Goal: Information Seeking & Learning: Learn about a topic

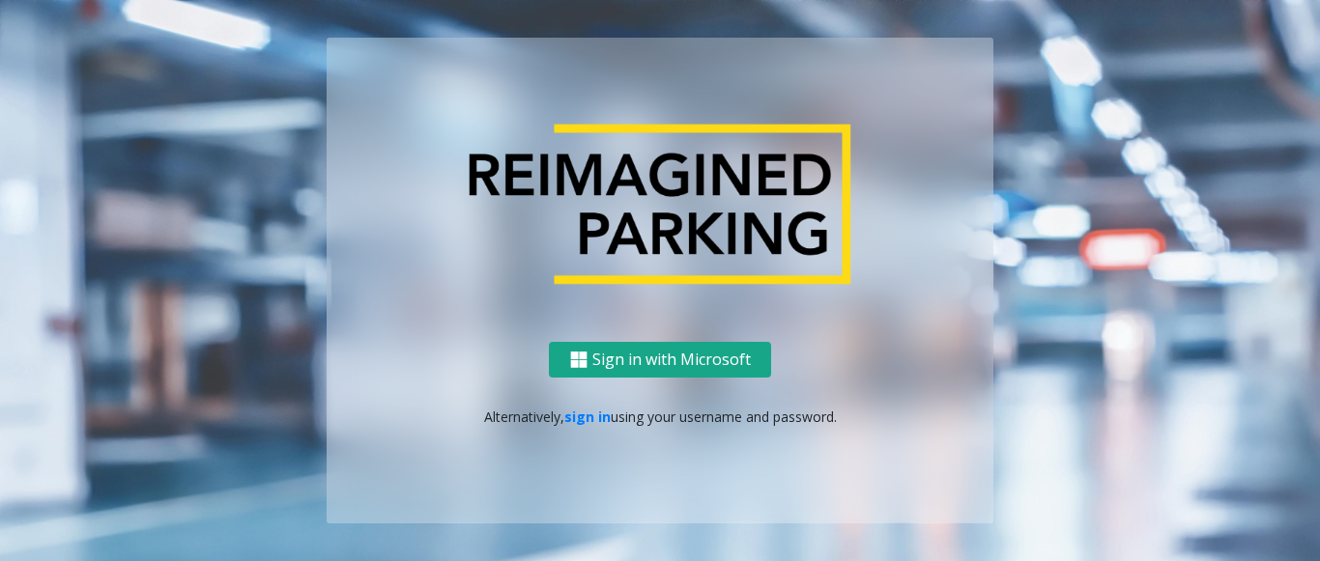
click at [728, 351] on button "Sign in with Microsoft" at bounding box center [660, 360] width 222 height 36
click at [576, 422] on link "sign in" at bounding box center [587, 417] width 46 height 18
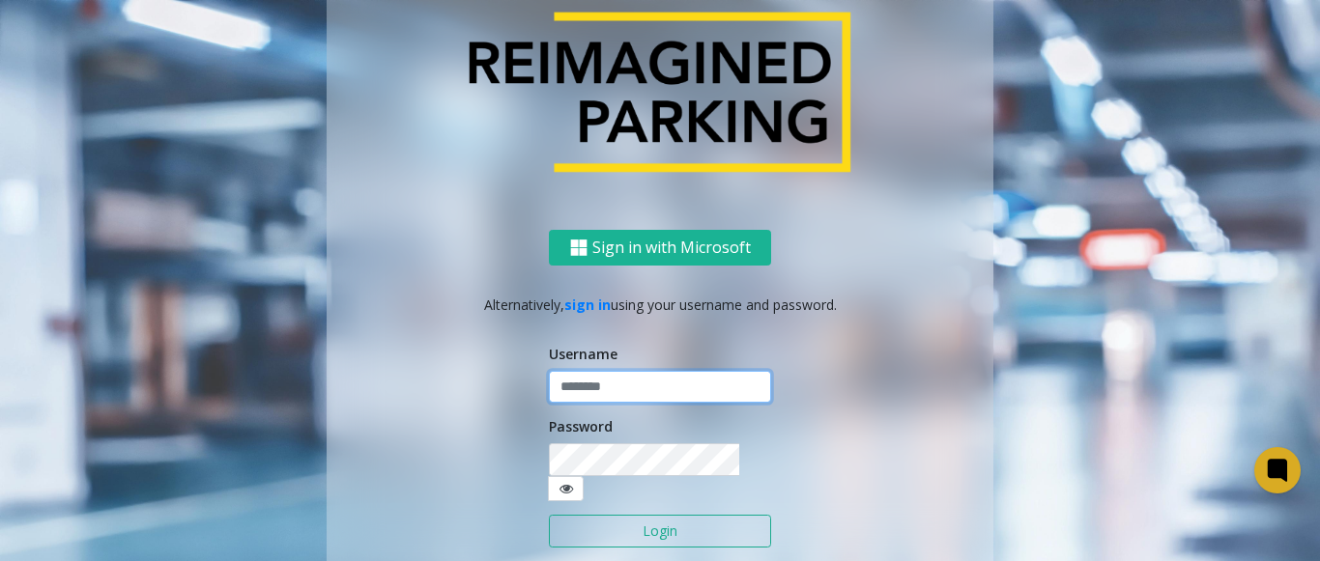
click at [561, 418] on form "Username Password Login" at bounding box center [660, 456] width 222 height 224
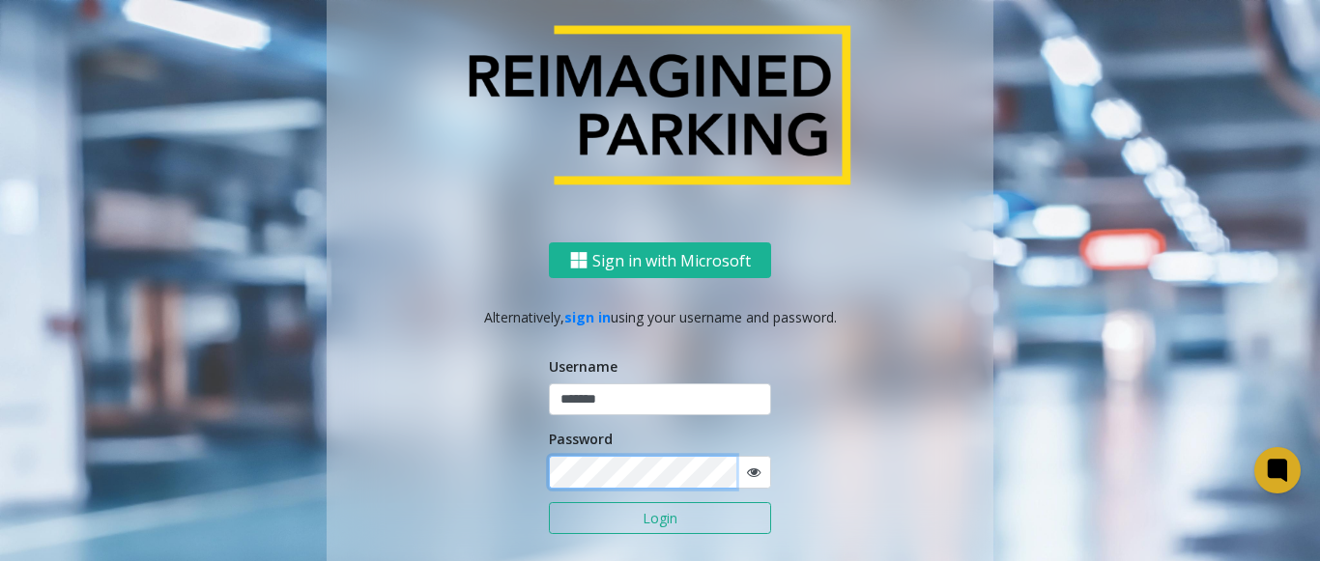
click at [549, 502] on button "Login" at bounding box center [660, 518] width 222 height 33
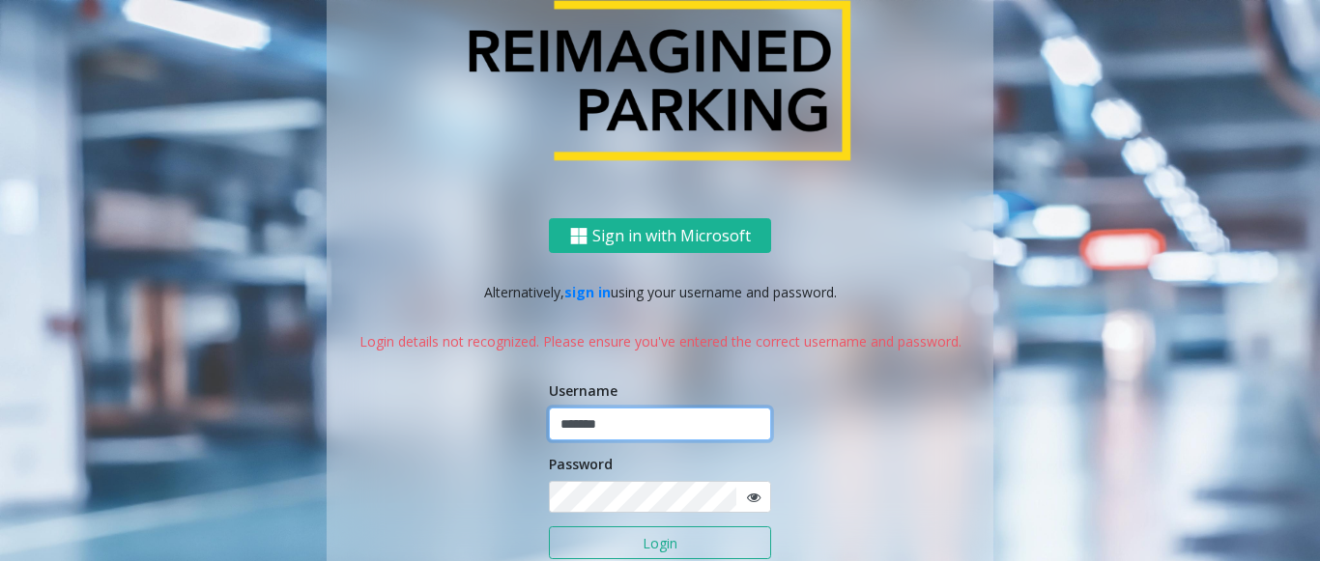
click at [625, 433] on input "*******" at bounding box center [660, 424] width 222 height 33
type input "*"
type input "*******"
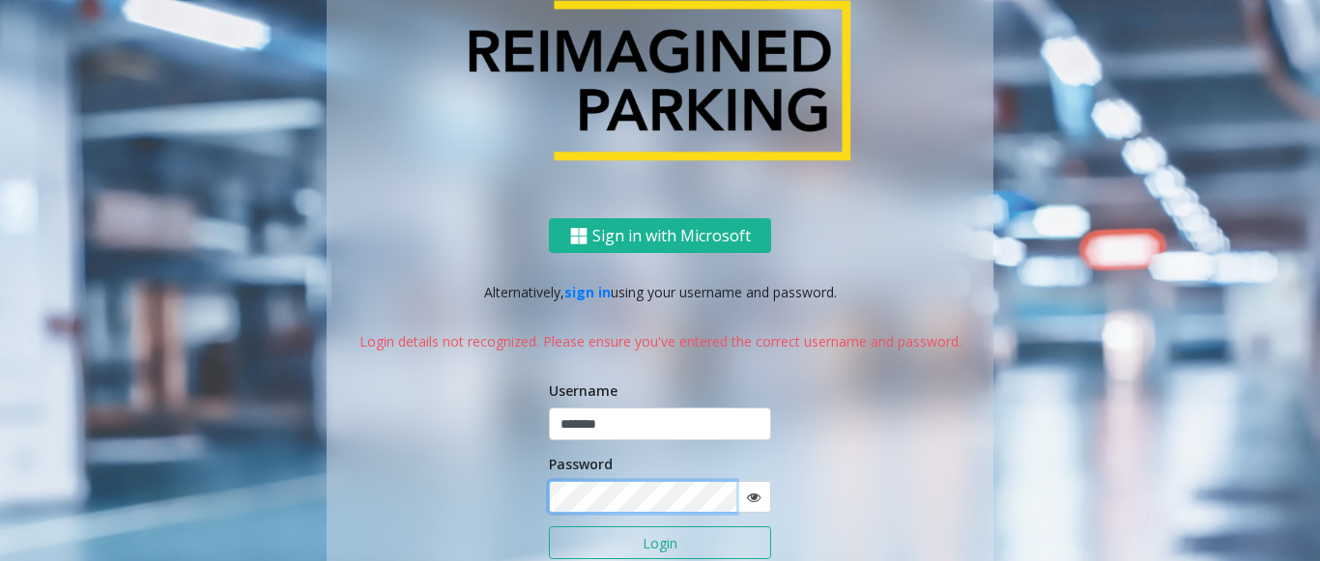
click at [549, 527] on button "Login" at bounding box center [660, 543] width 222 height 33
click at [752, 497] on icon at bounding box center [754, 498] width 14 height 14
click at [549, 527] on button "Login" at bounding box center [660, 543] width 222 height 33
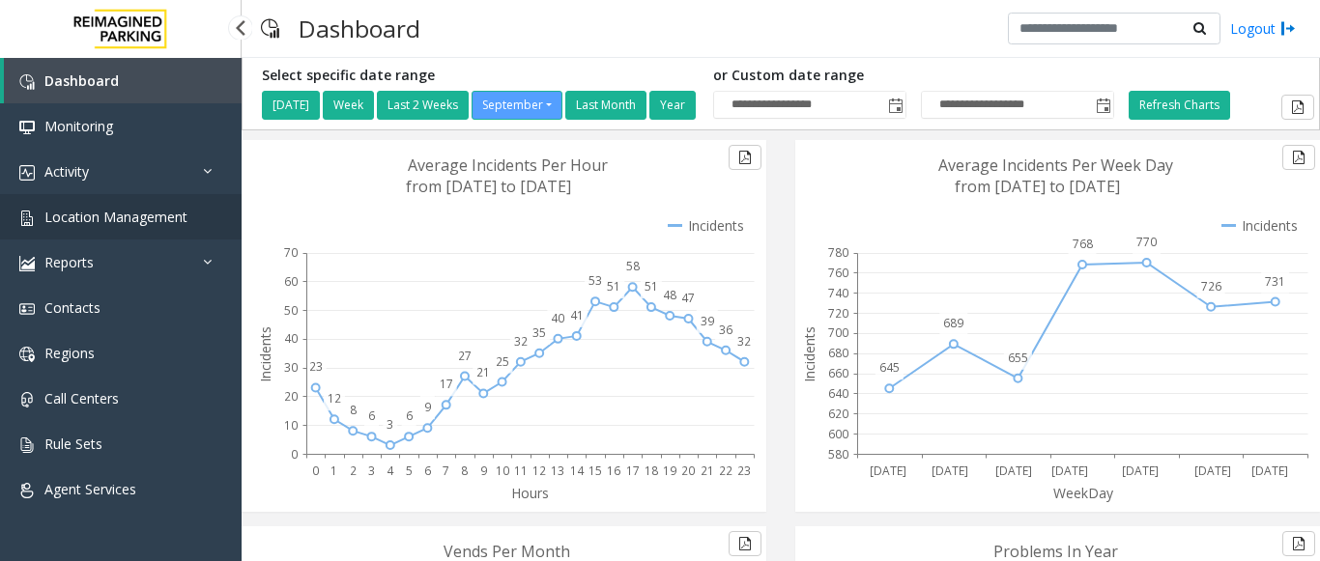
click at [184, 208] on span "Location Management" at bounding box center [115, 217] width 143 height 18
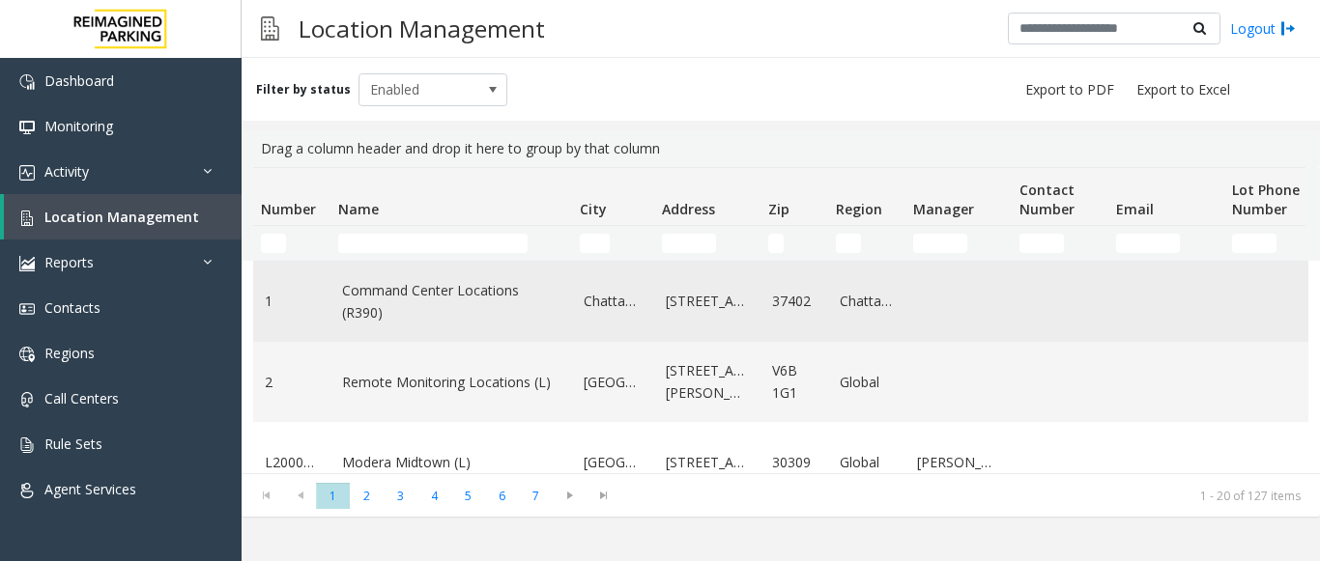
click at [458, 305] on link "Command Center Locations (R390)" at bounding box center [451, 301] width 218 height 43
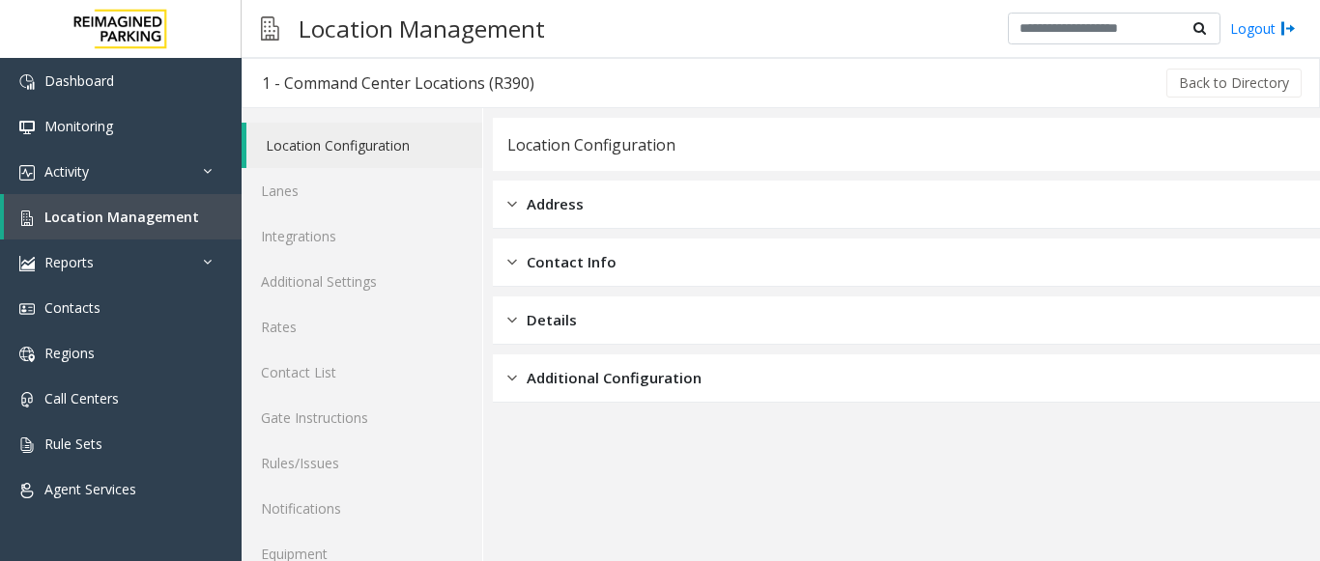
scroll to position [75, 0]
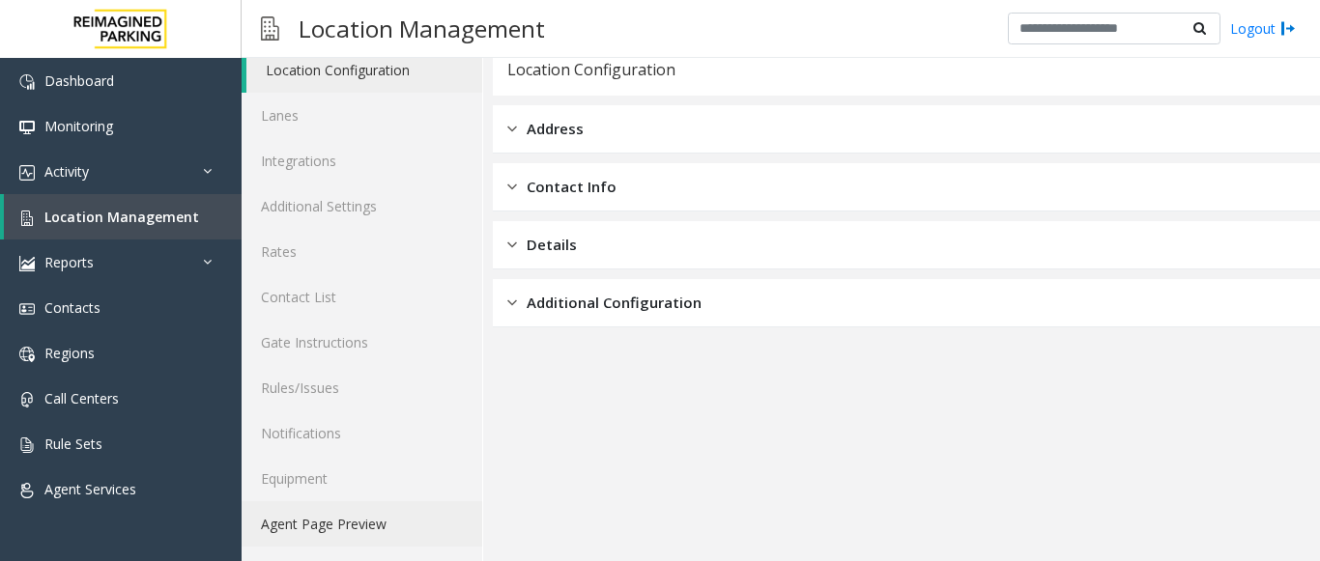
click at [304, 534] on link "Agent Page Preview" at bounding box center [362, 523] width 241 height 45
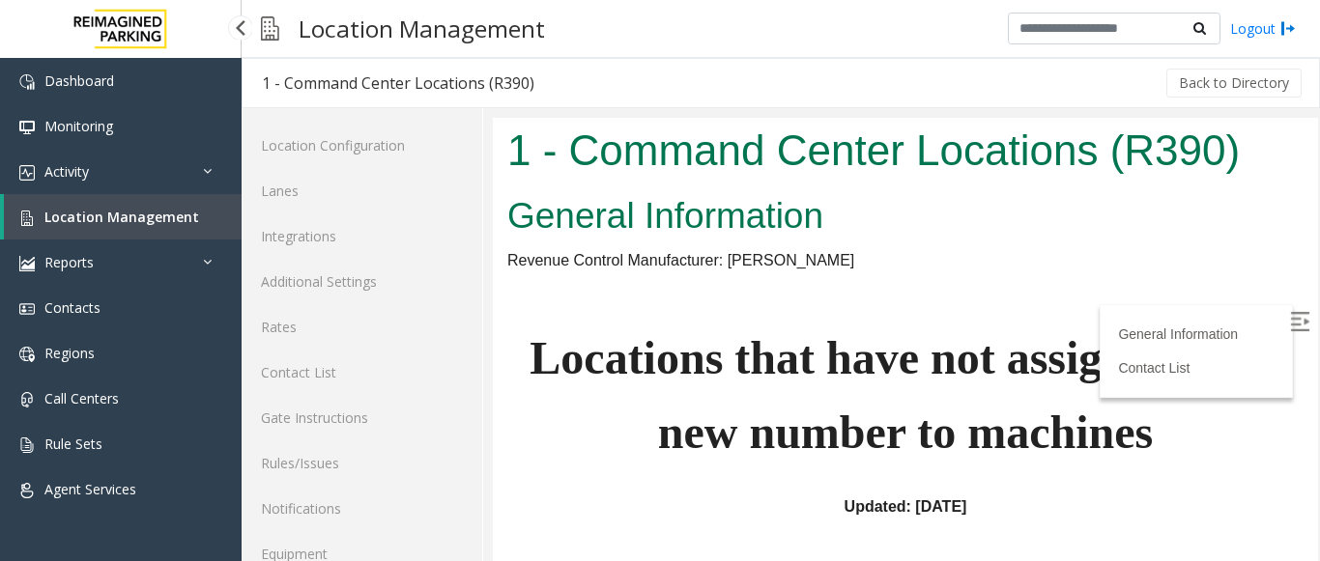
click at [115, 207] on link "Location Management" at bounding box center [123, 216] width 238 height 45
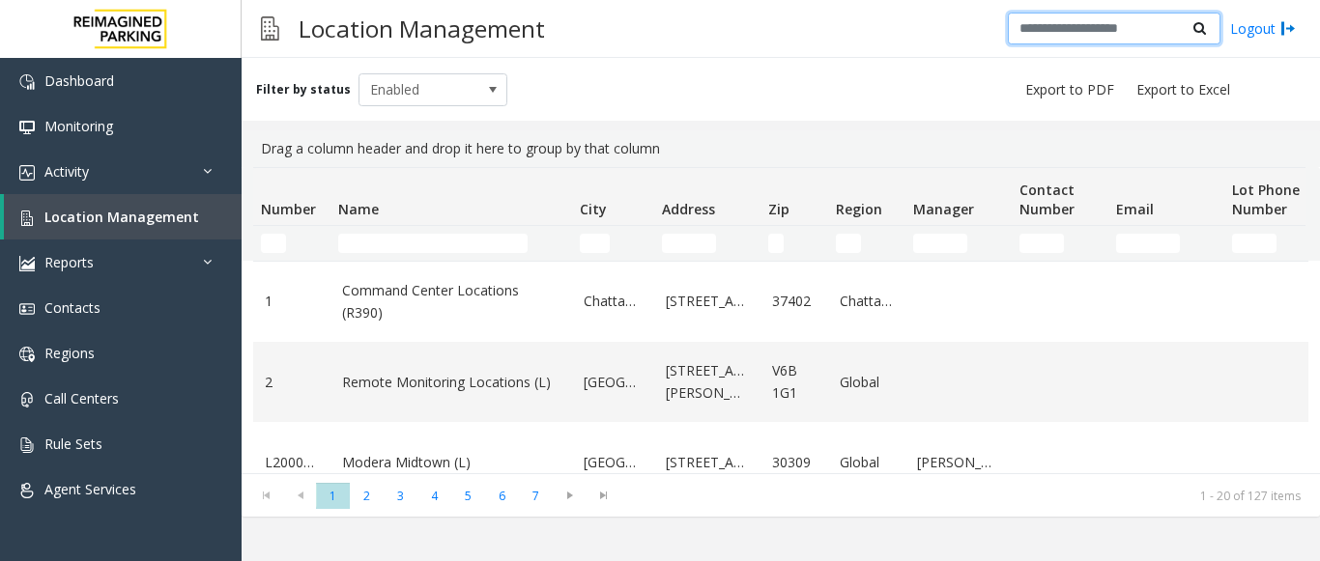
click at [1081, 31] on input "text" at bounding box center [1114, 29] width 213 height 33
type input "****"
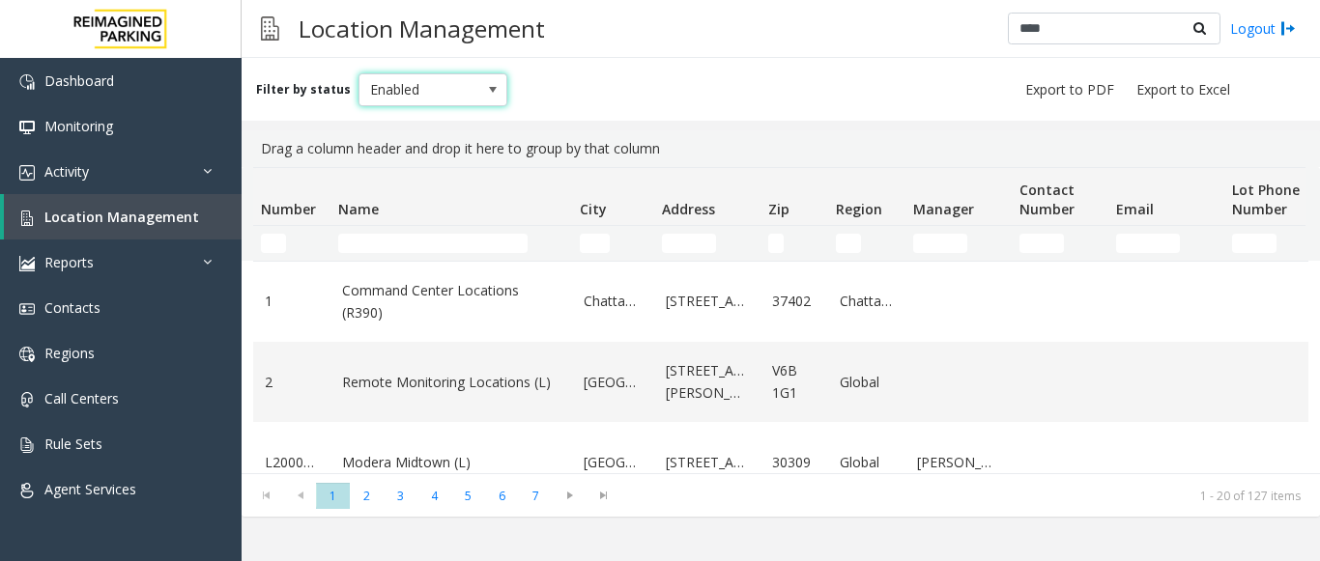
click at [459, 94] on span "Enabled" at bounding box center [418, 89] width 118 height 31
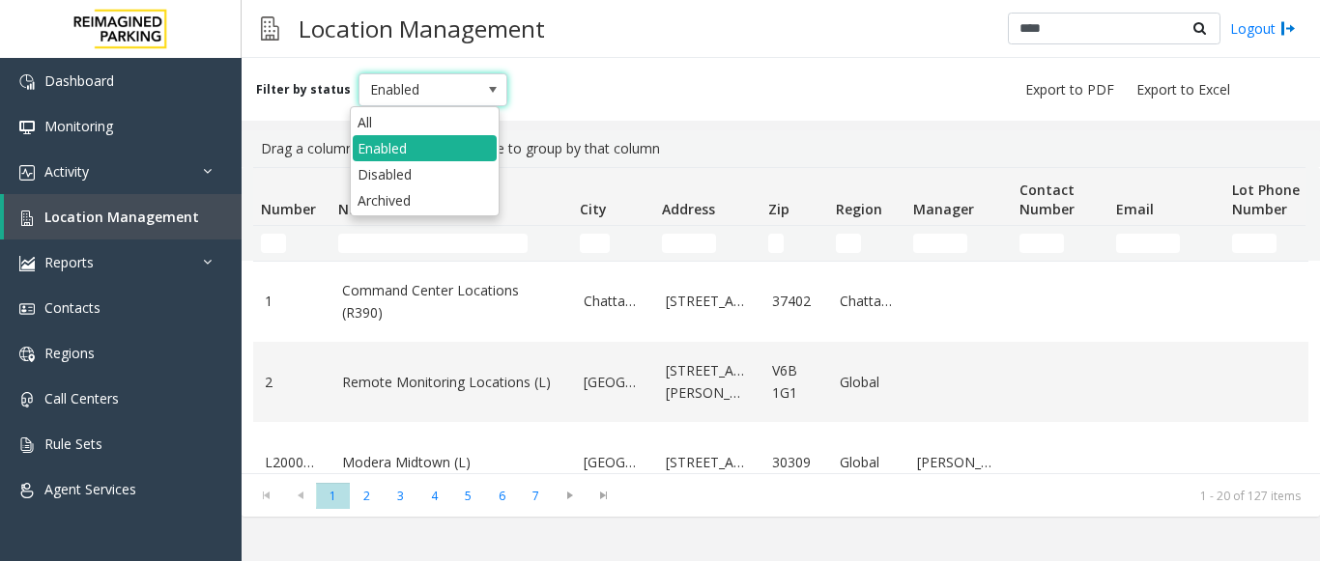
click at [564, 94] on div "Filter by status Enabled" at bounding box center [781, 89] width 1078 height 63
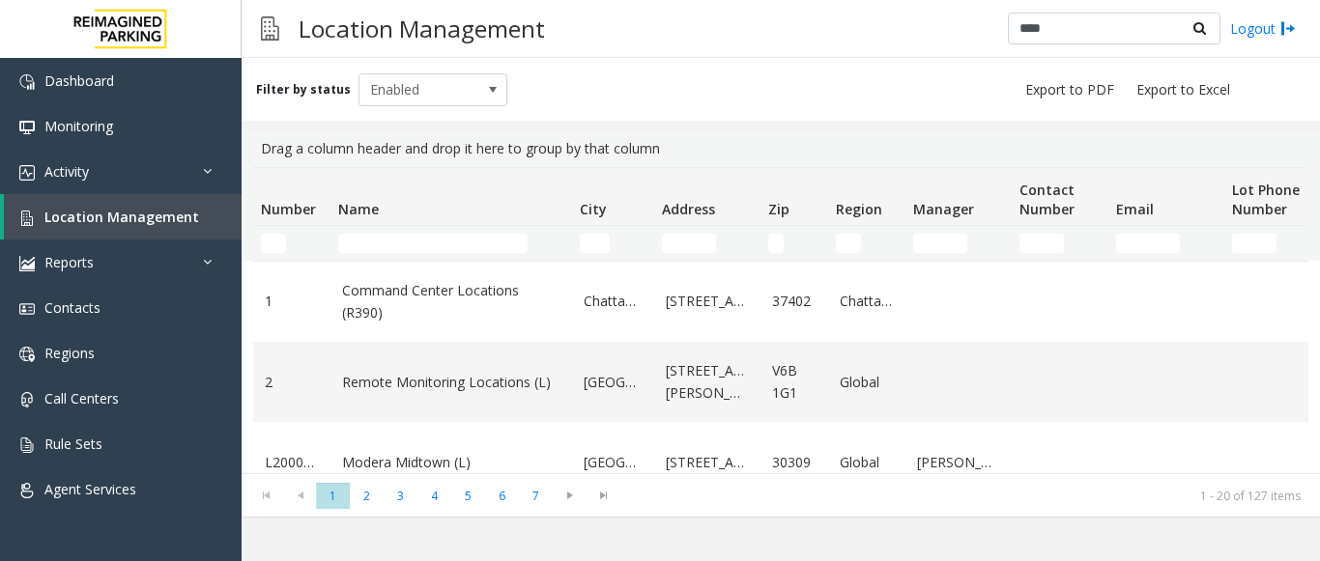
click at [1200, 26] on icon at bounding box center [1199, 28] width 13 height 14
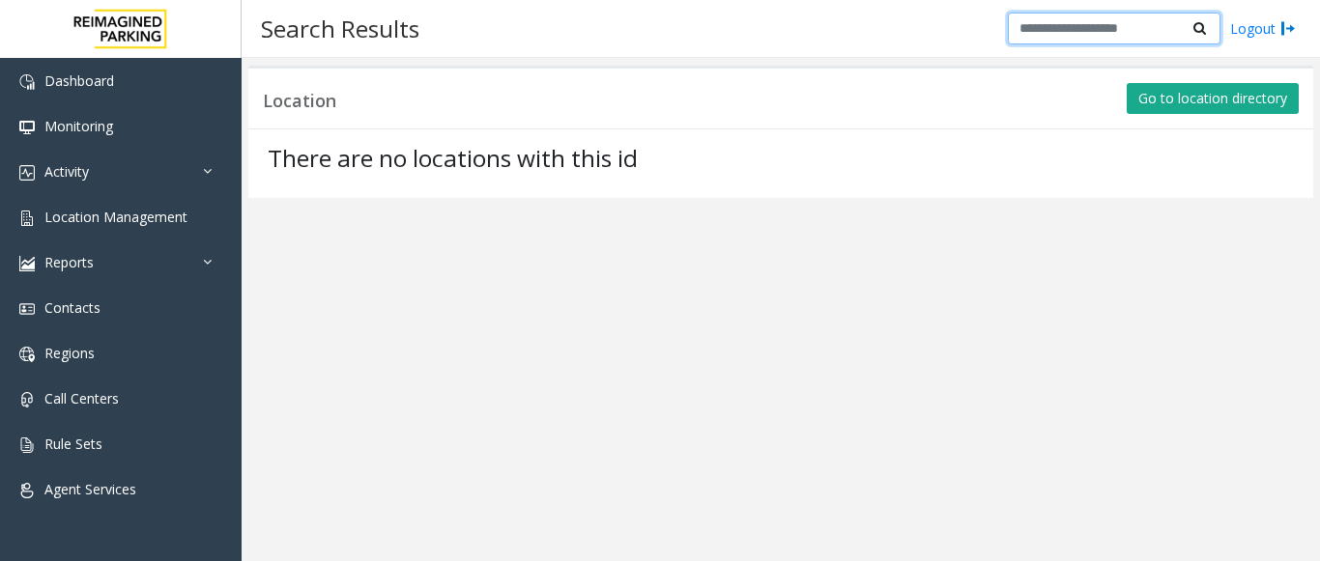
click at [1180, 32] on input "text" at bounding box center [1114, 29] width 213 height 33
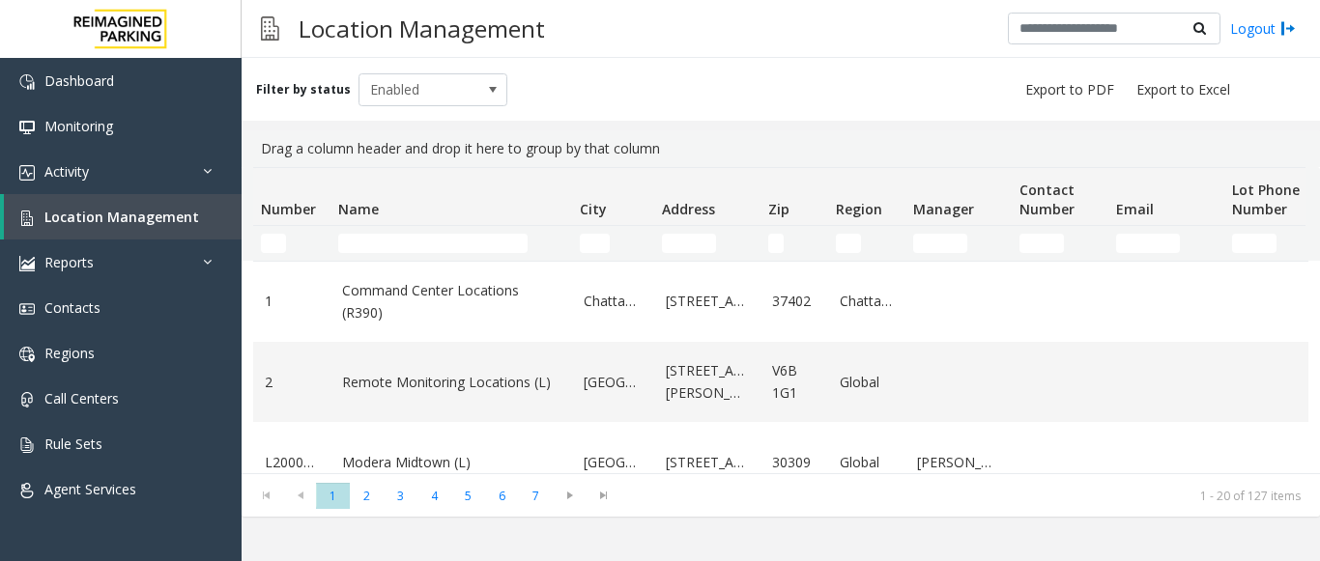
click at [494, 111] on div "Filter by status Enabled" at bounding box center [781, 89] width 1078 height 63
click at [494, 139] on div "Drag a column header and drop it here to group by that column" at bounding box center [780, 148] width 1055 height 37
click at [434, 242] on input "Name Filter" at bounding box center [432, 243] width 189 height 19
type input "*"
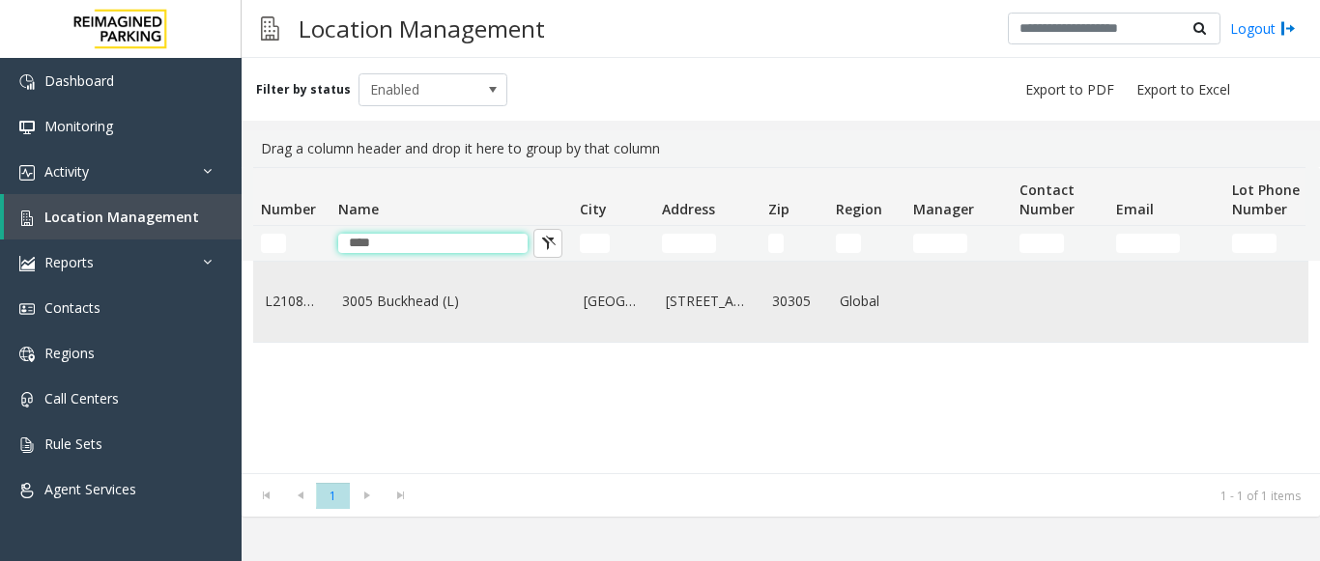
type input "****"
click at [445, 306] on link "3005 Buckhead (L)" at bounding box center [451, 301] width 218 height 21
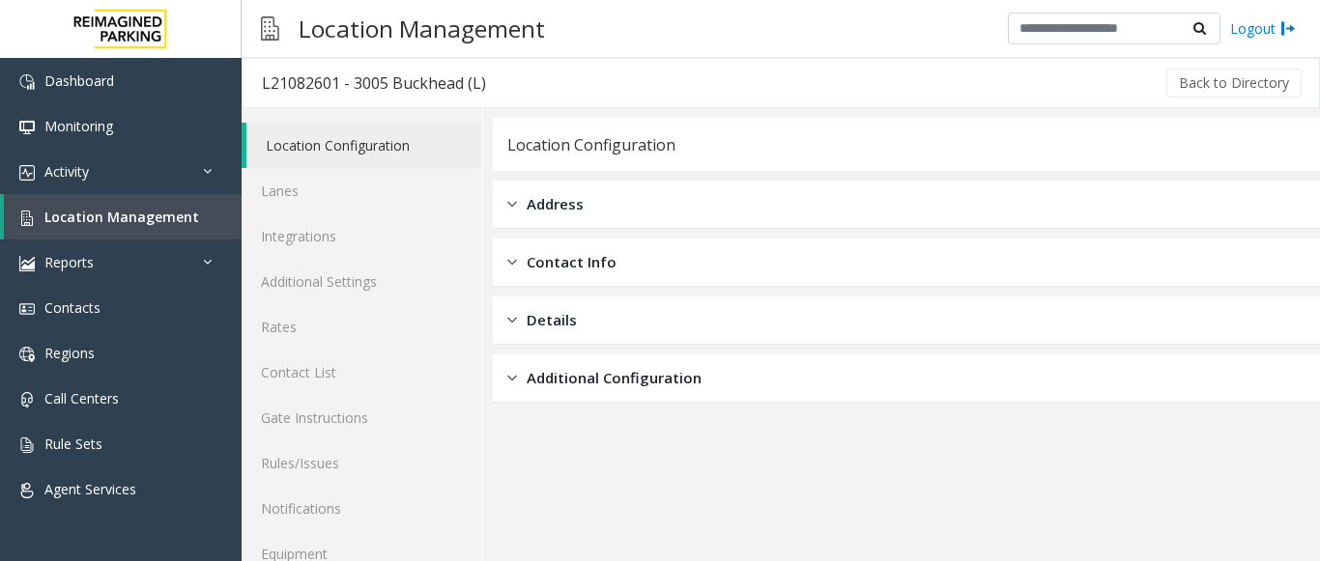
scroll to position [75, 0]
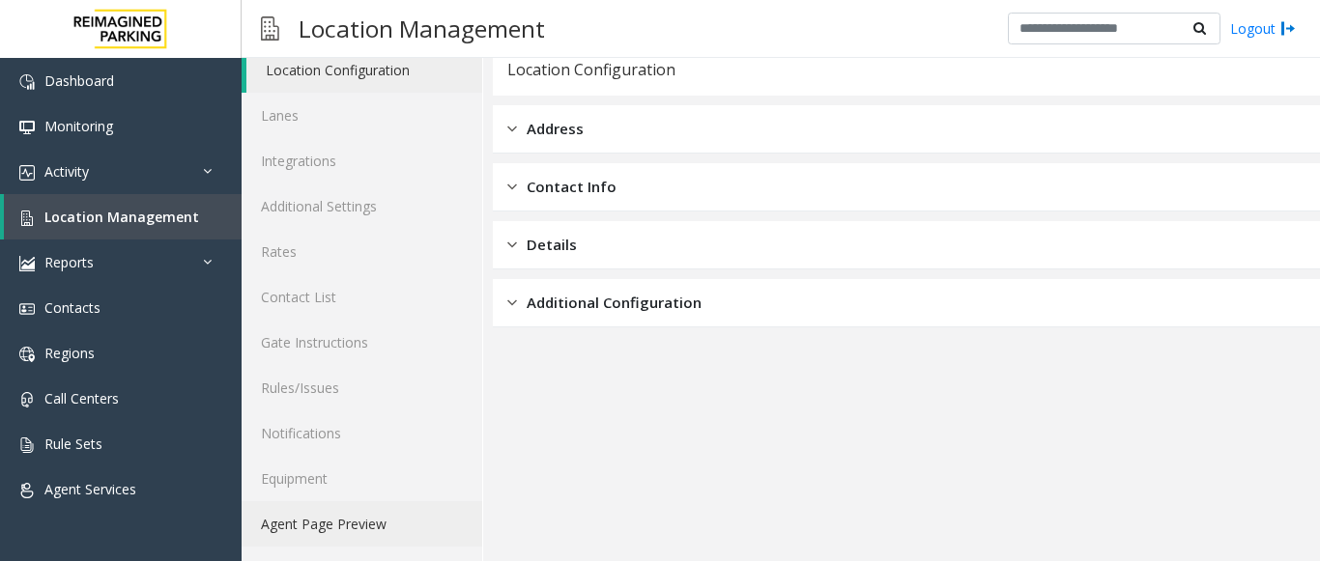
click at [390, 533] on link "Agent Page Preview" at bounding box center [362, 523] width 241 height 45
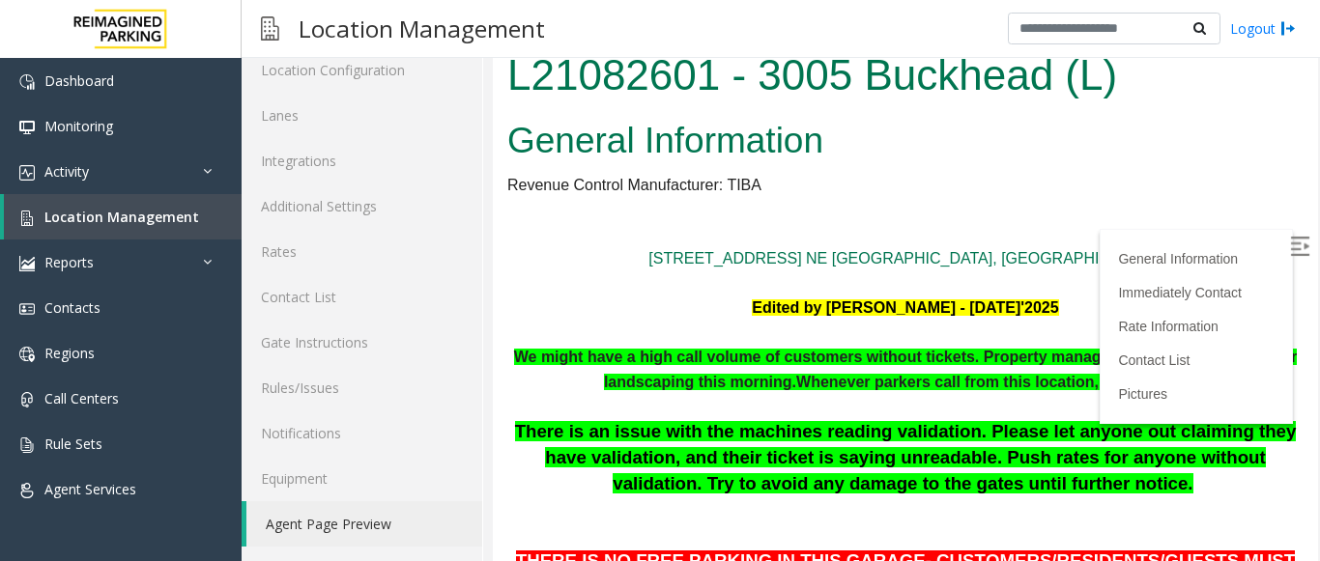
click at [1290, 250] on img at bounding box center [1299, 246] width 19 height 19
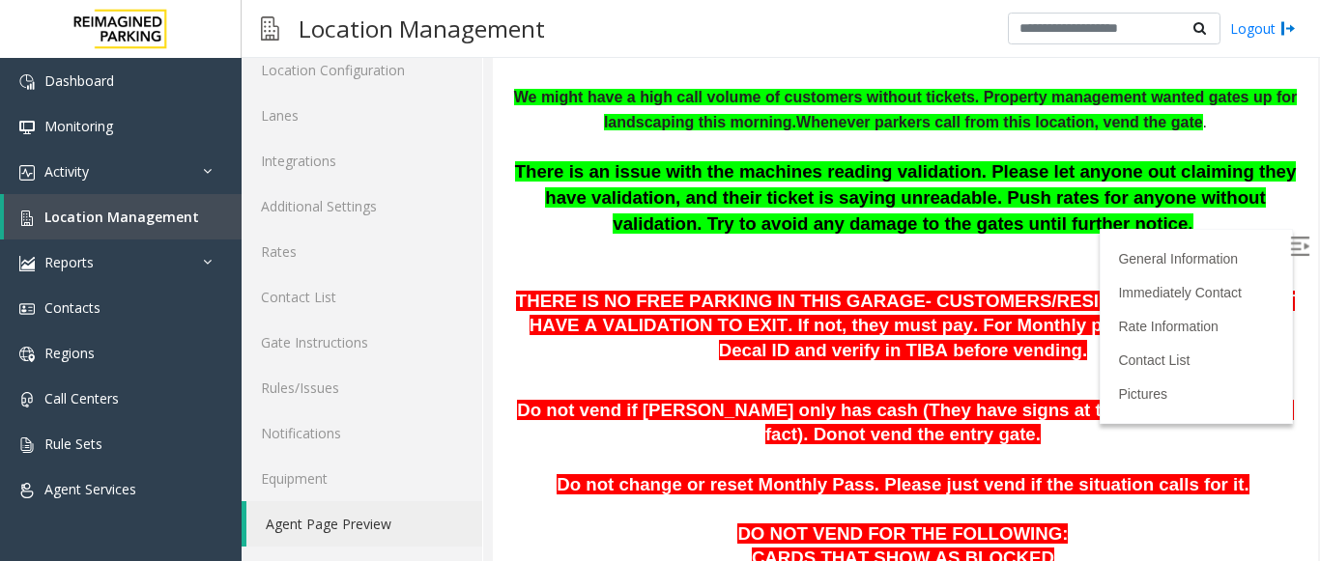
scroll to position [208, 0]
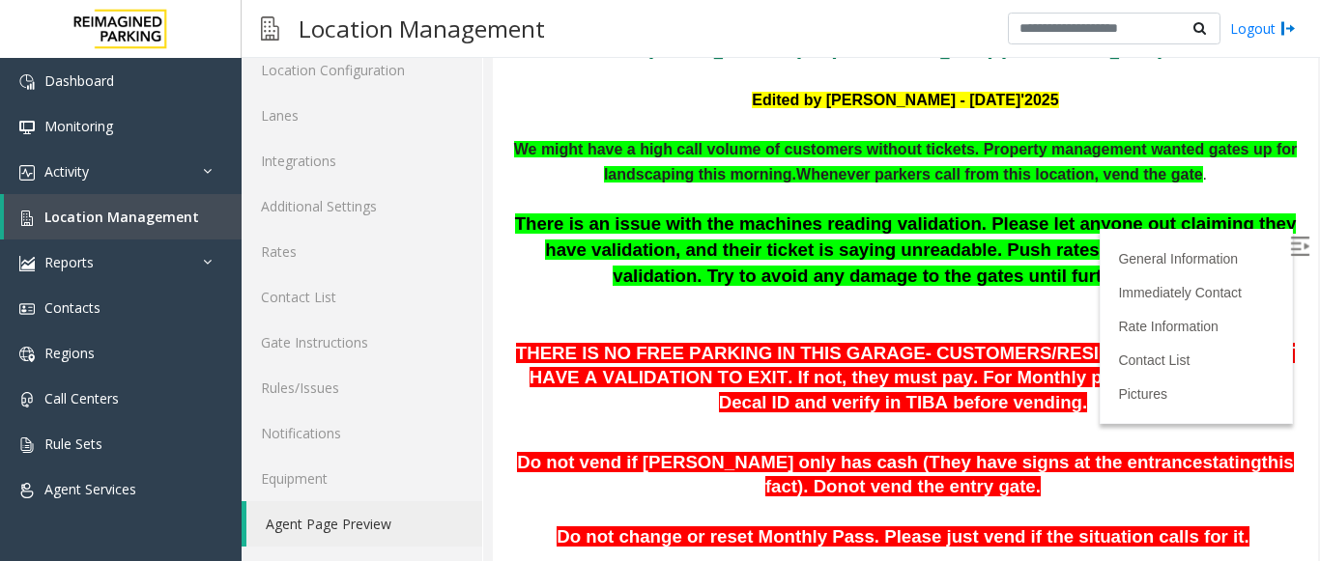
drag, startPoint x: 1296, startPoint y: 95, endPoint x: 1806, endPoint y: 157, distance: 513.9
click at [1287, 245] on label at bounding box center [1301, 249] width 29 height 29
click at [1172, 250] on li "General Information" at bounding box center [1196, 258] width 172 height 29
click at [1181, 264] on link "General Information" at bounding box center [1182, 258] width 129 height 15
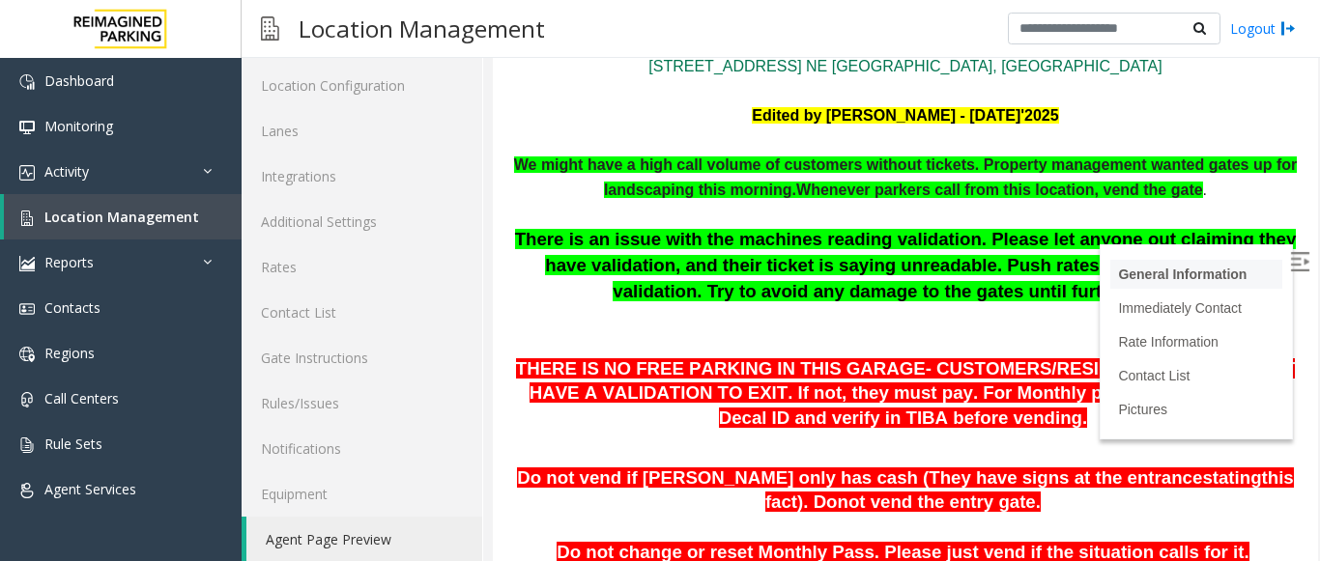
scroll to position [73, 0]
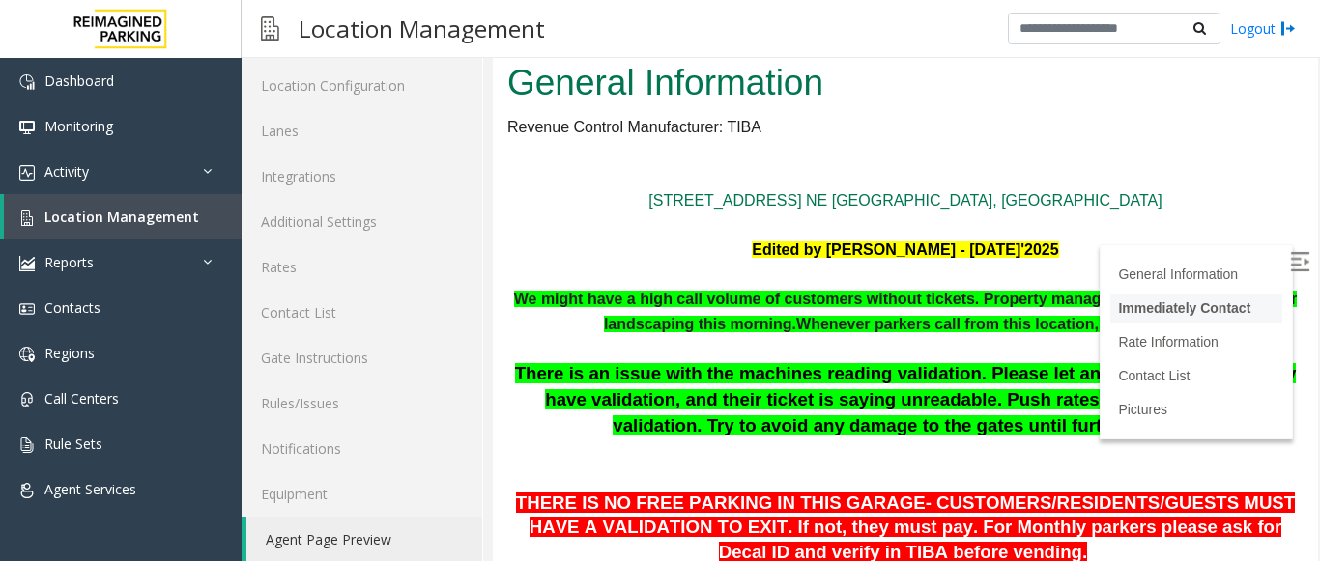
click at [1124, 302] on link "Immediately Contact" at bounding box center [1184, 307] width 132 height 15
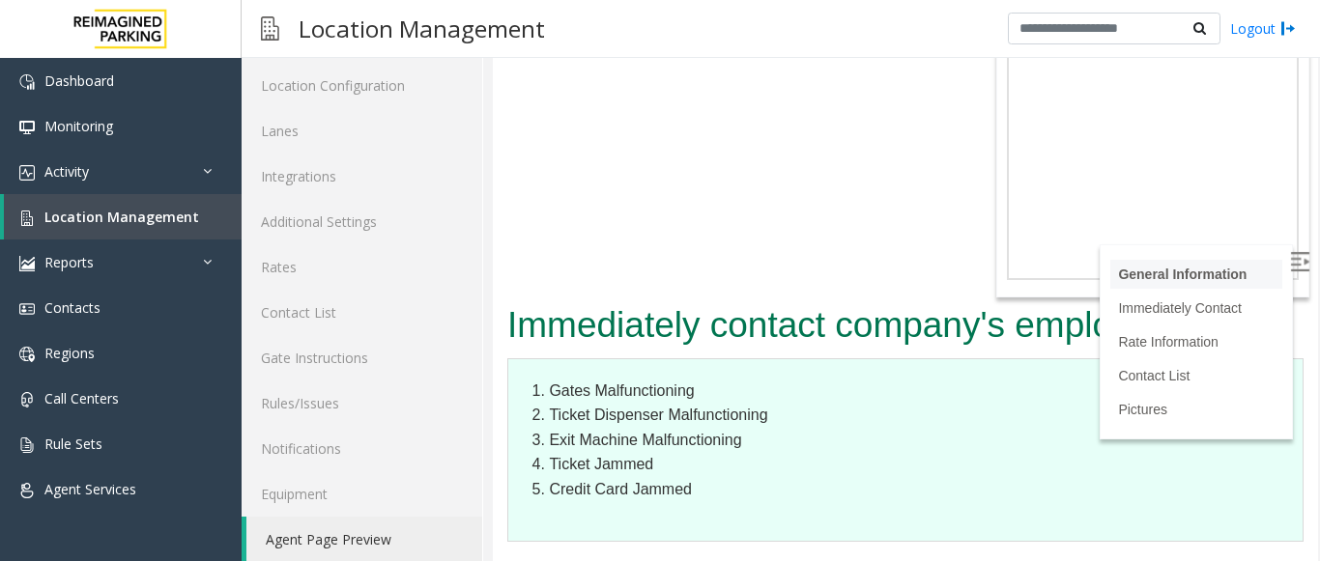
click at [1118, 268] on link "General Information" at bounding box center [1182, 274] width 129 height 15
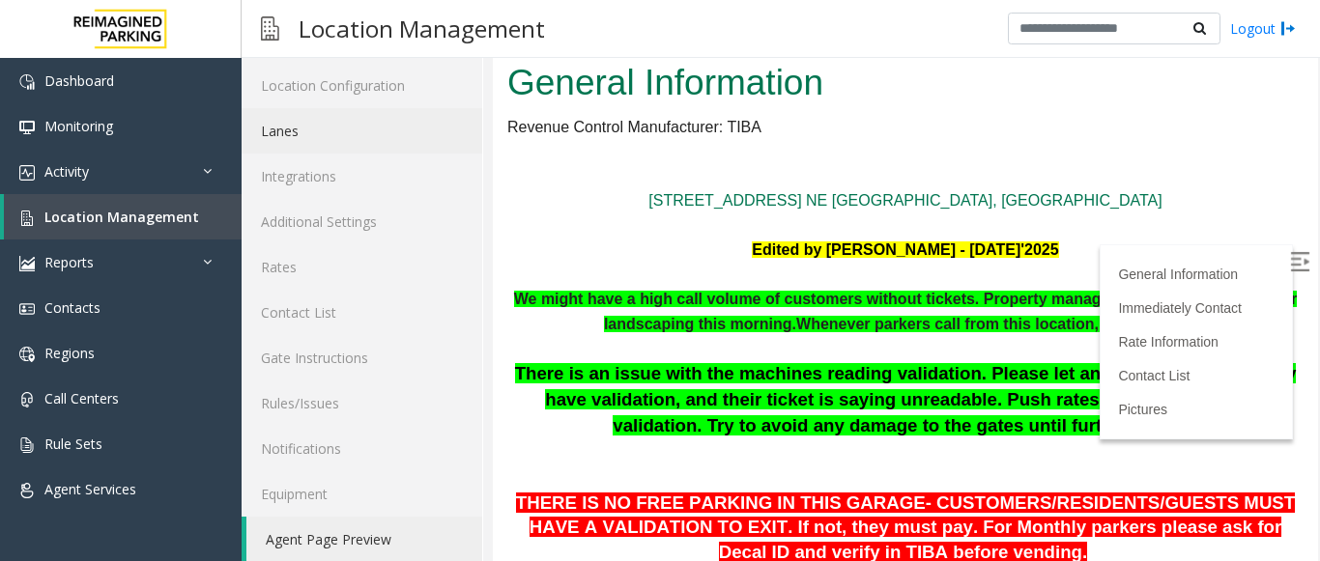
click at [410, 123] on link "Lanes" at bounding box center [362, 130] width 241 height 45
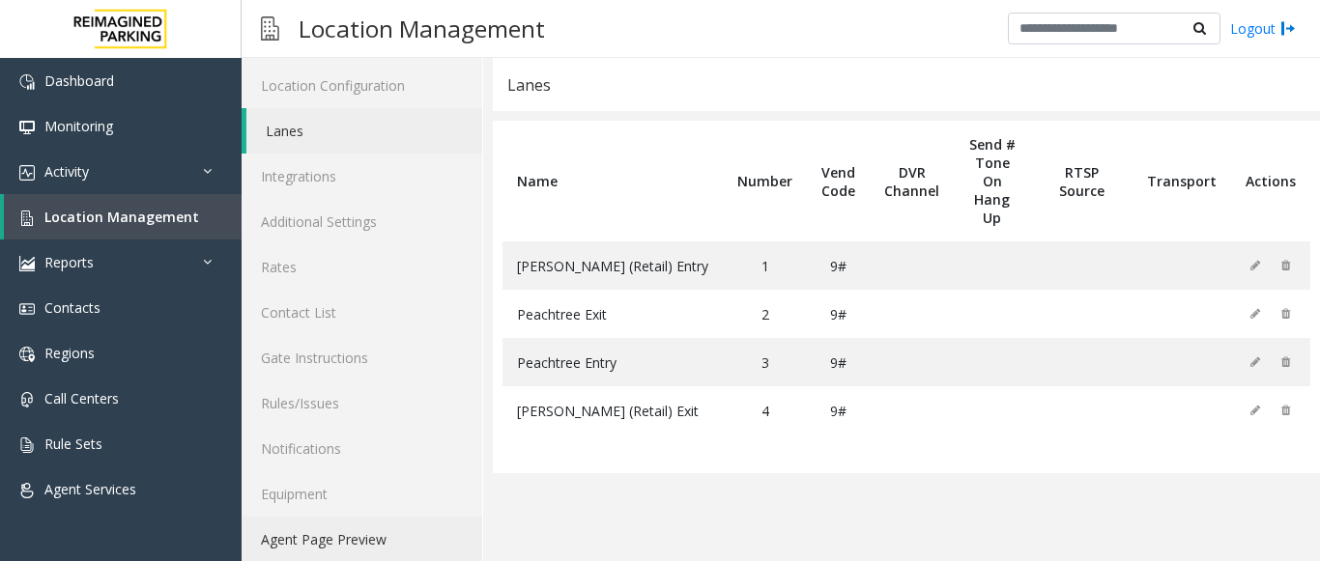
click at [357, 537] on link "Agent Page Preview" at bounding box center [362, 539] width 241 height 45
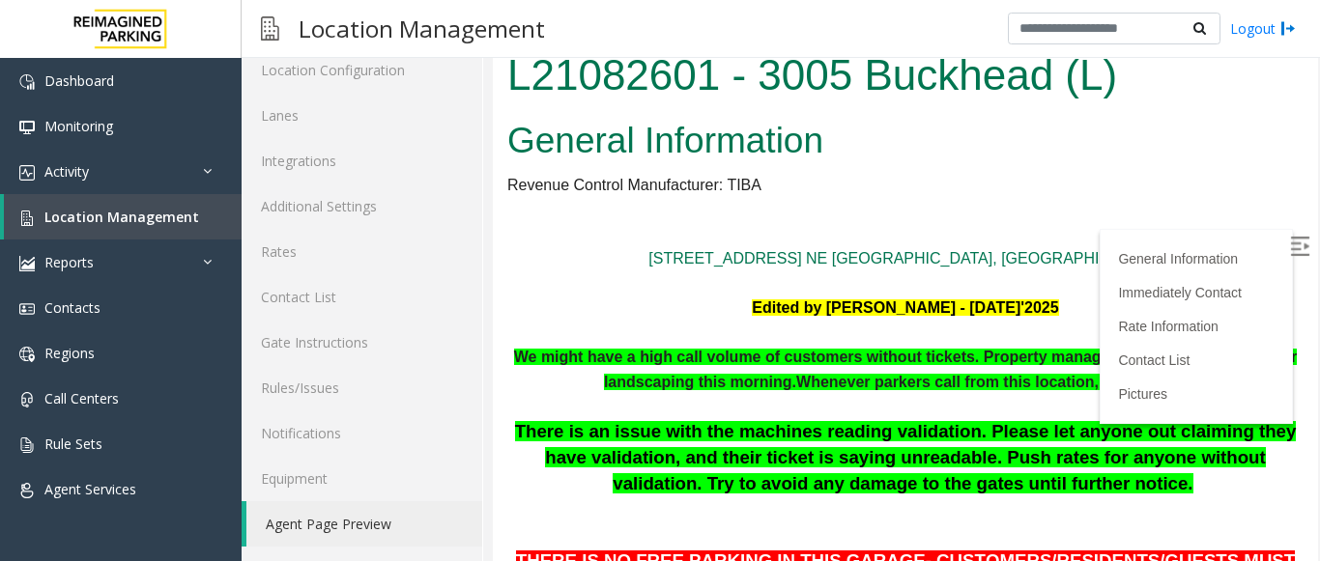
click at [1290, 244] on img at bounding box center [1299, 246] width 19 height 19
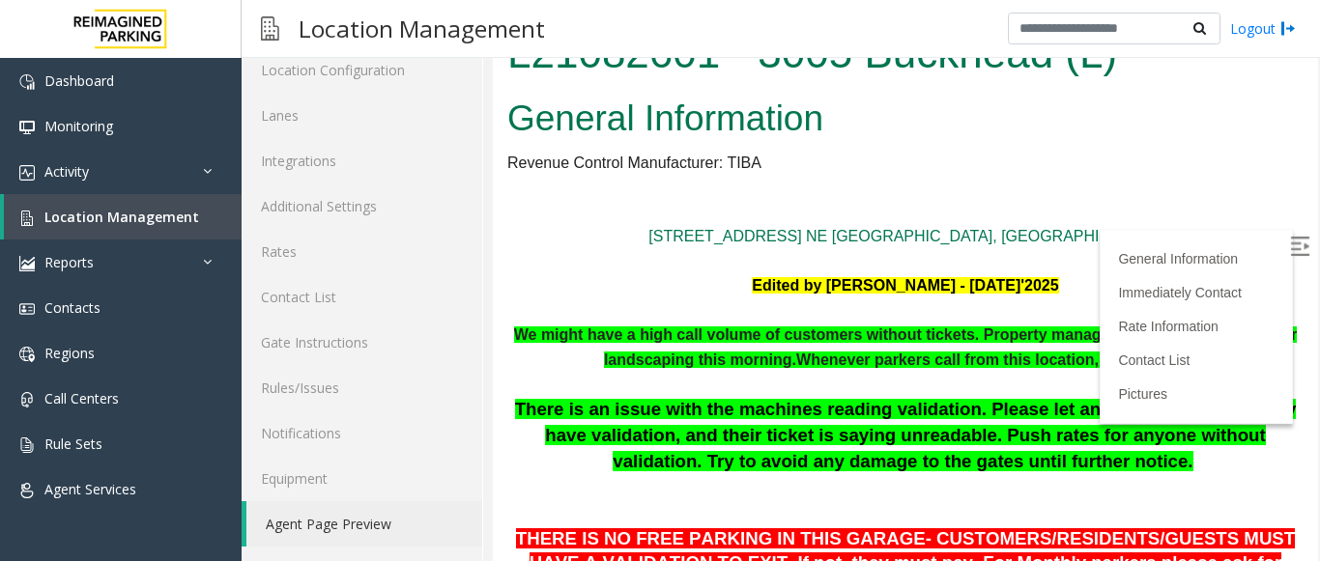
scroll to position [0, 0]
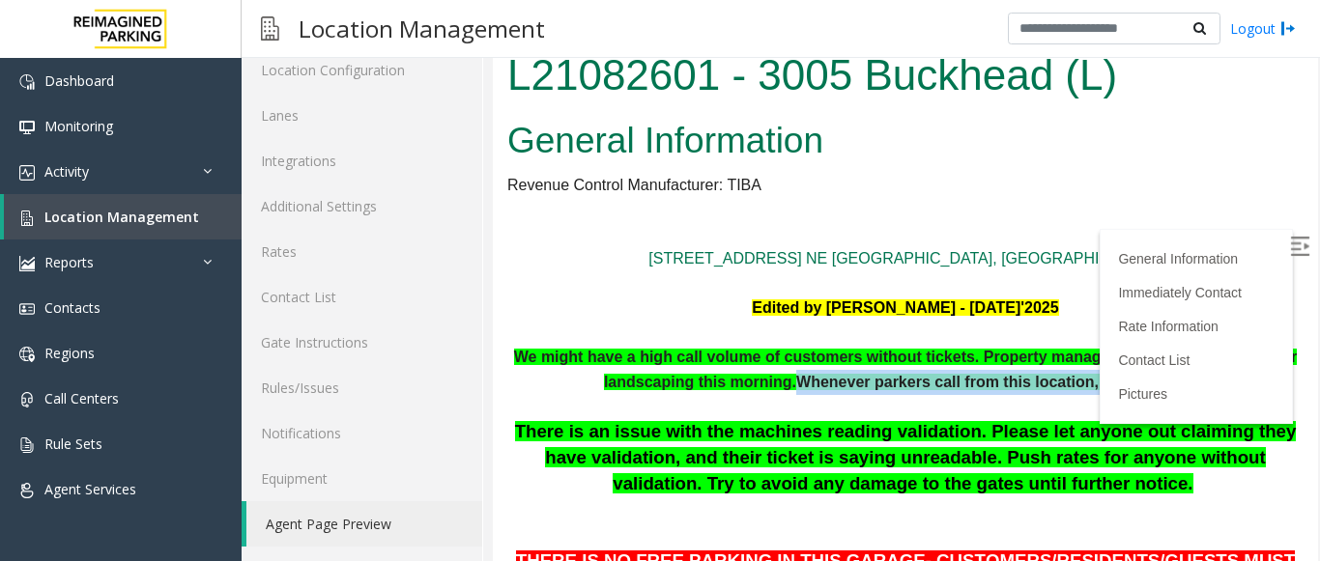
drag, startPoint x: 799, startPoint y: 383, endPoint x: 1212, endPoint y: 380, distance: 412.6
click at [1212, 380] on p "We might have a high call volume of customers without tickets. Property managem…" at bounding box center [905, 369] width 796 height 49
click at [698, 415] on p at bounding box center [905, 407] width 796 height 25
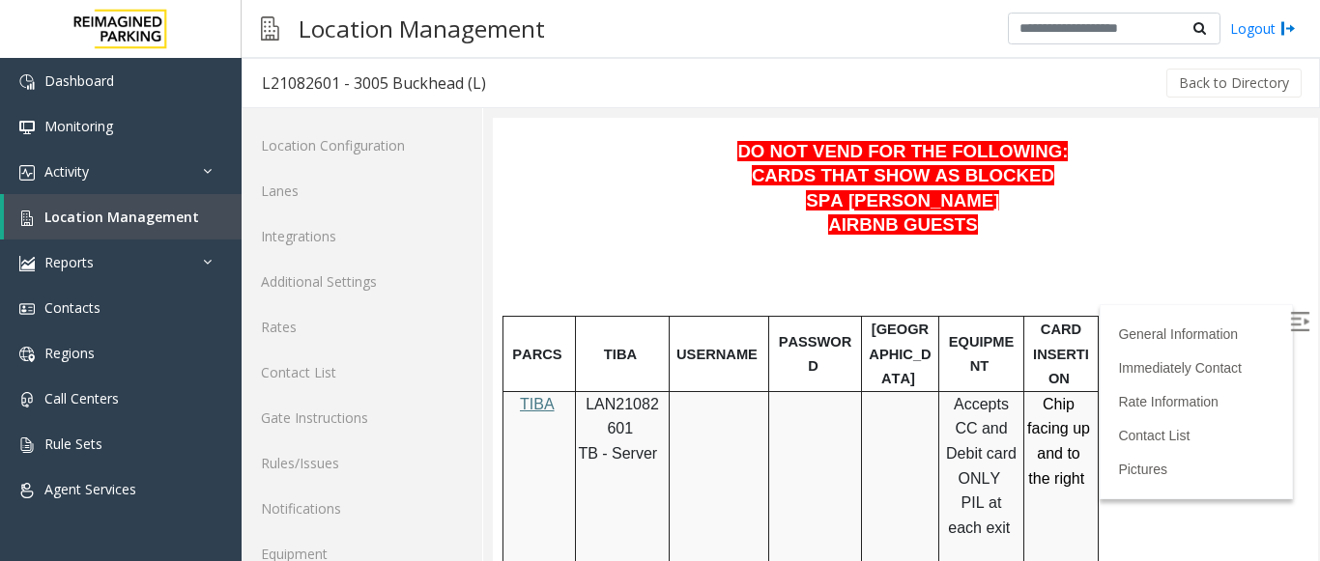
scroll to position [615, 0]
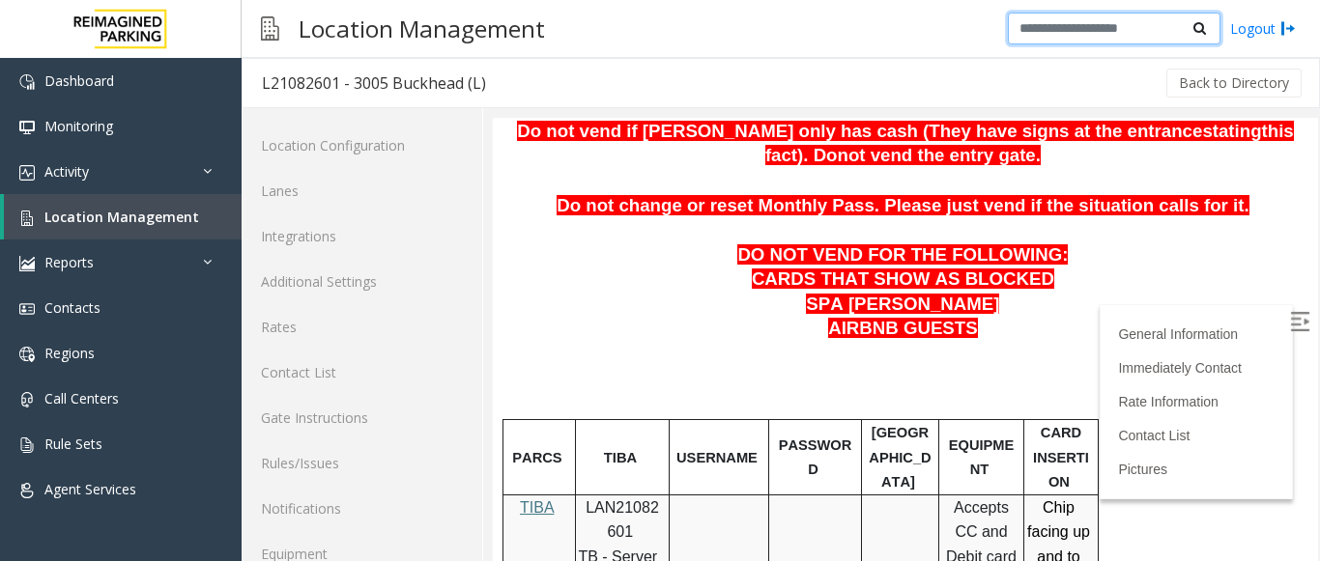
click at [1072, 36] on input "text" at bounding box center [1114, 29] width 213 height 33
click at [1043, 81] on div "Back to Directory" at bounding box center [904, 83] width 799 height 48
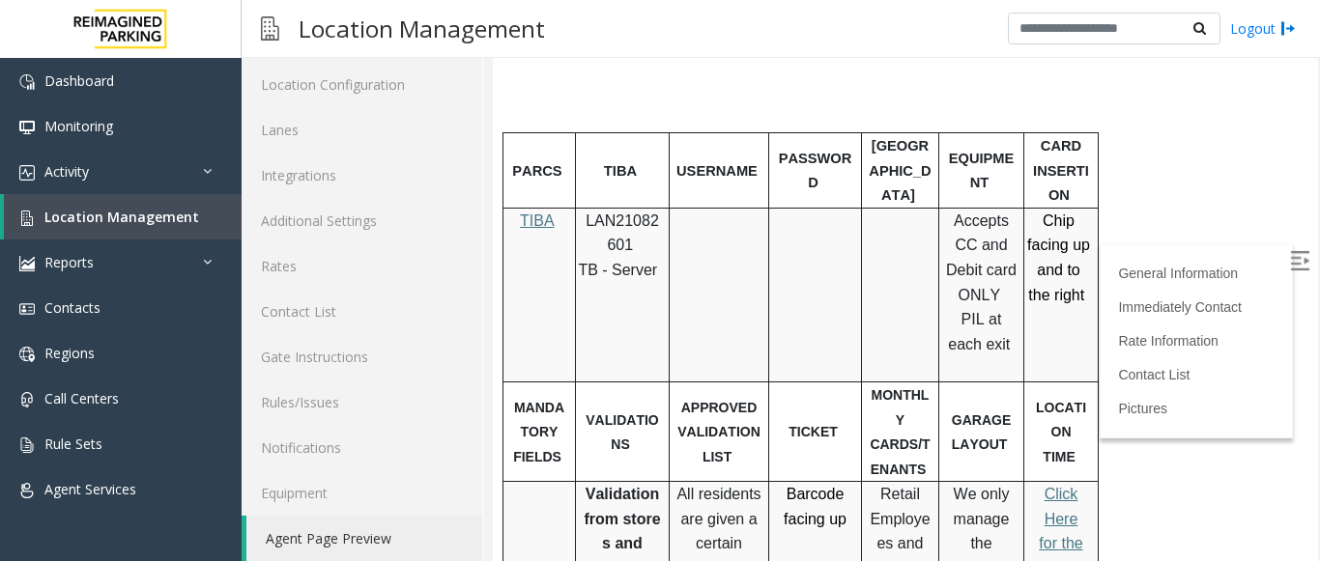
scroll to position [779, 0]
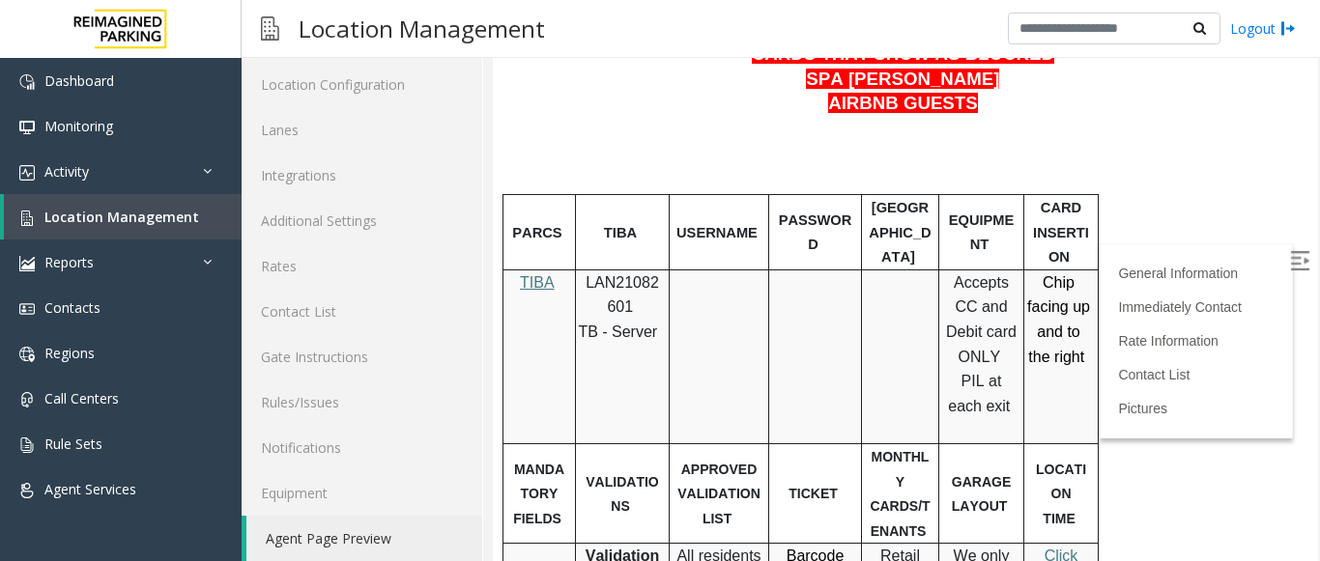
drag, startPoint x: 1297, startPoint y: 312, endPoint x: 1809, endPoint y: 227, distance: 519.1
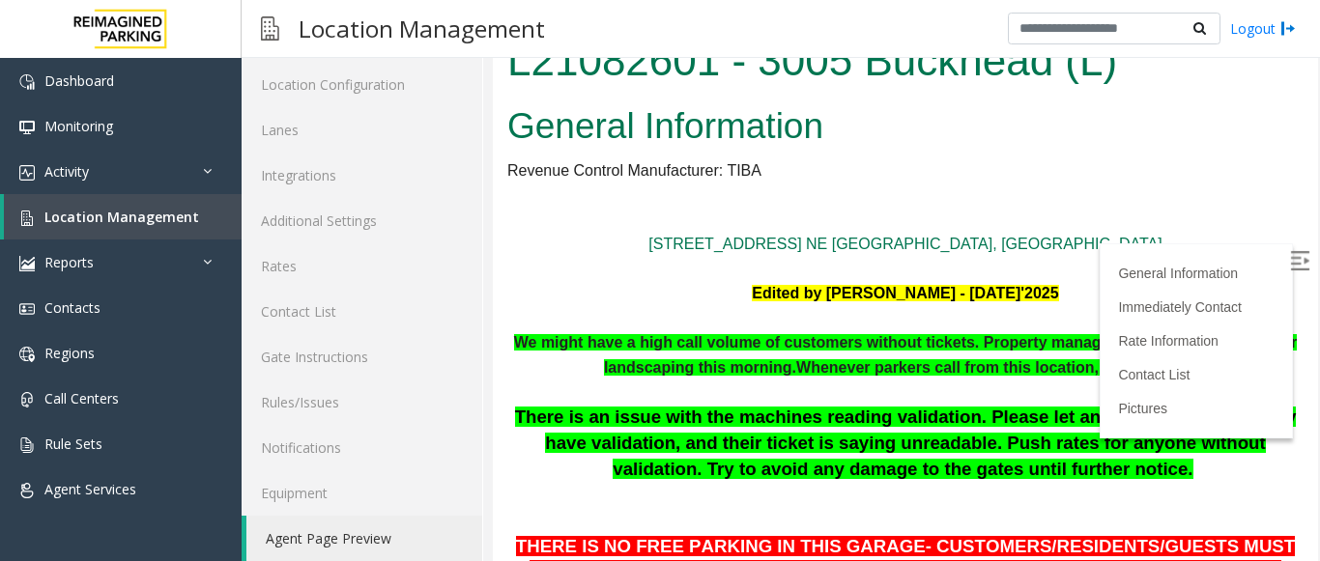
scroll to position [0, 0]
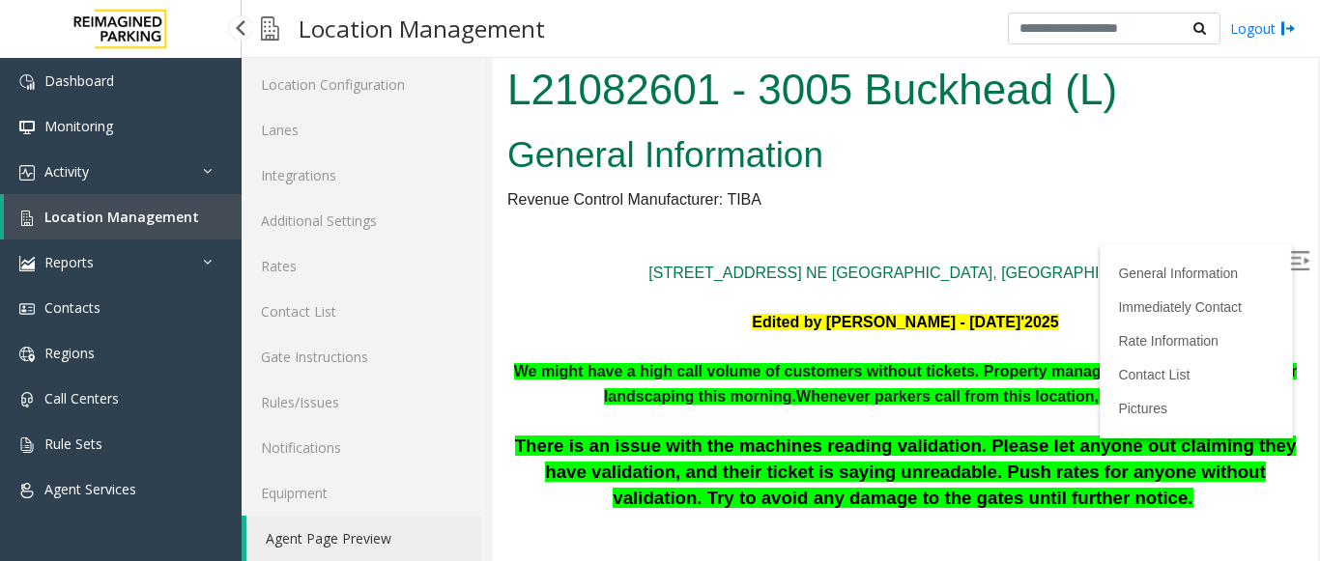
click at [144, 210] on span "Location Management" at bounding box center [121, 217] width 155 height 18
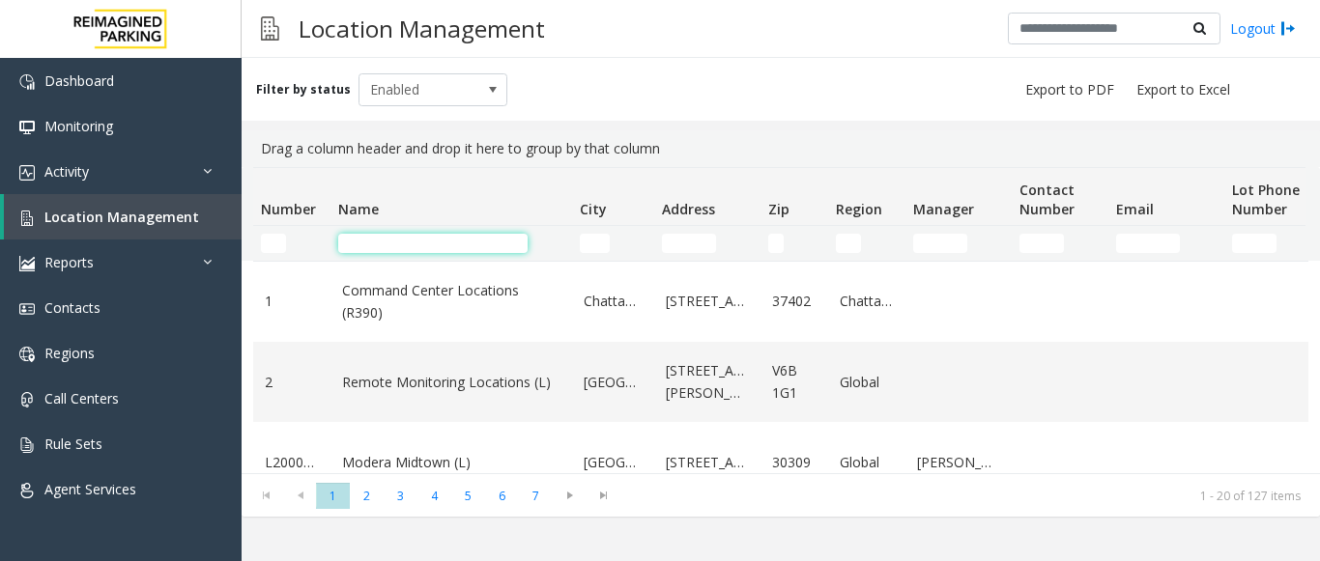
click at [361, 240] on input "Name Filter" at bounding box center [432, 243] width 189 height 19
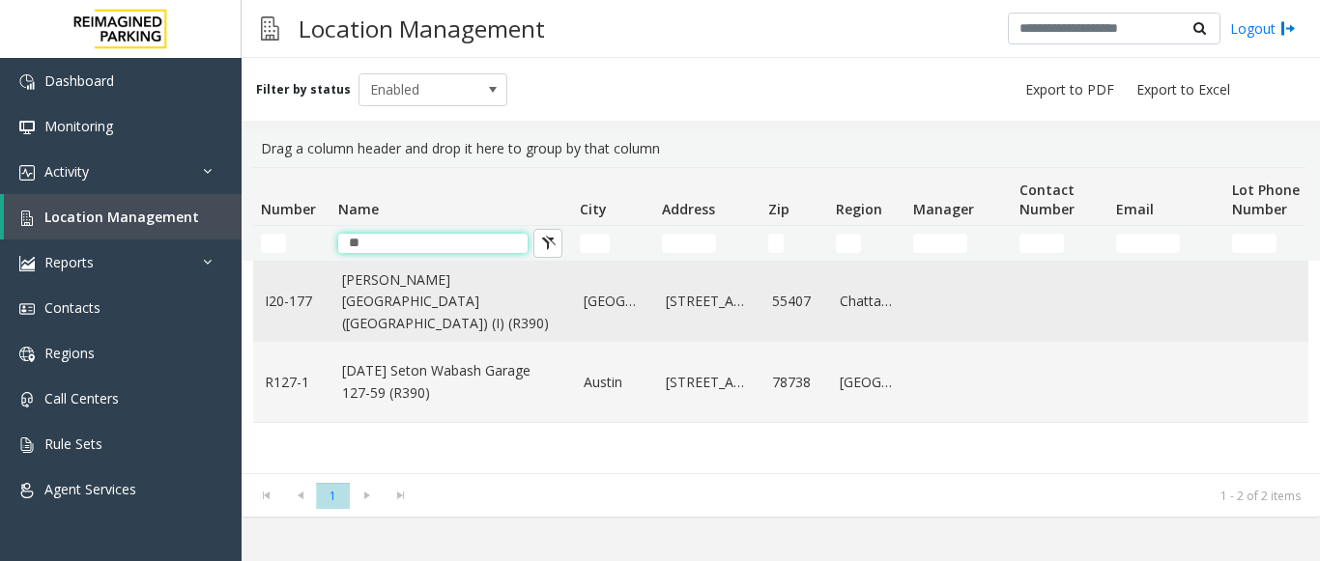
type input "**"
click at [436, 301] on link "Abbott Hospital (Main Hospital) (I) (R390)" at bounding box center [451, 302] width 218 height 65
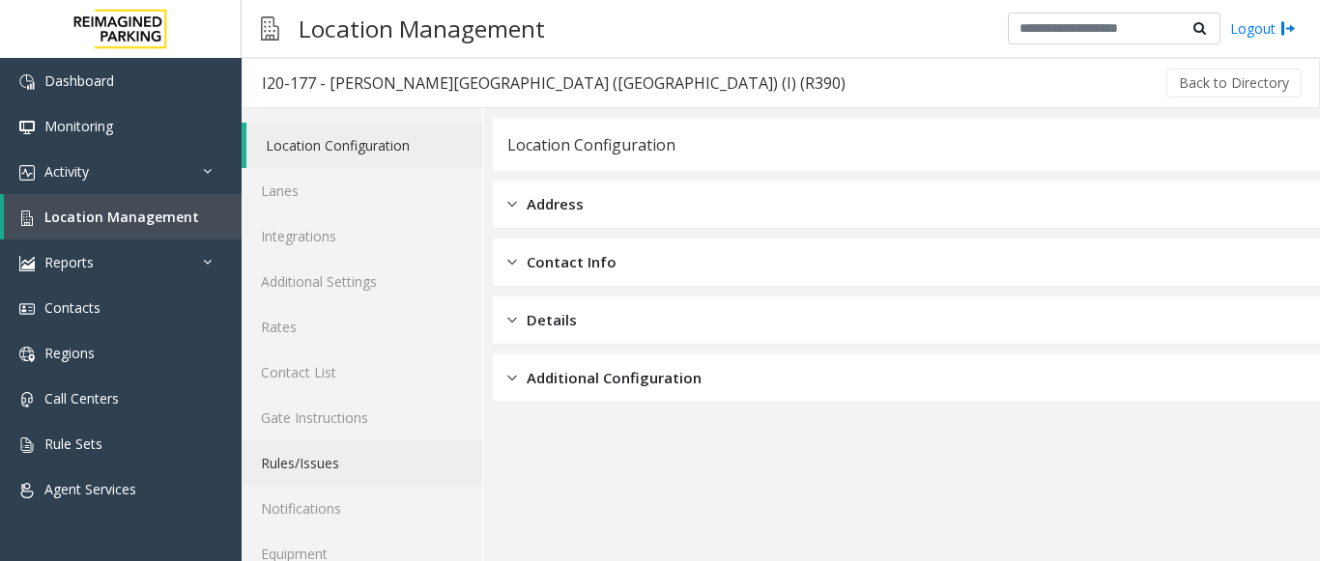
scroll to position [75, 0]
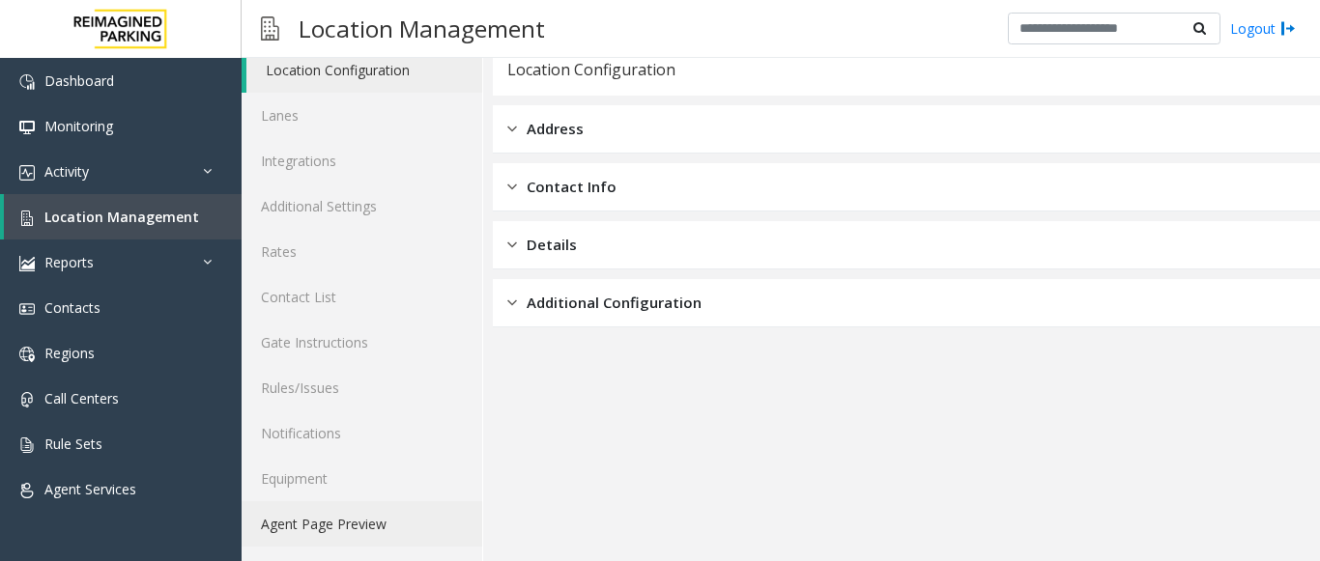
click at [433, 512] on link "Agent Page Preview" at bounding box center [362, 523] width 241 height 45
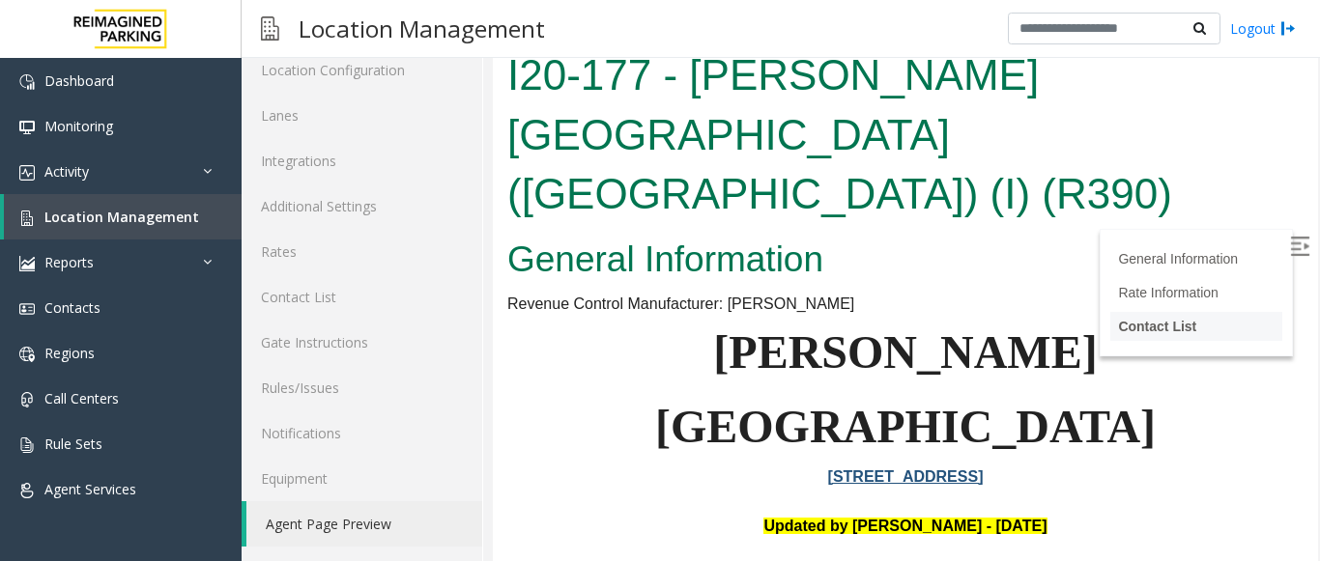
scroll to position [1569, 0]
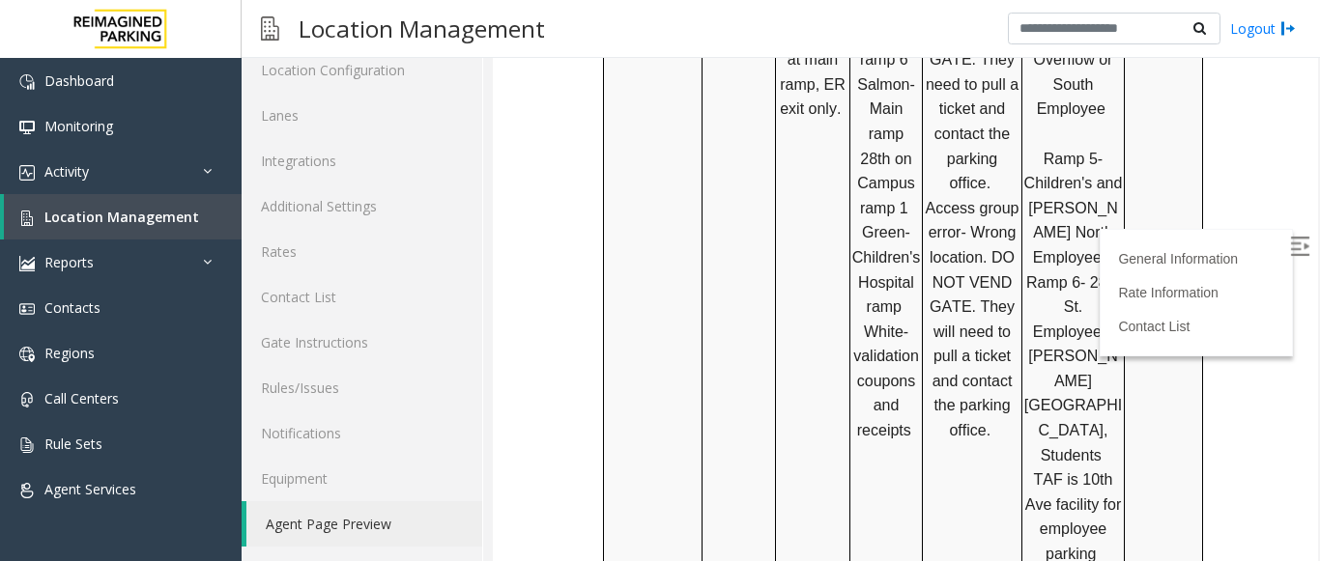
click at [1287, 246] on label at bounding box center [1301, 249] width 29 height 29
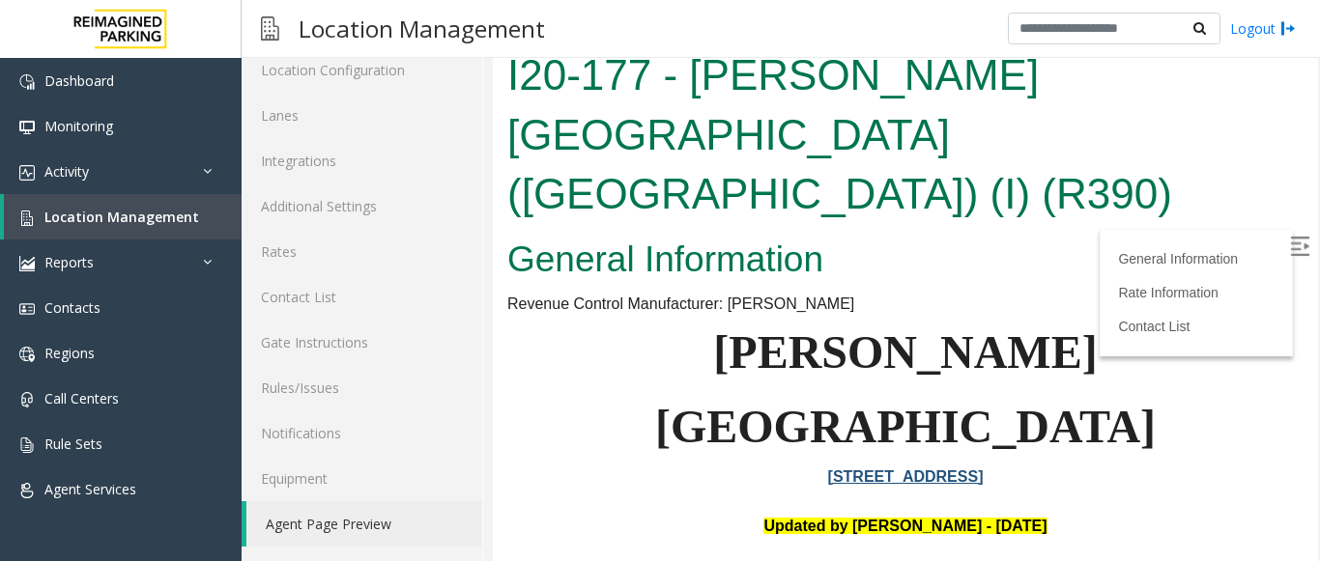
drag, startPoint x: 1299, startPoint y: 116, endPoint x: 1790, endPoint y: 73, distance: 493.6
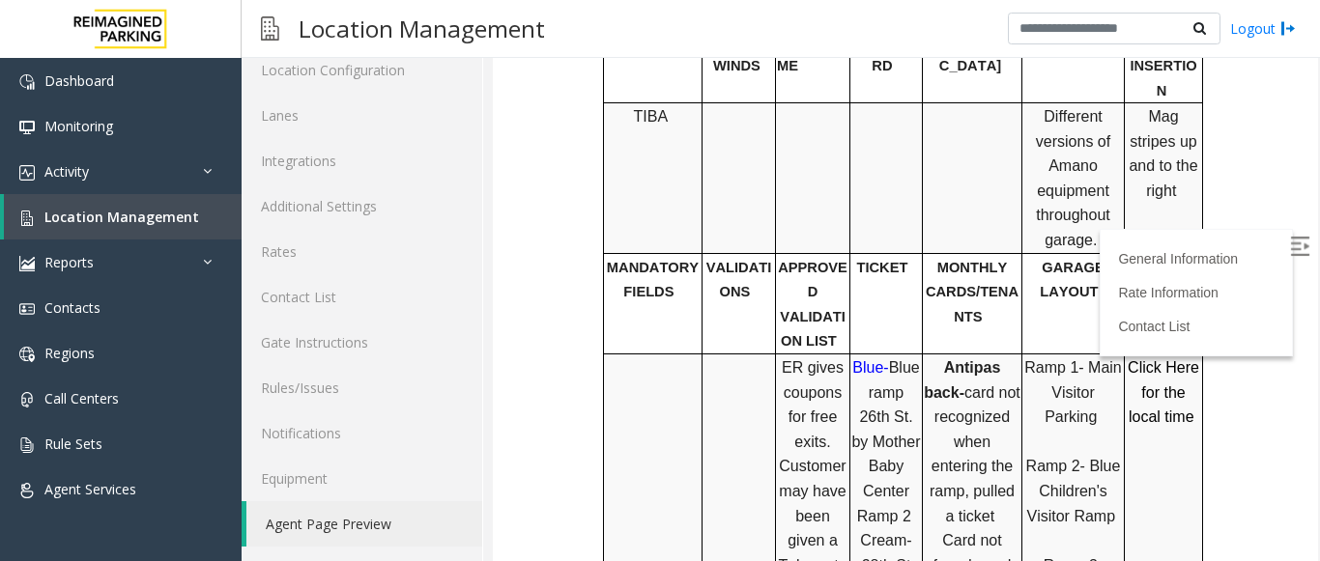
scroll to position [3211, 0]
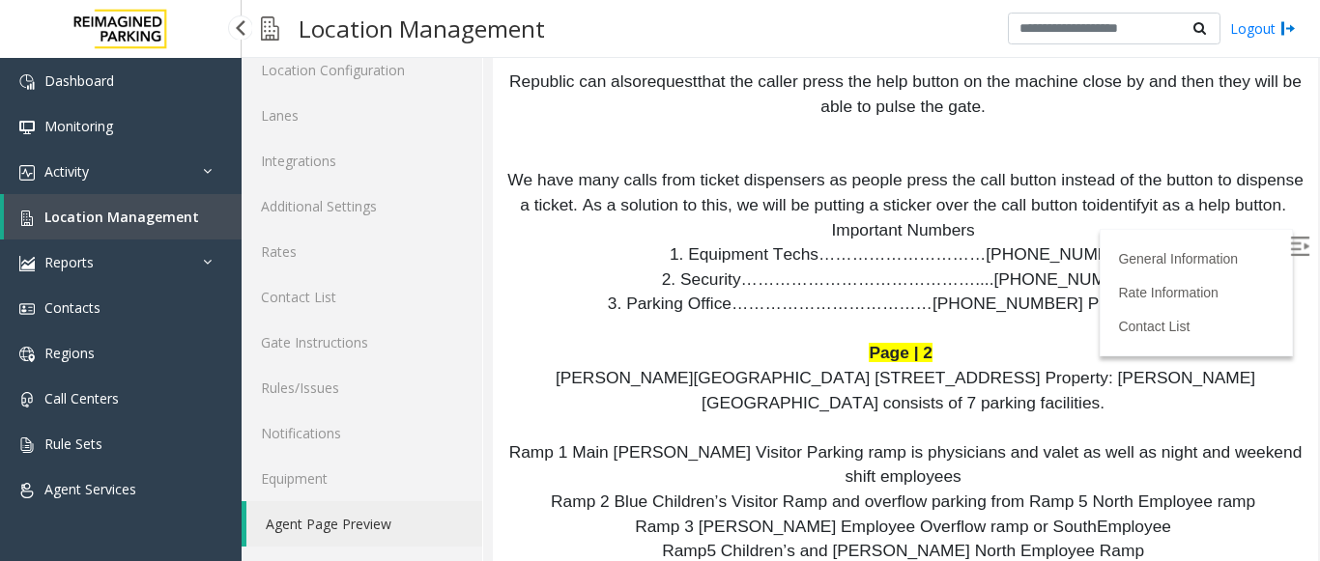
click at [140, 212] on span "Location Management" at bounding box center [121, 217] width 155 height 18
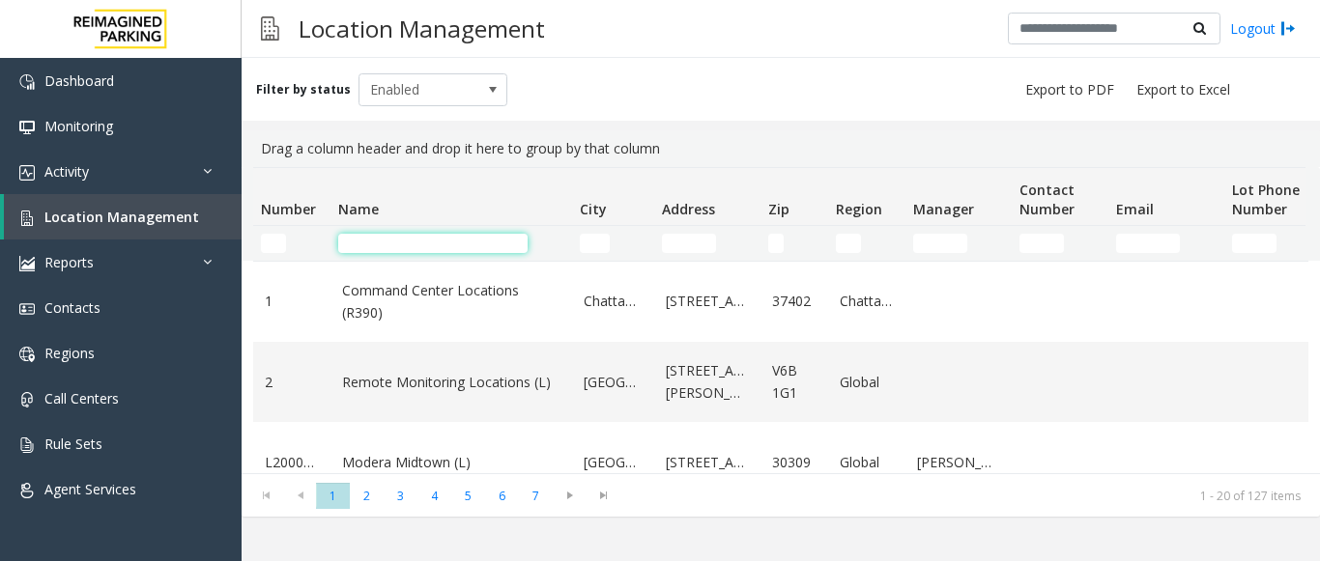
click at [439, 244] on input "Name Filter" at bounding box center [432, 243] width 189 height 19
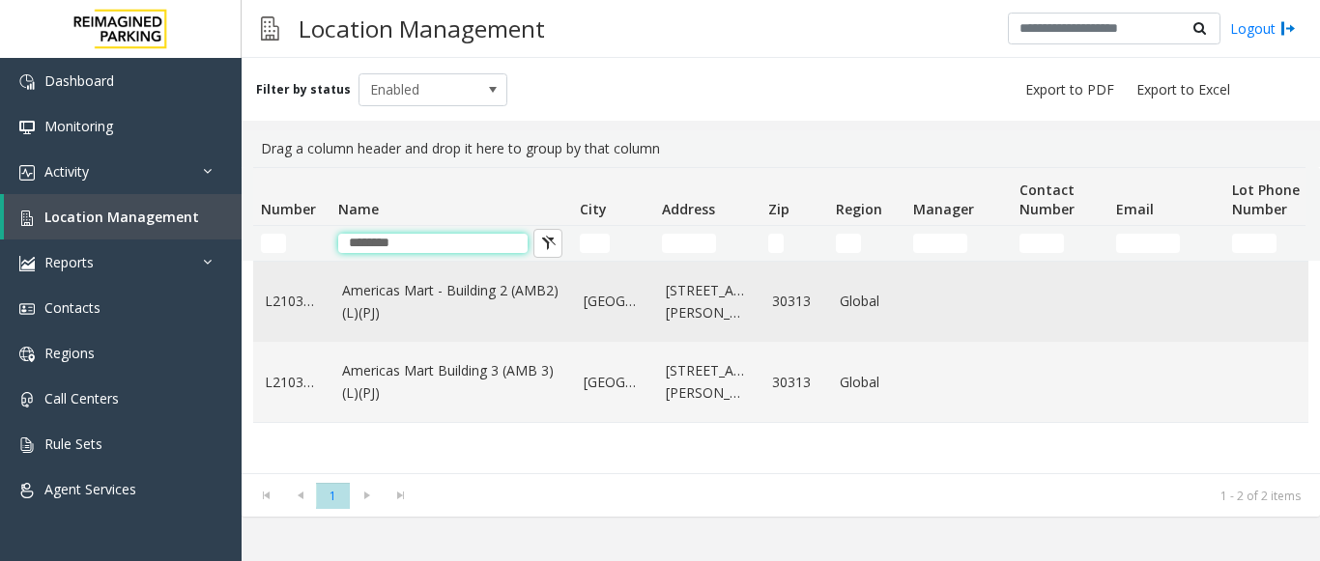
type input "********"
click at [484, 319] on link "Americas Mart - Building 2 (AMB2) (L)(PJ)" at bounding box center [451, 301] width 218 height 43
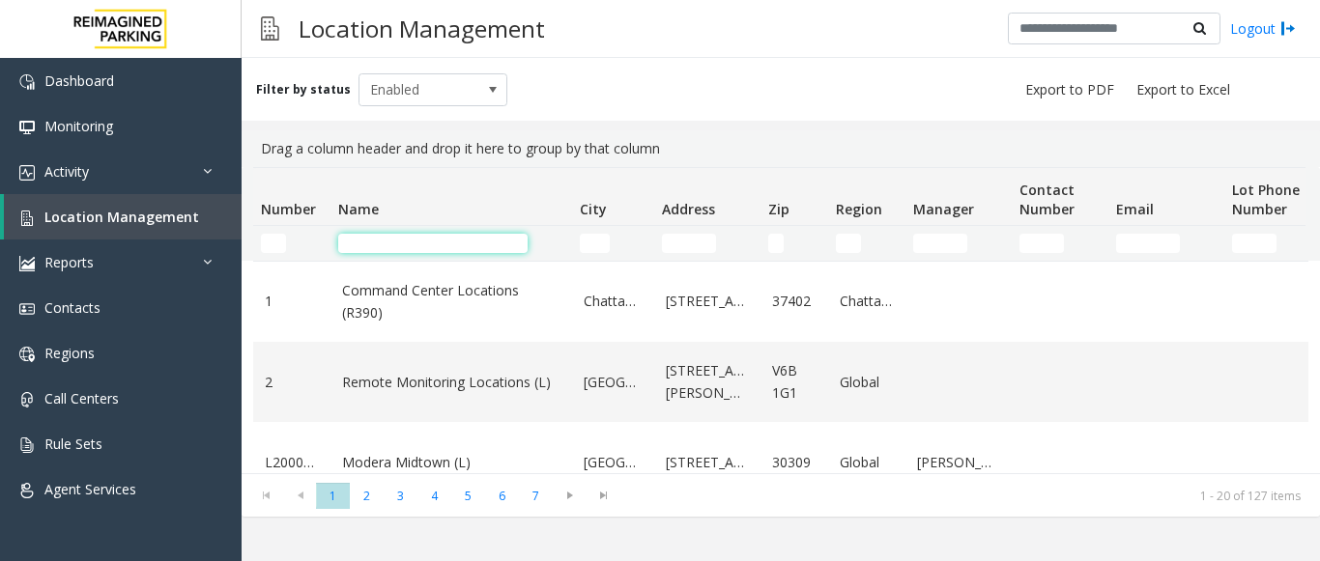
click at [408, 243] on input "Name Filter" at bounding box center [432, 243] width 189 height 19
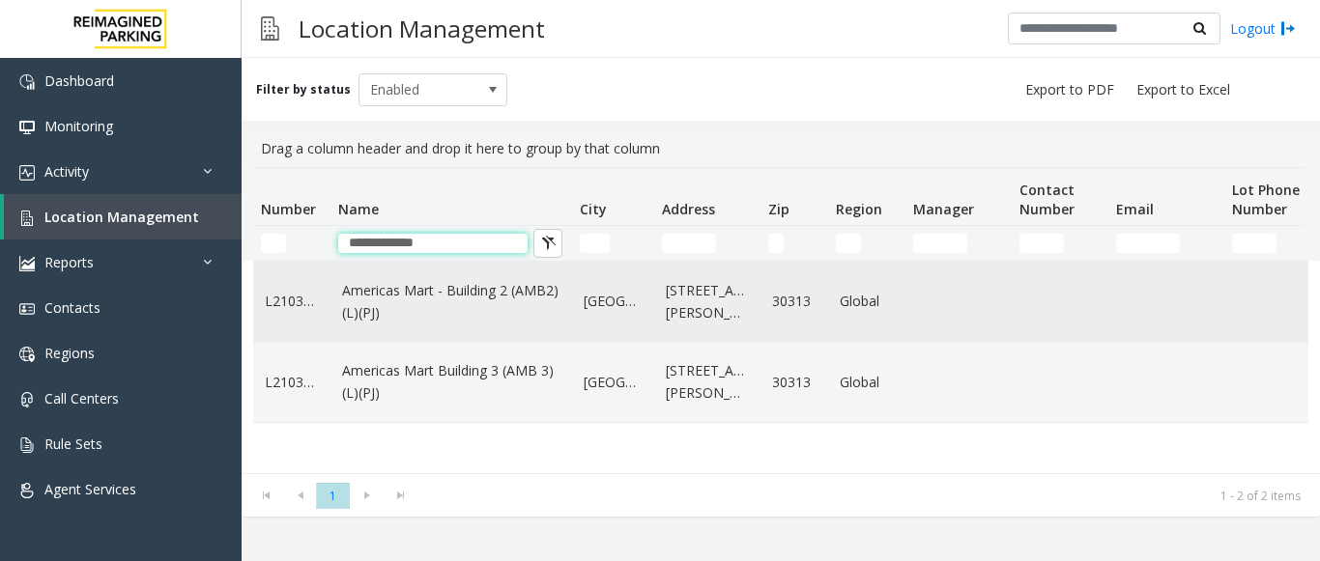
type input "**********"
click at [446, 326] on td "Americas Mart - Building 2 (AMB2) (L)(PJ)" at bounding box center [451, 302] width 242 height 80
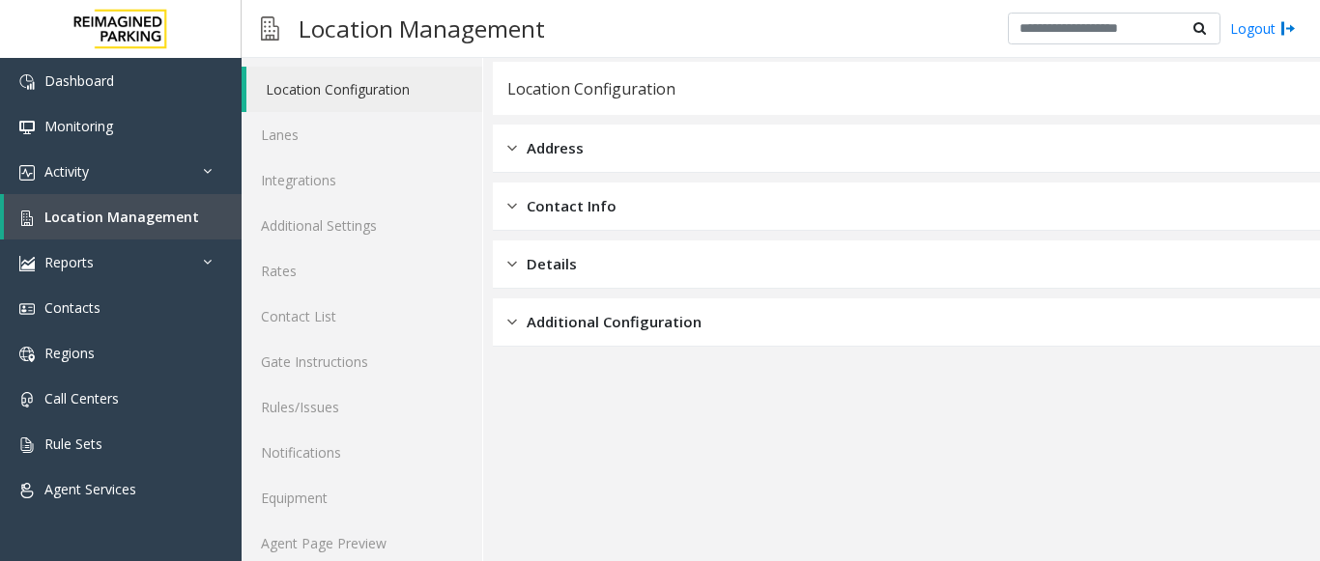
scroll to position [75, 0]
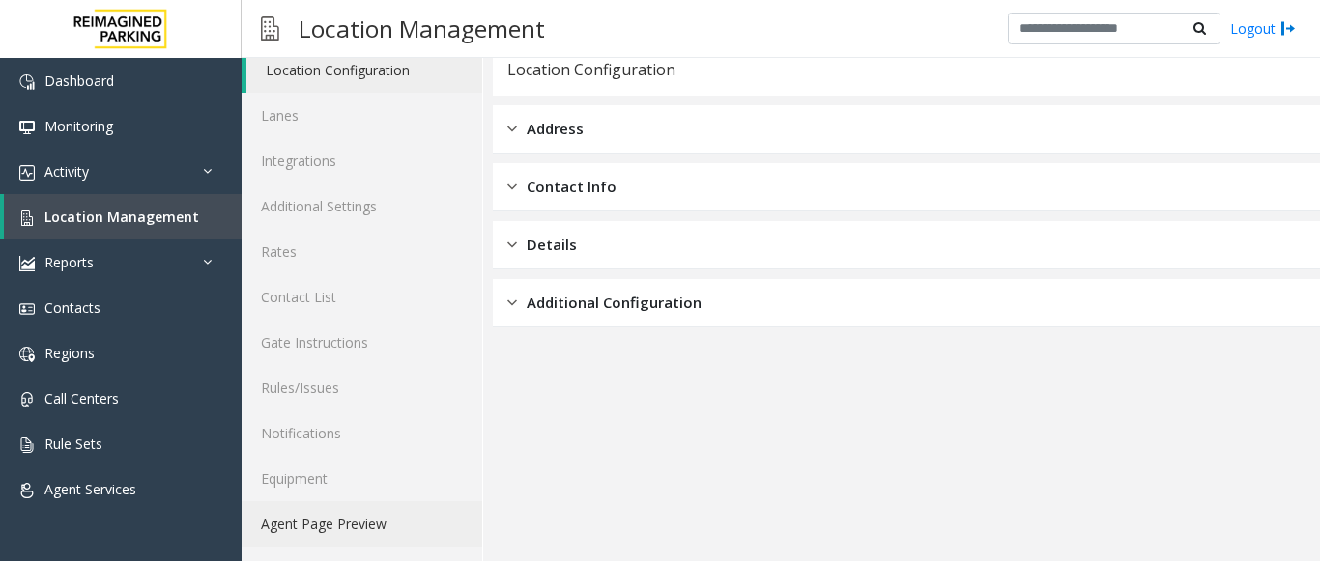
click at [300, 502] on link "Agent Page Preview" at bounding box center [362, 523] width 241 height 45
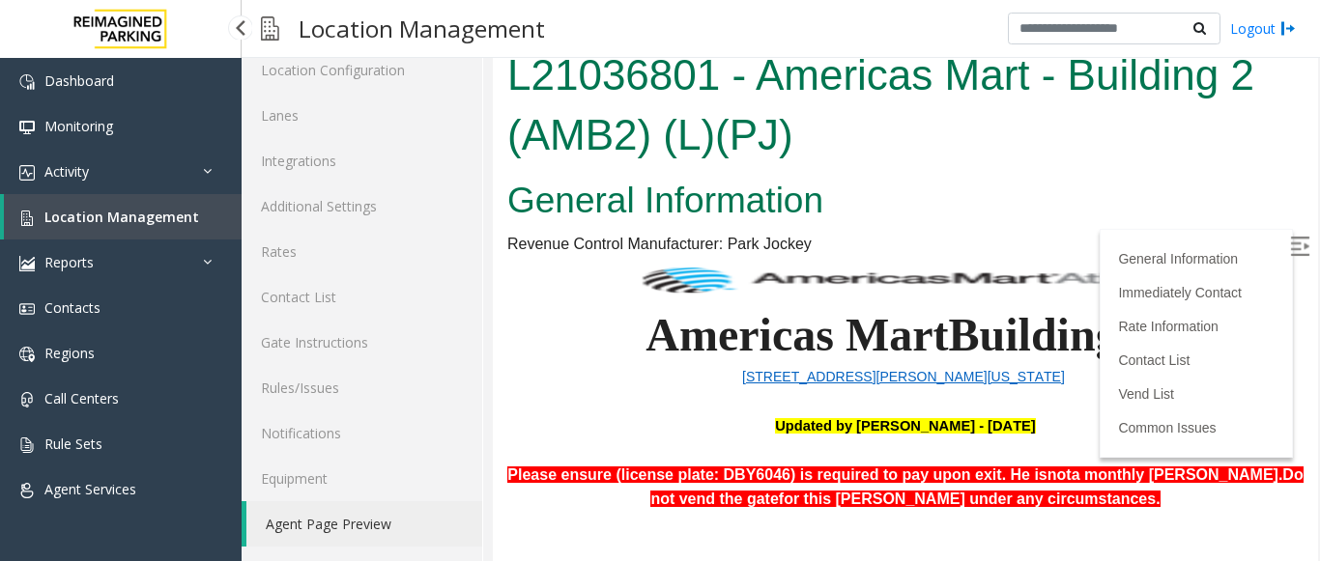
scroll to position [549, 0]
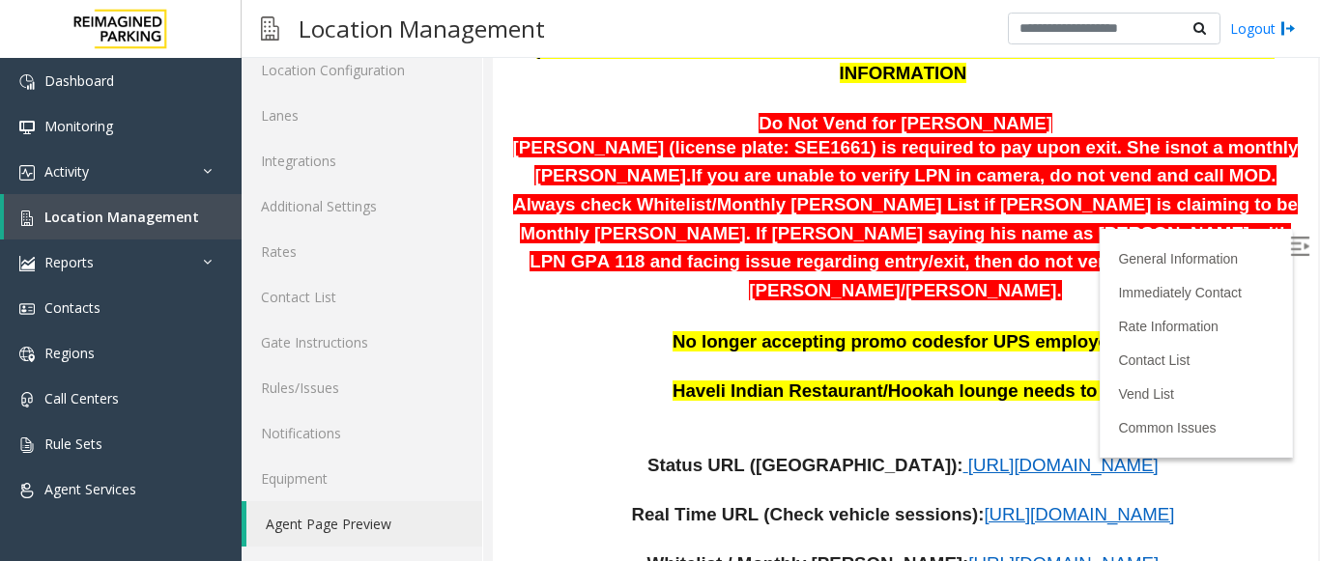
click at [1290, 237] on img at bounding box center [1299, 246] width 19 height 19
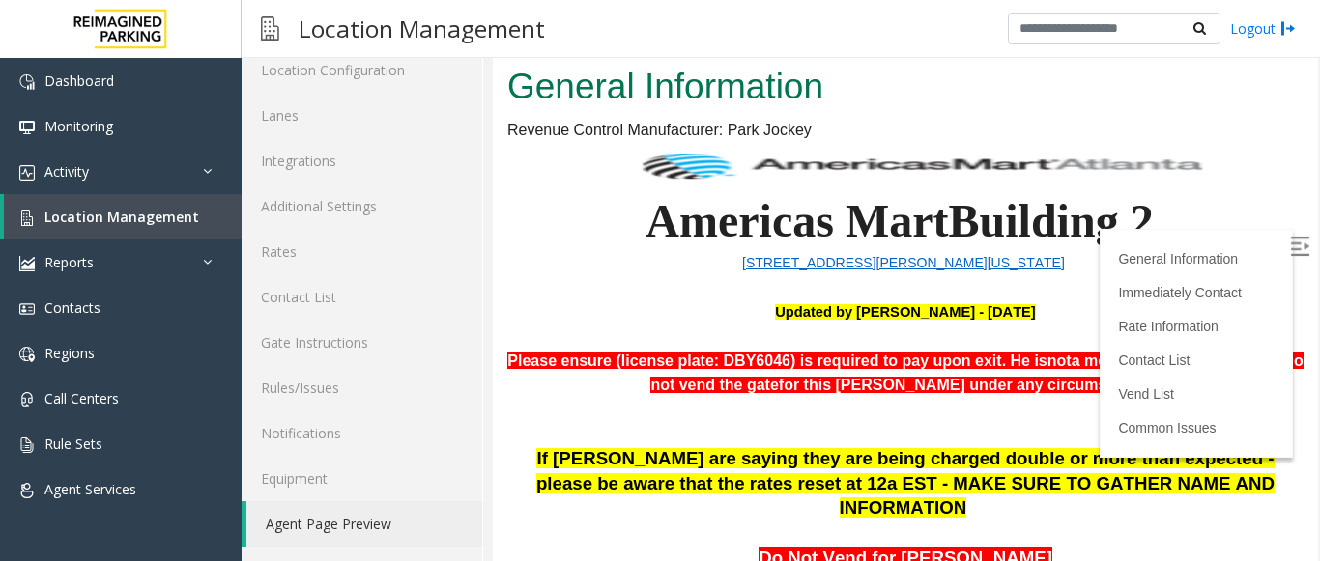
scroll to position [293, 0]
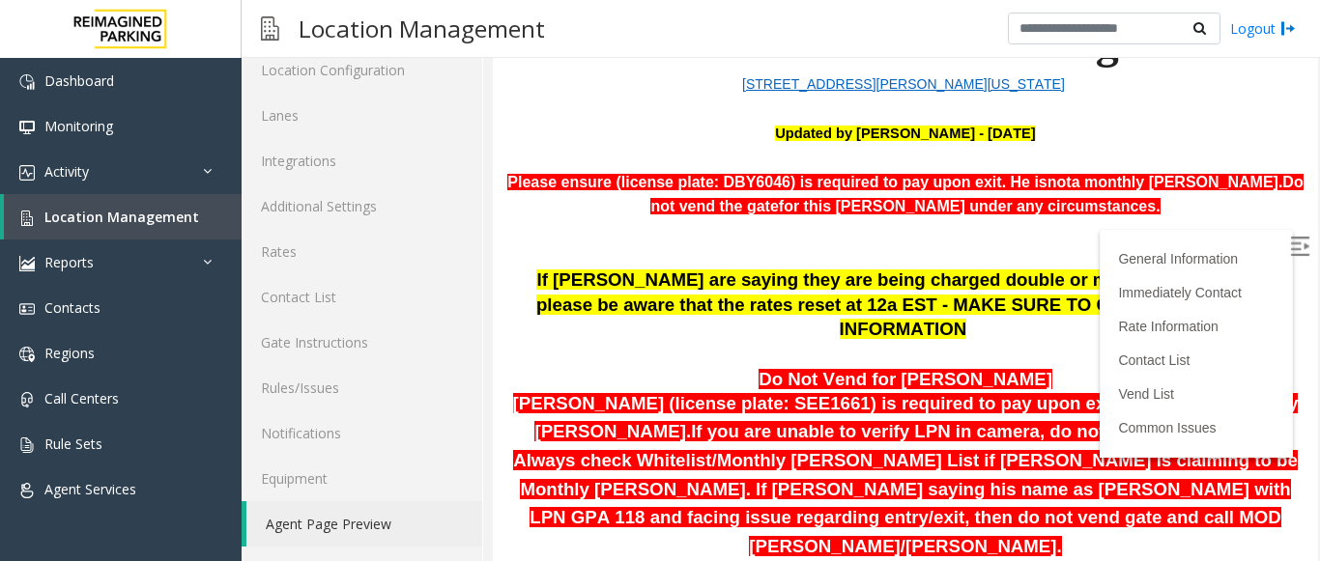
drag, startPoint x: 1299, startPoint y: 168, endPoint x: 1805, endPoint y: 179, distance: 506.4
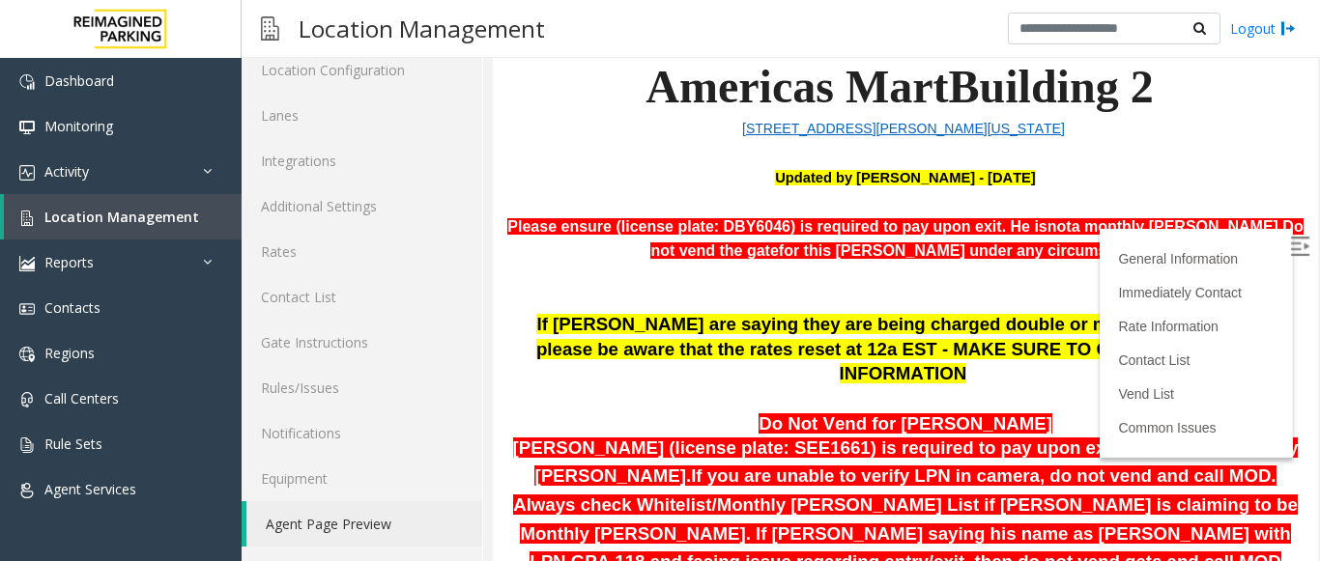
scroll to position [272, 0]
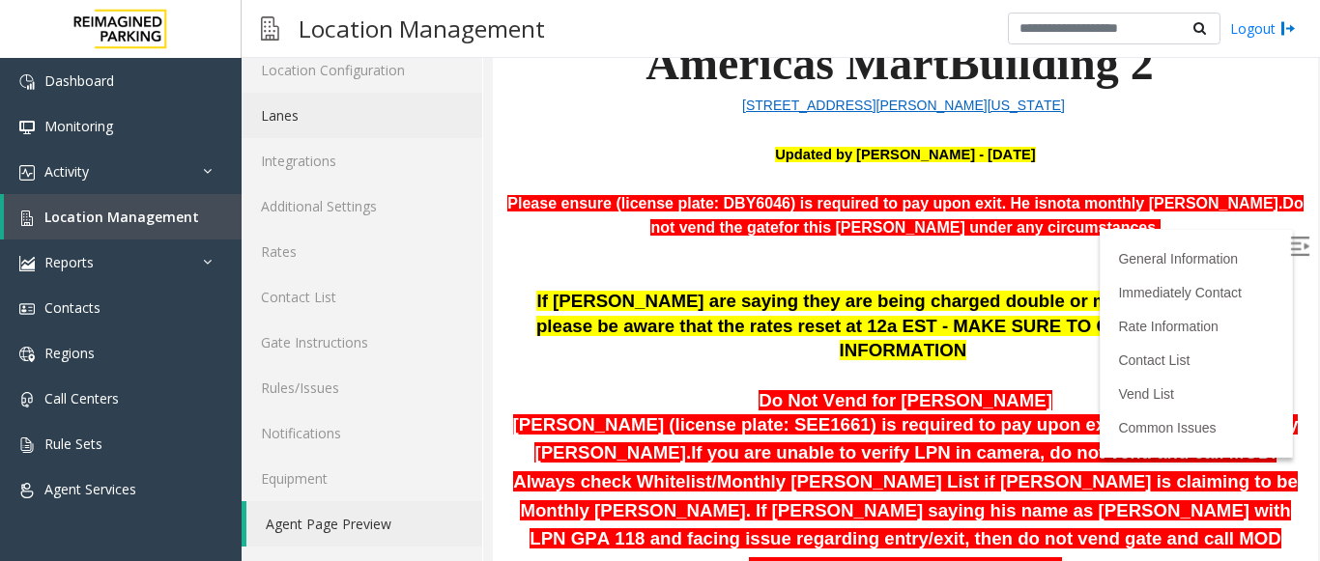
click at [324, 132] on link "Lanes" at bounding box center [362, 115] width 241 height 45
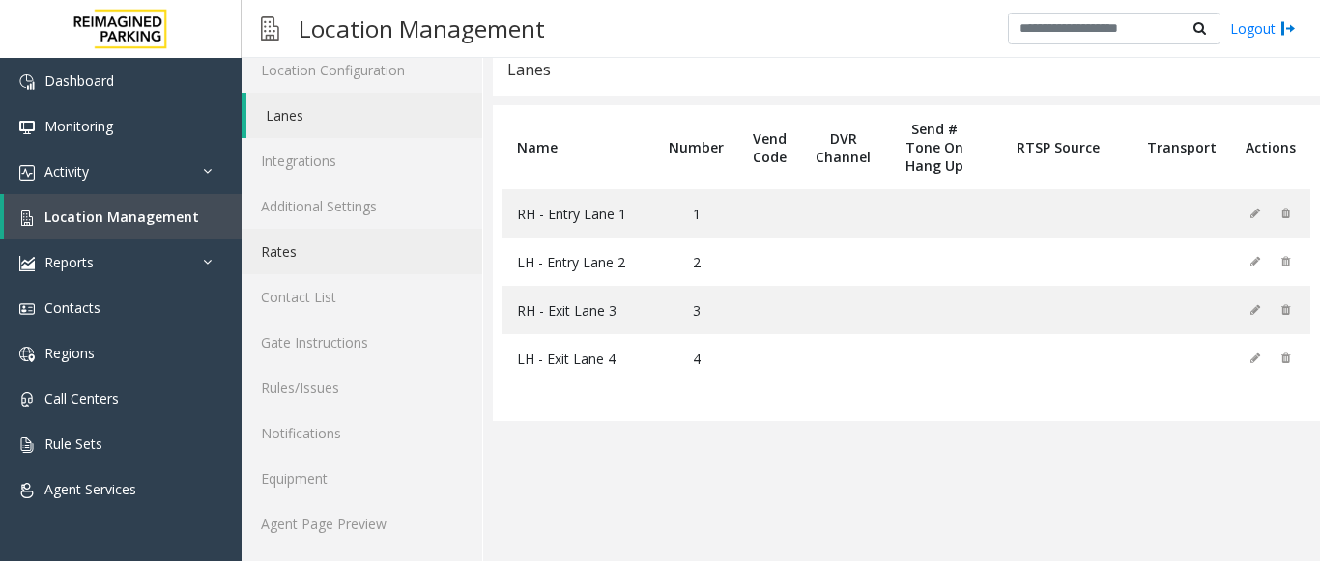
click at [349, 269] on link "Rates" at bounding box center [362, 251] width 241 height 45
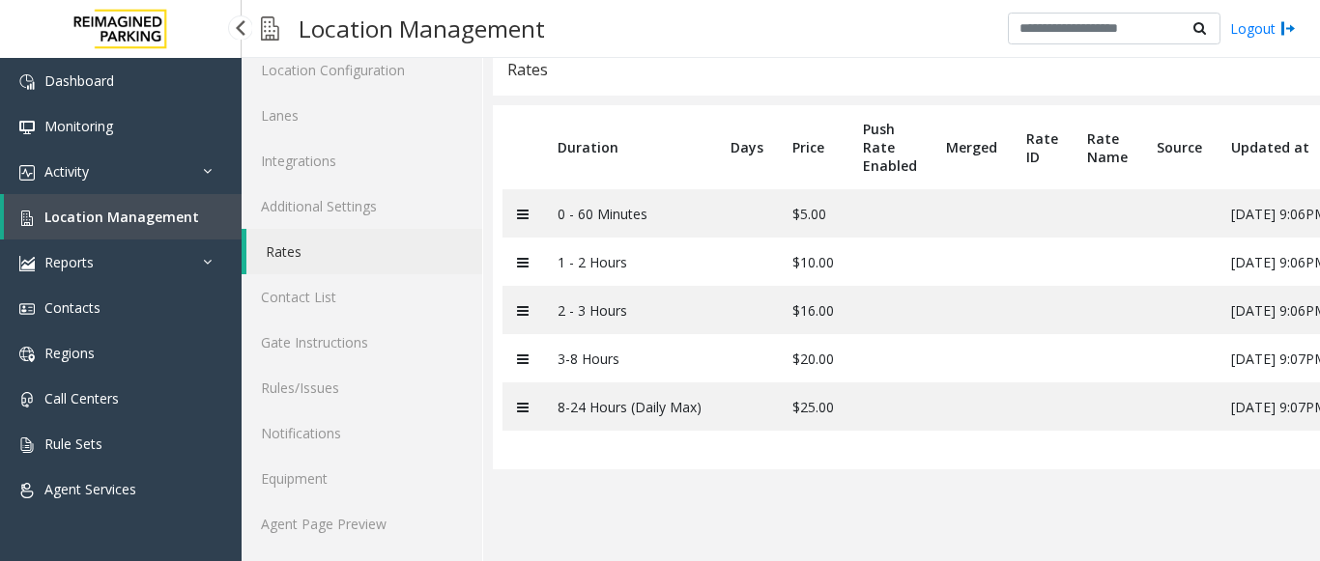
click at [126, 221] on span "Location Management" at bounding box center [121, 217] width 155 height 18
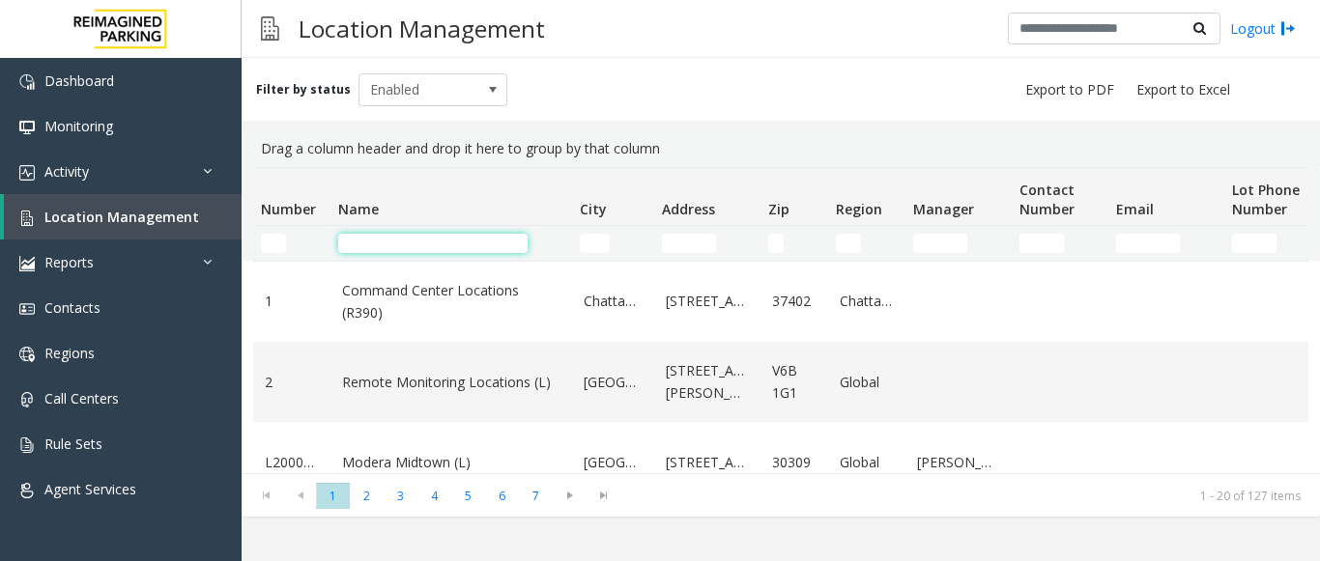
click at [430, 241] on input "Name Filter" at bounding box center [432, 243] width 189 height 19
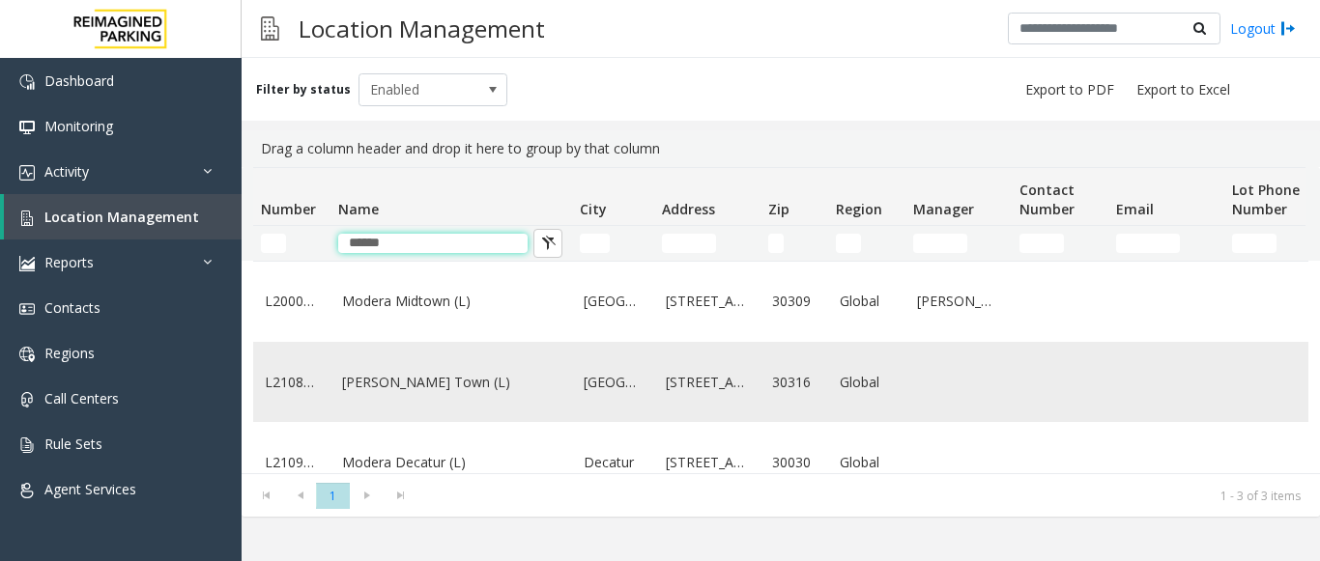
type input "******"
click at [454, 418] on td "Modera - Reynolds Town (L)" at bounding box center [451, 382] width 242 height 80
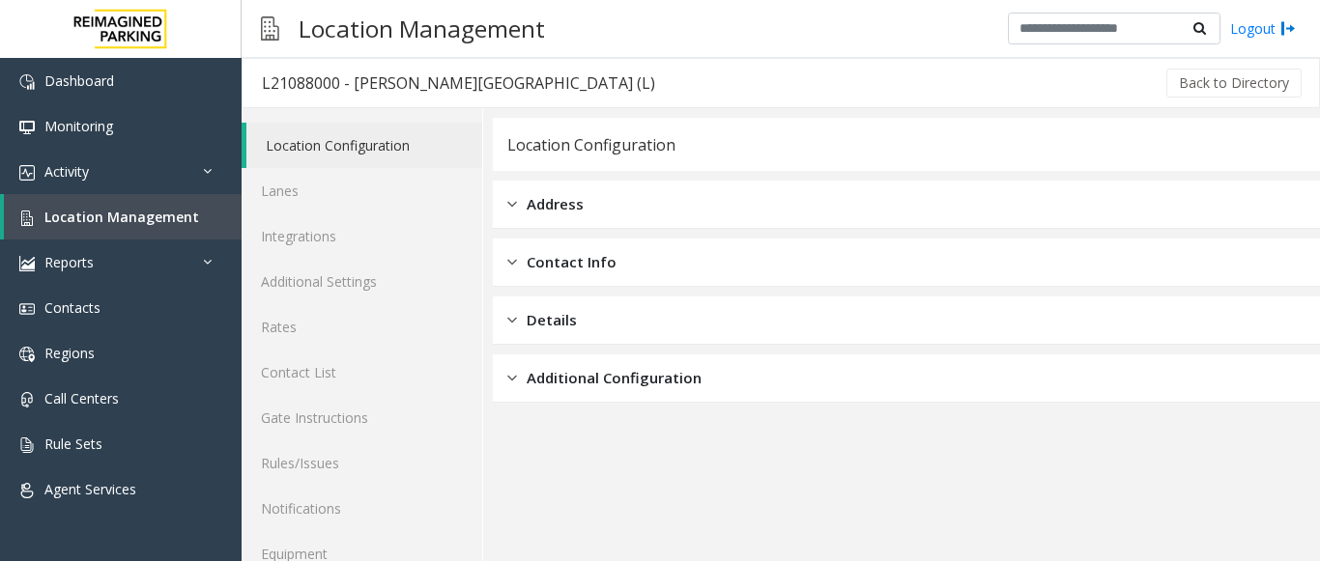
scroll to position [75, 0]
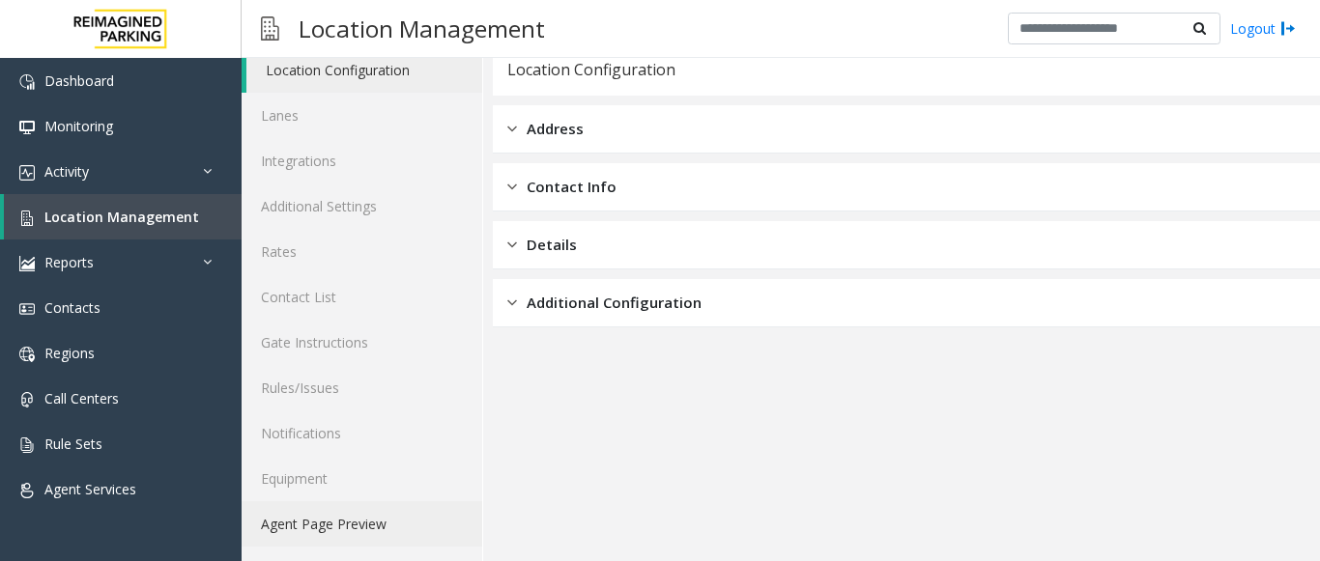
click at [295, 538] on link "Agent Page Preview" at bounding box center [362, 523] width 241 height 45
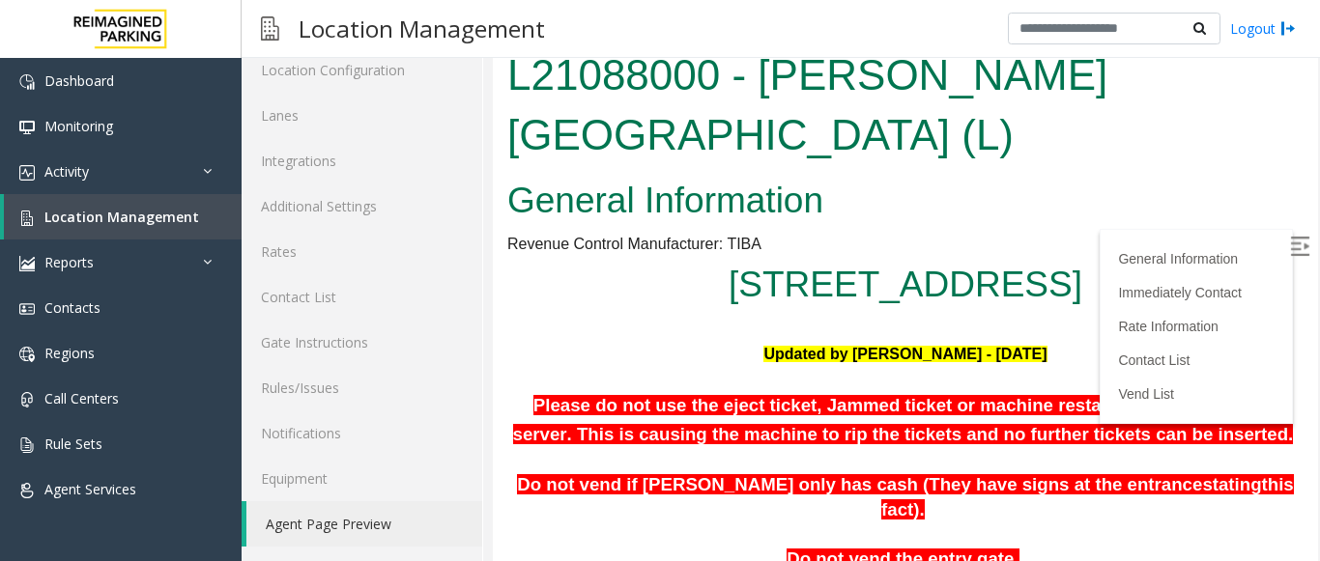
click at [1290, 243] on img at bounding box center [1299, 246] width 19 height 19
click at [978, 302] on link "780, Memorial Drive Southeast Atlanta, GA" at bounding box center [906, 285] width 354 height 40
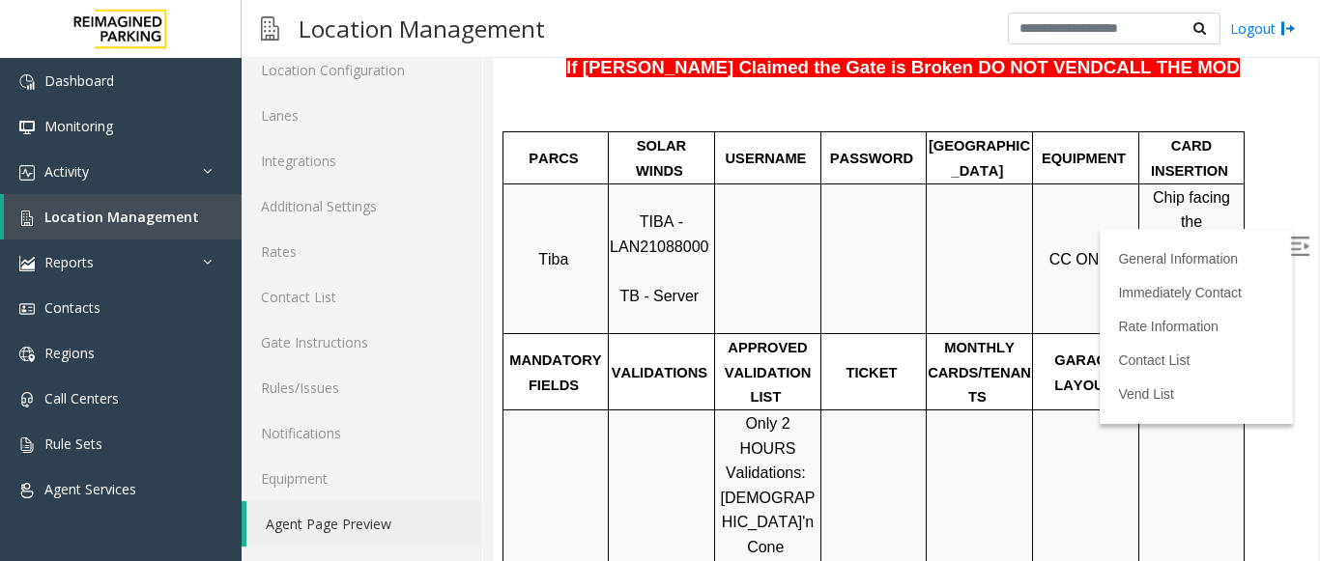
scroll to position [502, 0]
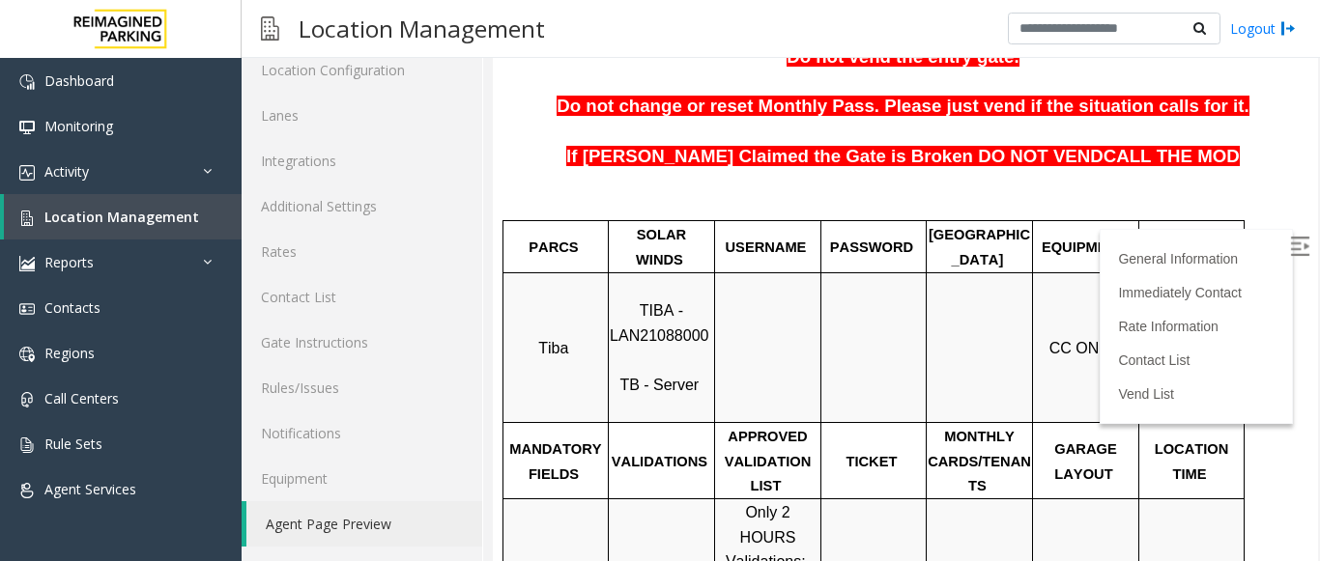
drag, startPoint x: 1298, startPoint y: 142, endPoint x: 1812, endPoint y: 210, distance: 518.5
click at [1053, 32] on input "text" at bounding box center [1114, 29] width 213 height 33
type input "**"
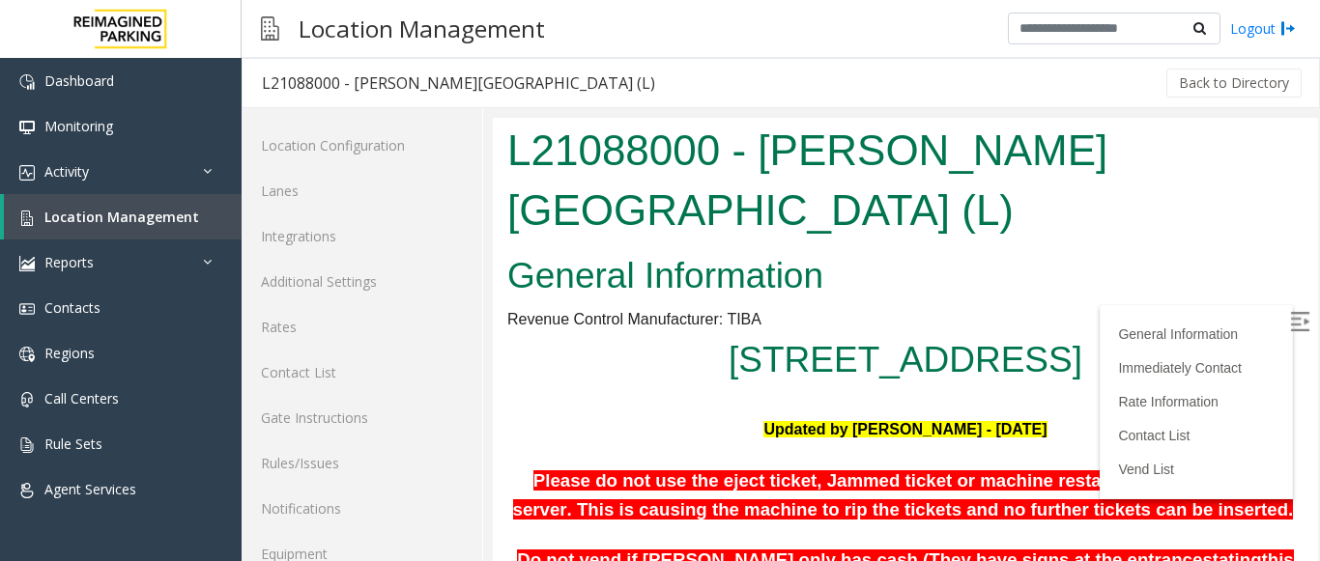
drag, startPoint x: 1271, startPoint y: 313, endPoint x: 1419, endPoint y: 134, distance: 232.6
click at [1290, 313] on img at bounding box center [1299, 321] width 19 height 19
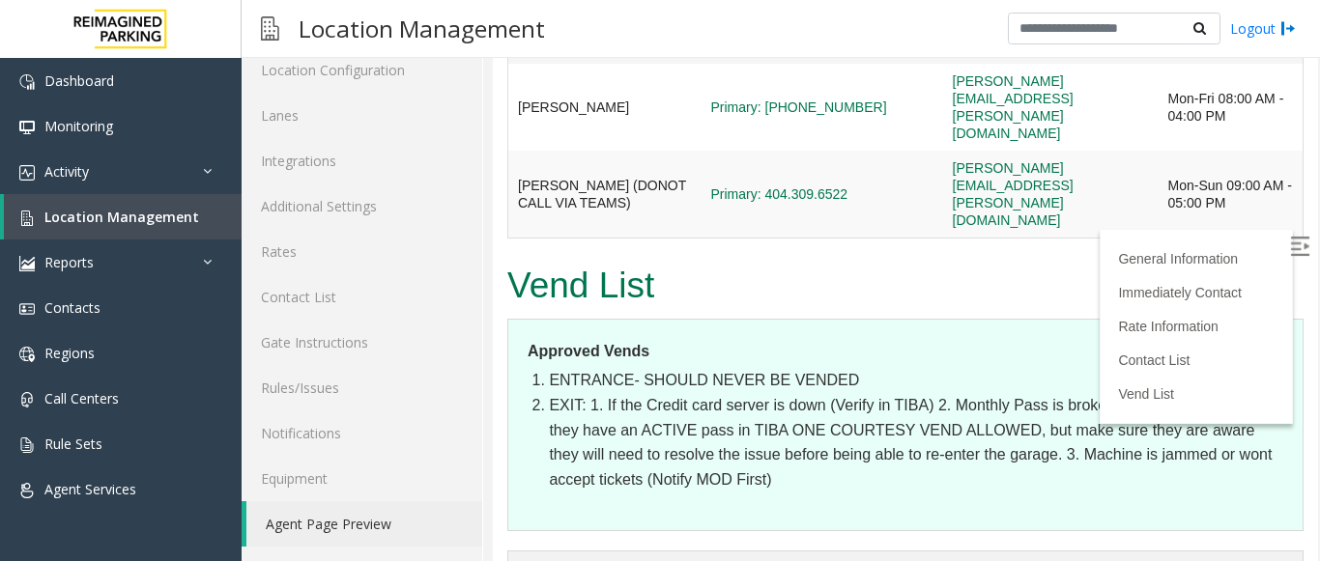
scroll to position [590, 0]
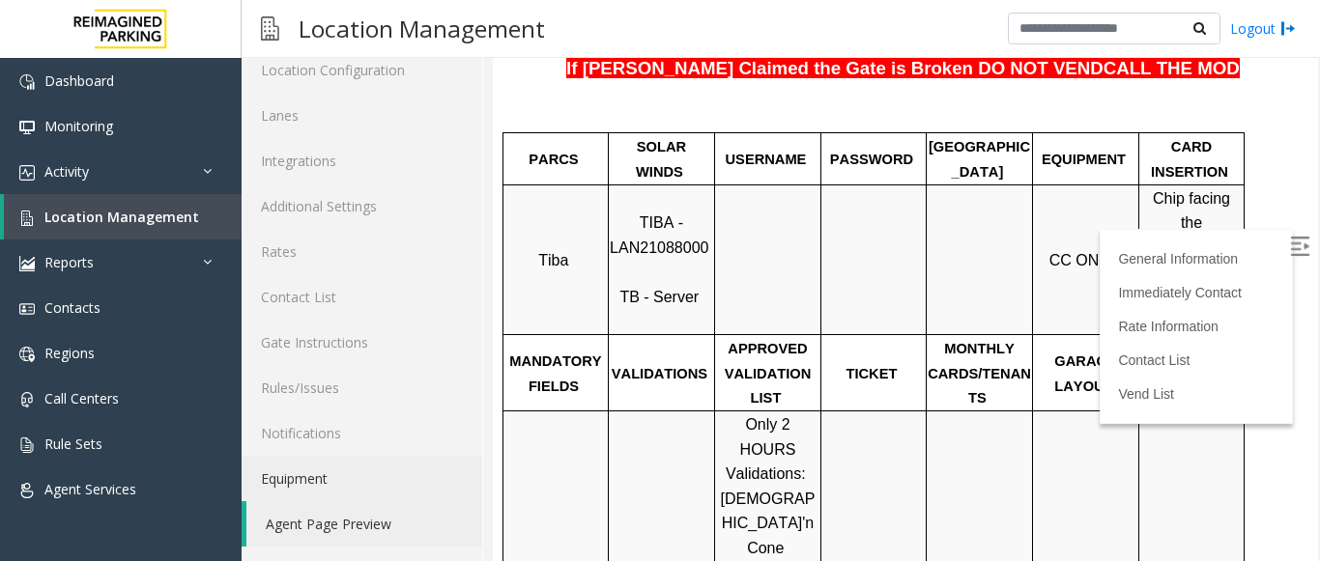
click at [332, 481] on link "Equipment" at bounding box center [362, 478] width 241 height 45
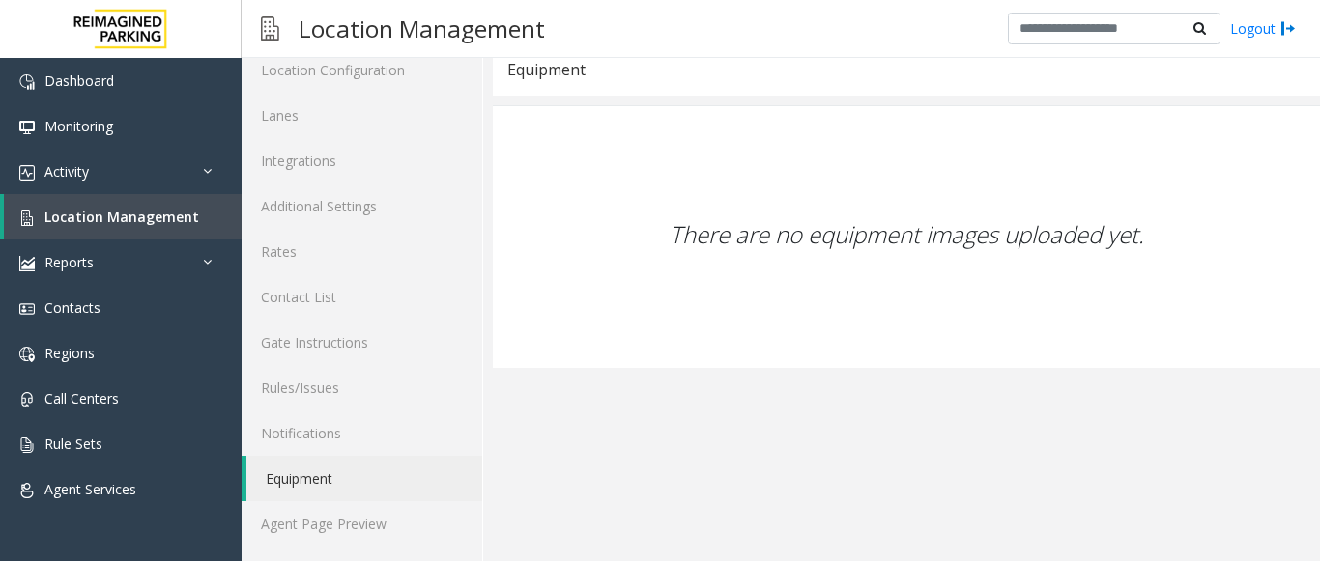
click at [342, 555] on div "Location Configuration Lanes Integrations Additional Settings Rates Contact Lis…" at bounding box center [363, 297] width 242 height 529
click at [343, 541] on link "Agent Page Preview" at bounding box center [362, 523] width 241 height 45
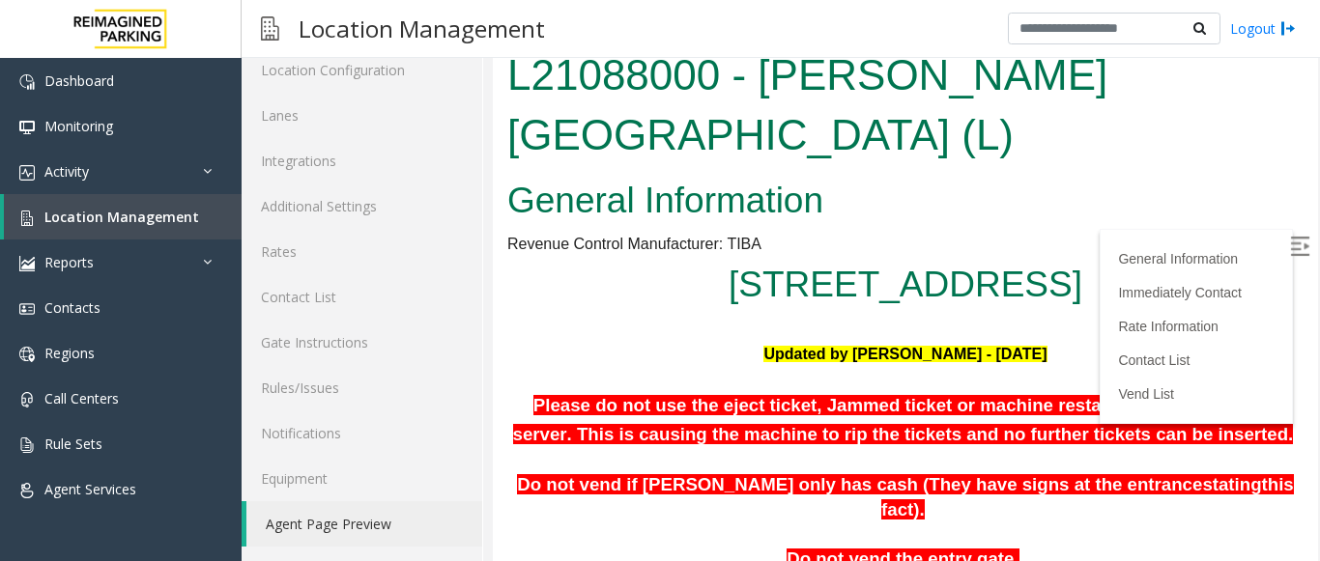
scroll to position [414, 0]
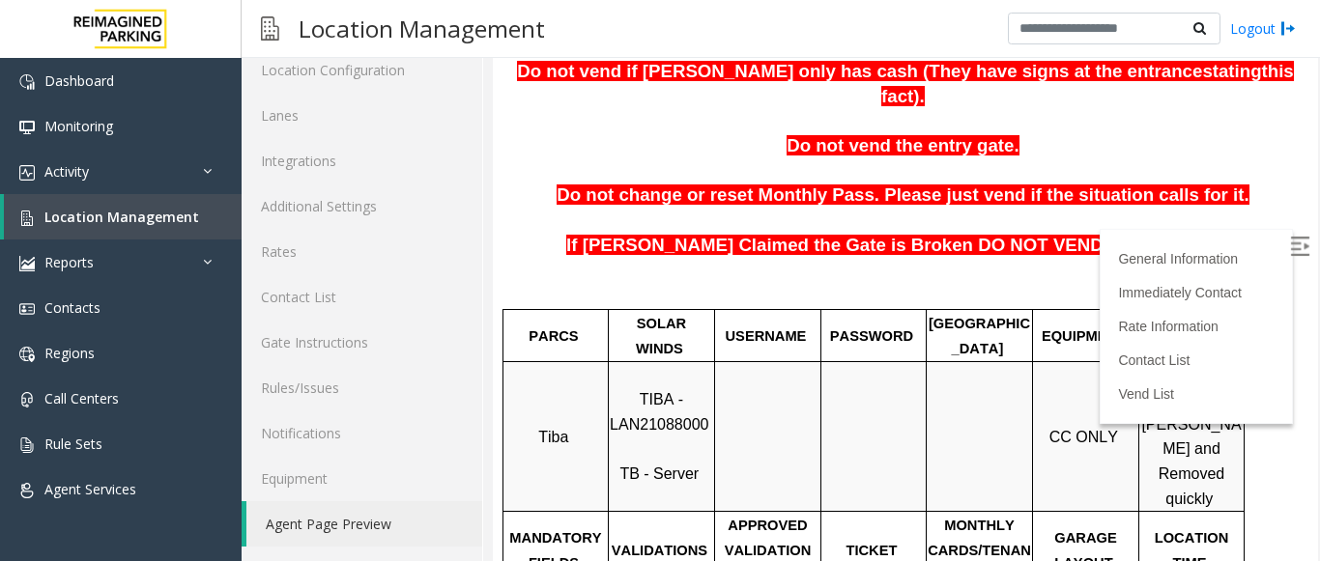
click at [1287, 247] on label at bounding box center [1301, 249] width 29 height 29
drag, startPoint x: 1796, startPoint y: 205, endPoint x: 1301, endPoint y: 170, distance: 495.9
click at [1213, 184] on p "Do not change or reset Monthly Pass. Please just vend if the situation calls fo…" at bounding box center [905, 196] width 796 height 25
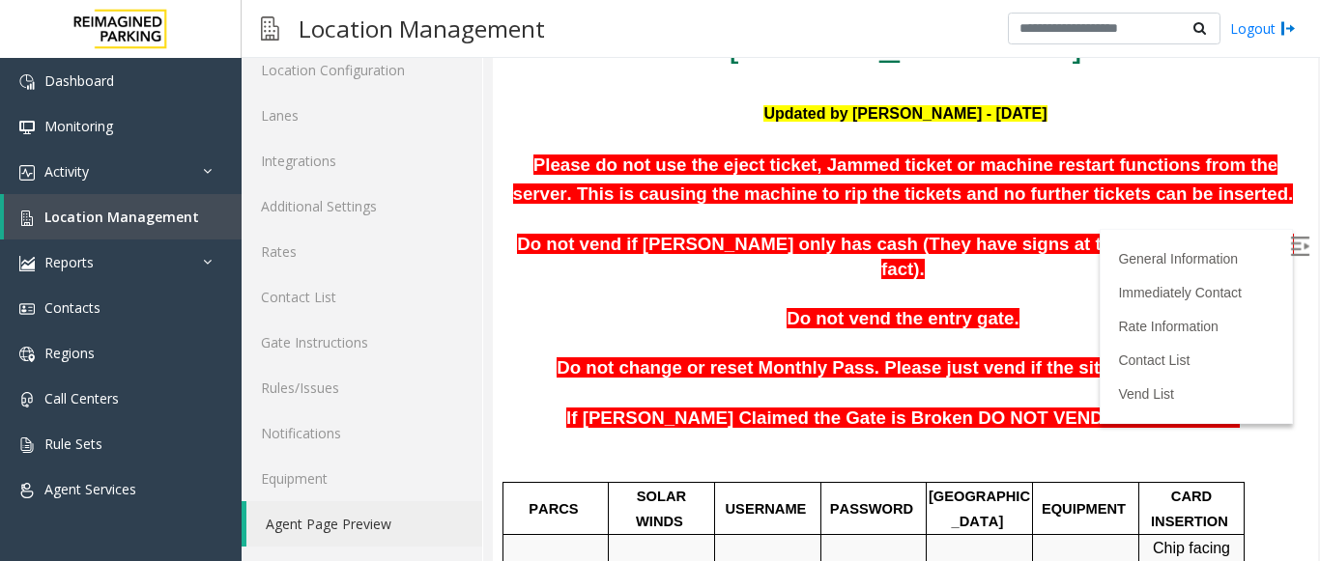
scroll to position [255, 0]
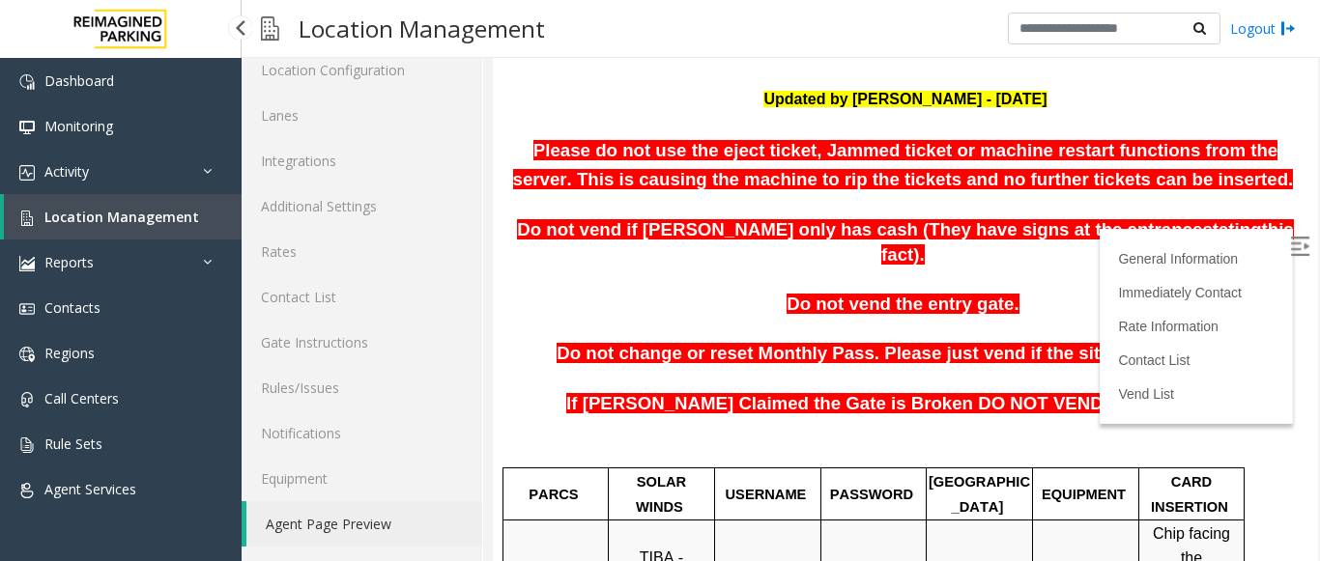
click at [39, 213] on link "Location Management" at bounding box center [123, 216] width 238 height 45
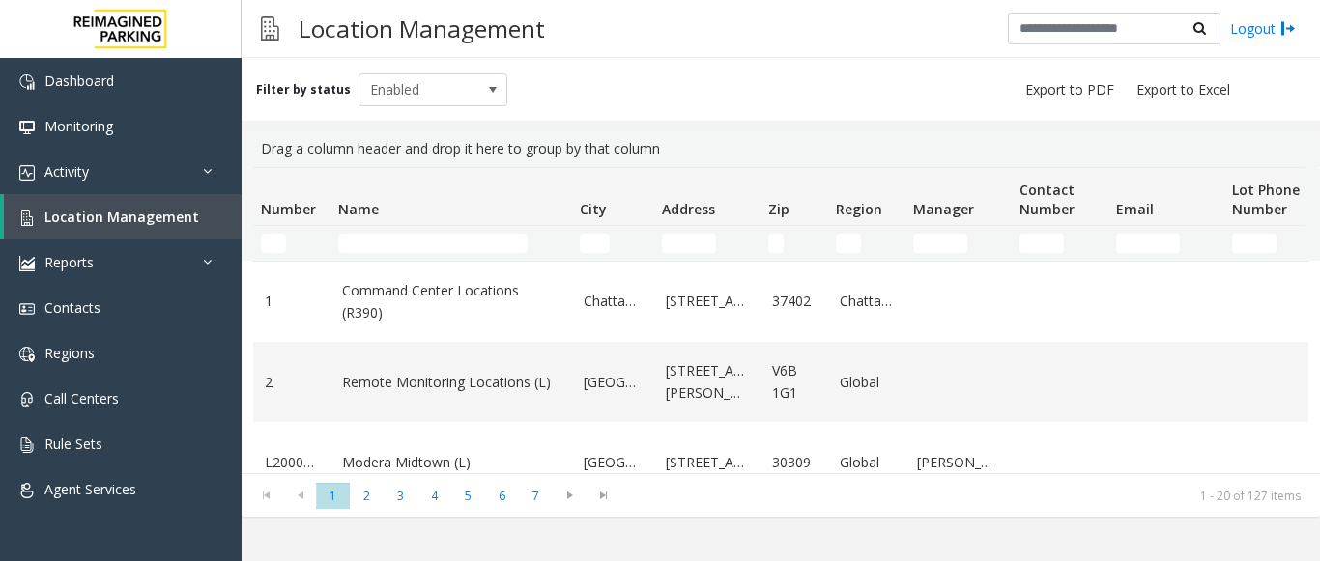
click at [486, 232] on td "Name Filter" at bounding box center [451, 243] width 242 height 35
click at [494, 238] on input "Name Filter" at bounding box center [432, 243] width 189 height 19
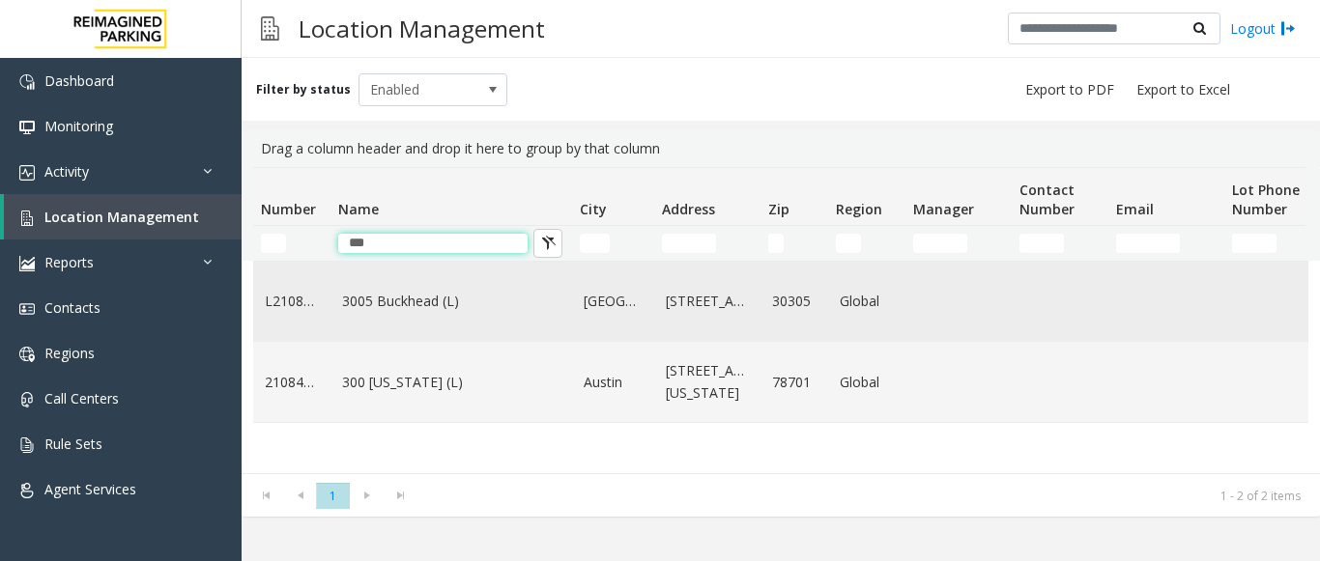
type input "***"
click at [415, 342] on td "3005 Buckhead (L)" at bounding box center [451, 302] width 242 height 80
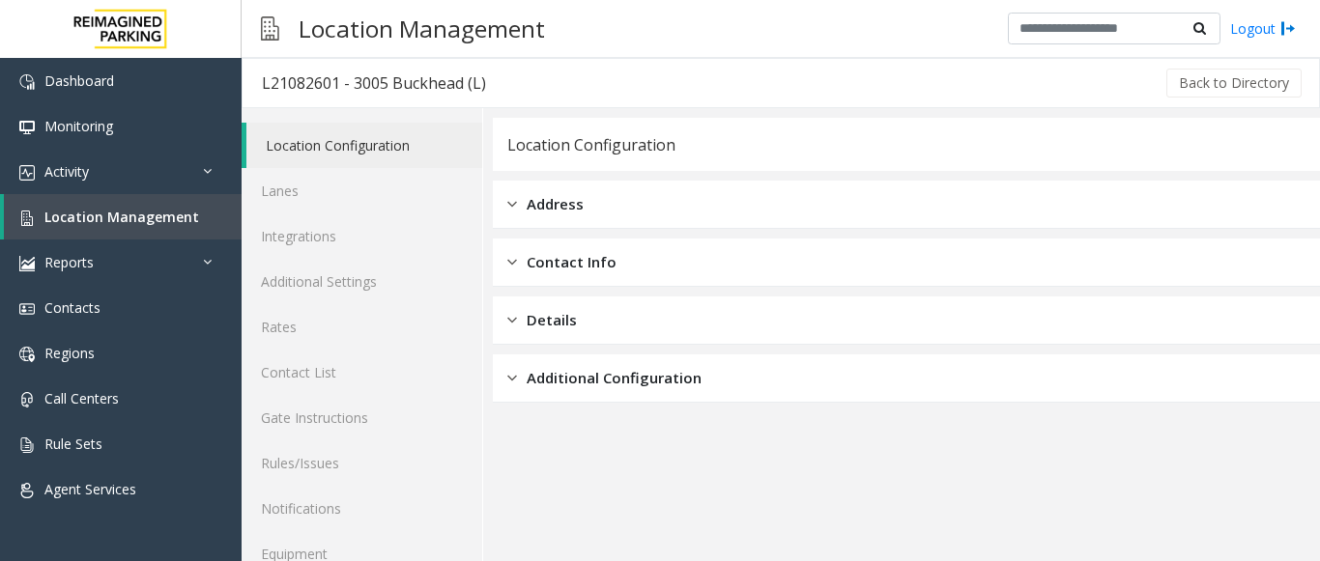
scroll to position [75, 0]
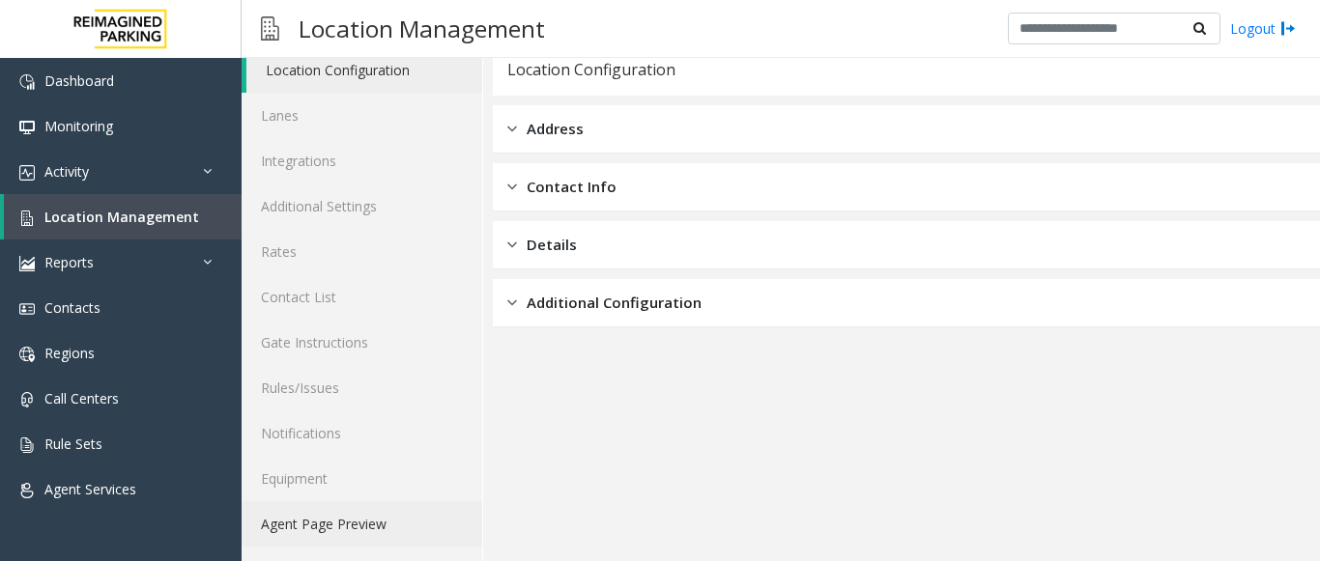
click at [359, 524] on link "Agent Page Preview" at bounding box center [362, 523] width 241 height 45
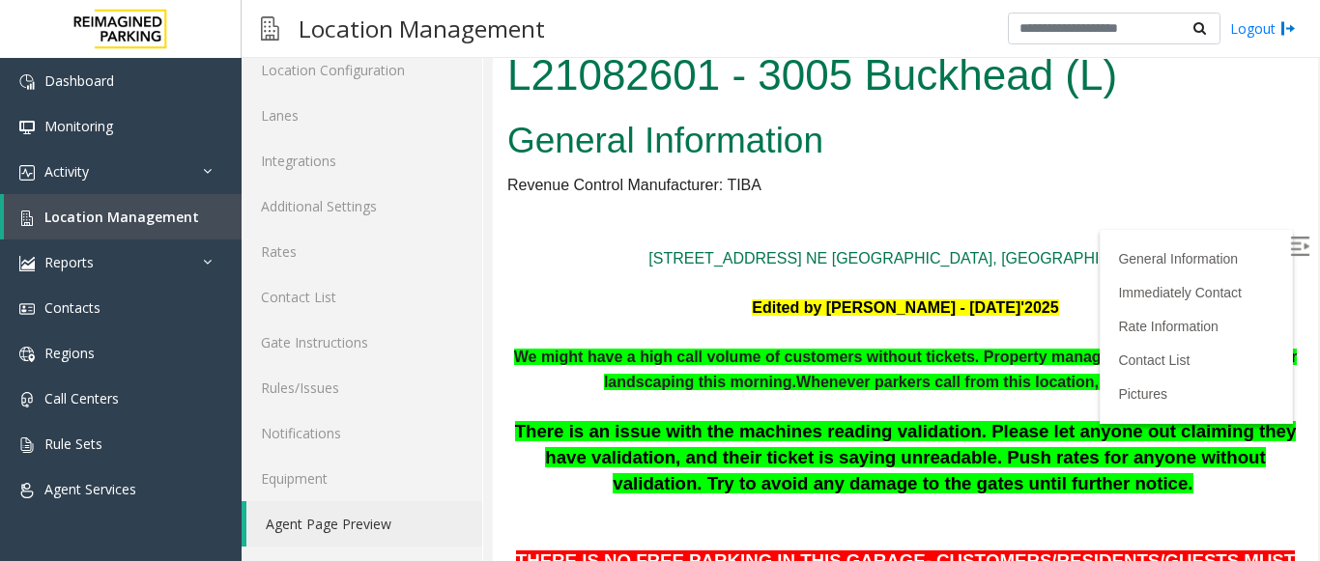
click at [1287, 250] on label at bounding box center [1301, 249] width 29 height 29
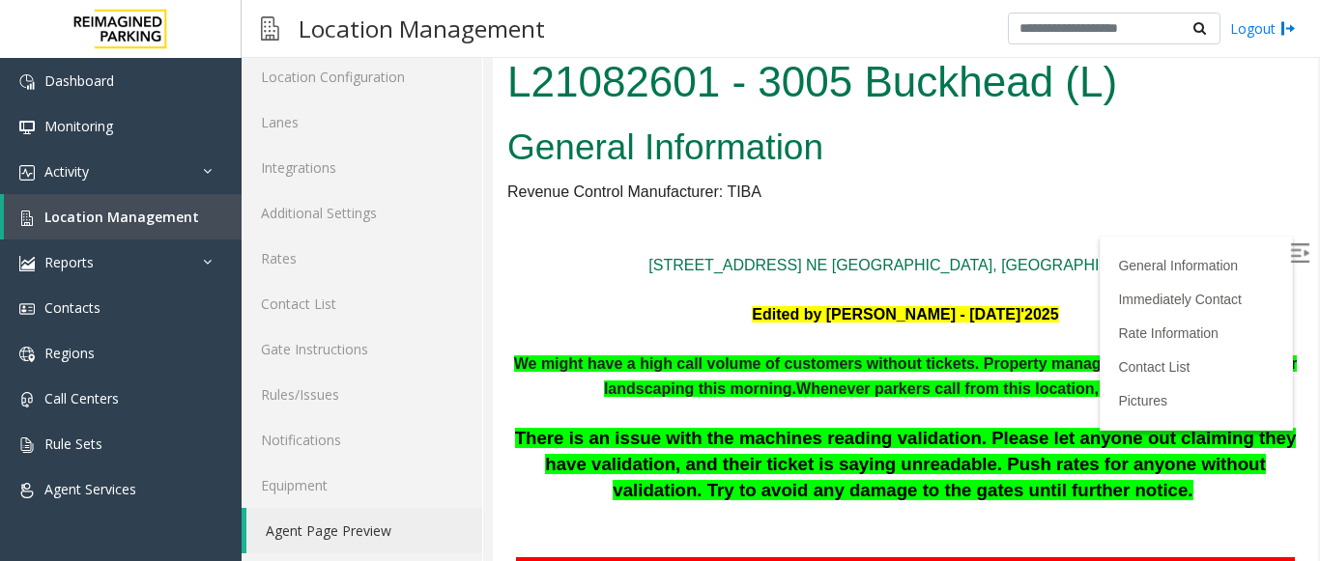
scroll to position [3259, 0]
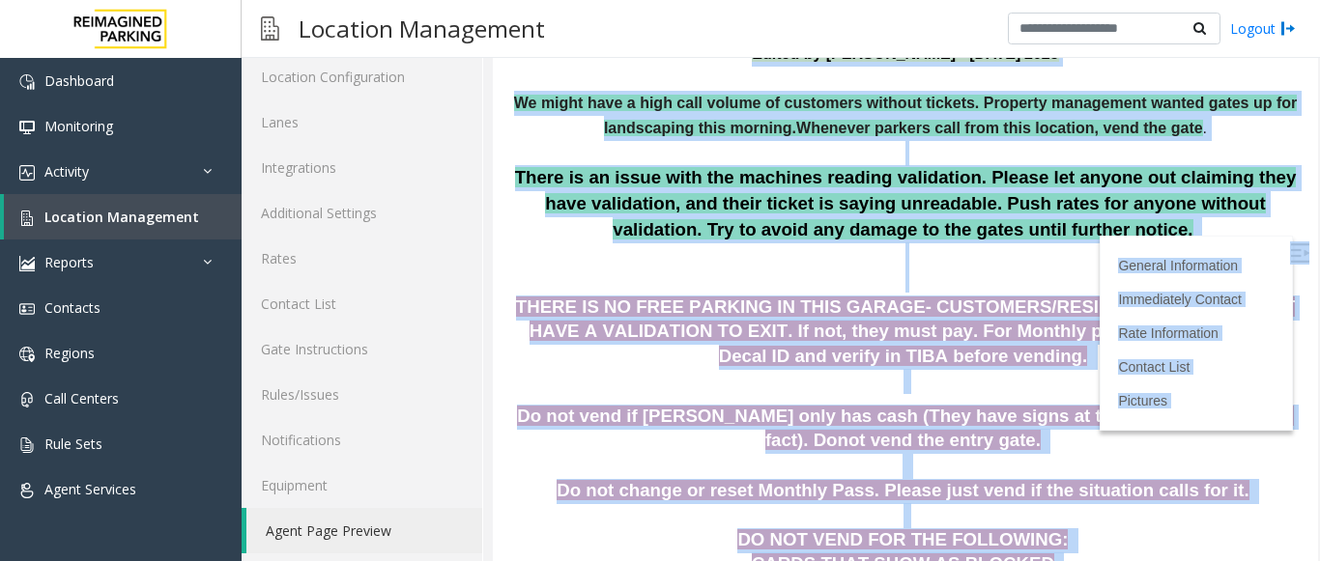
scroll to position [230, 0]
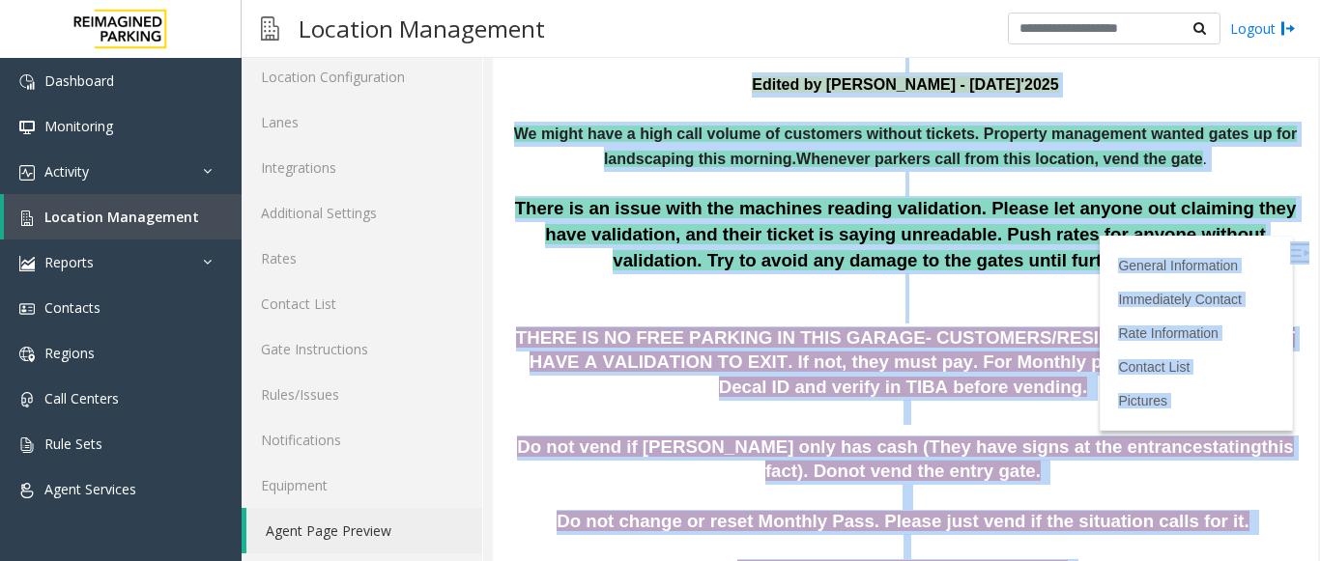
click at [1147, 294] on p "There is an issue with the machines reading validation. Please let anyone out c…" at bounding box center [905, 259] width 796 height 127
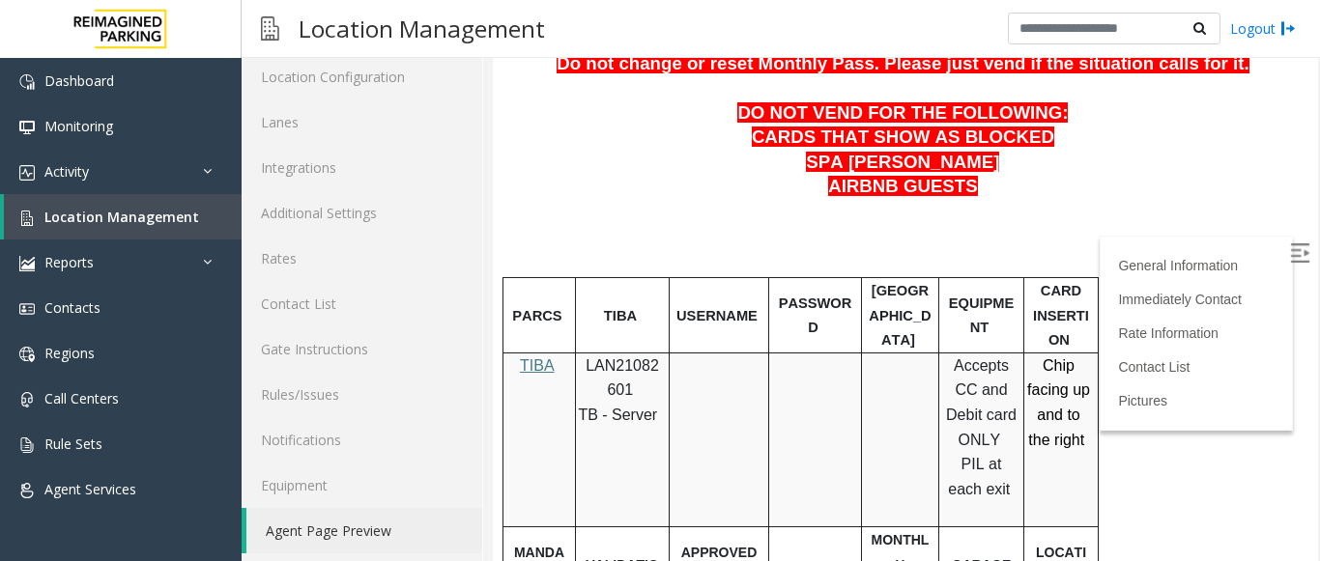
scroll to position [615, 0]
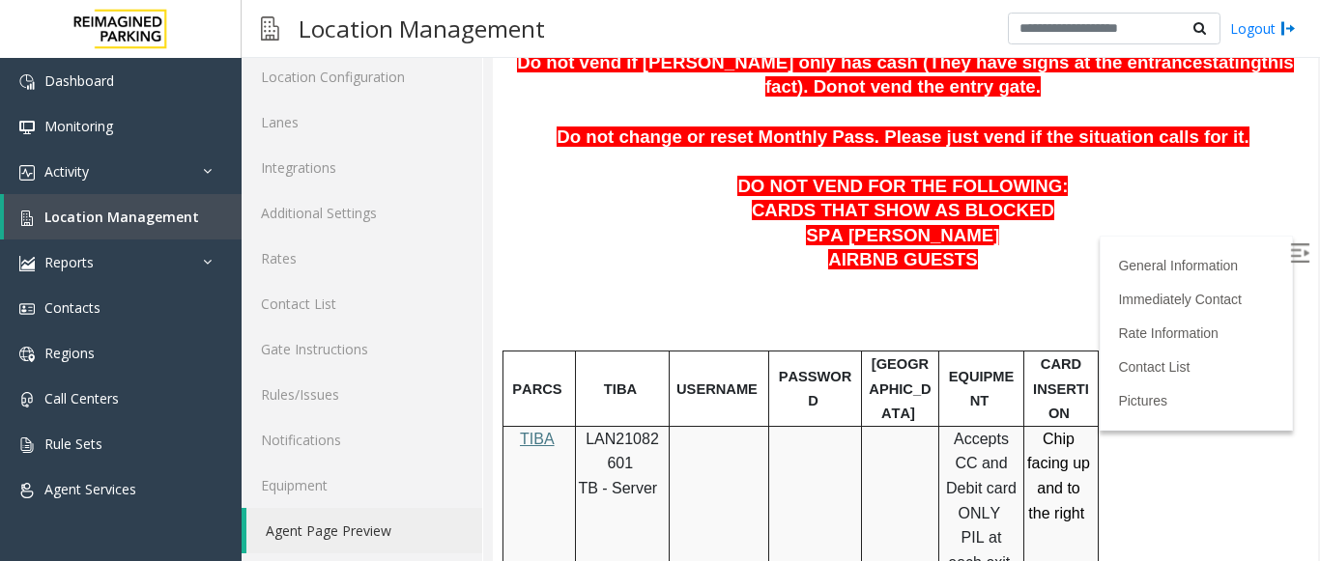
drag, startPoint x: 1300, startPoint y: 173, endPoint x: 1796, endPoint y: 207, distance: 497.8
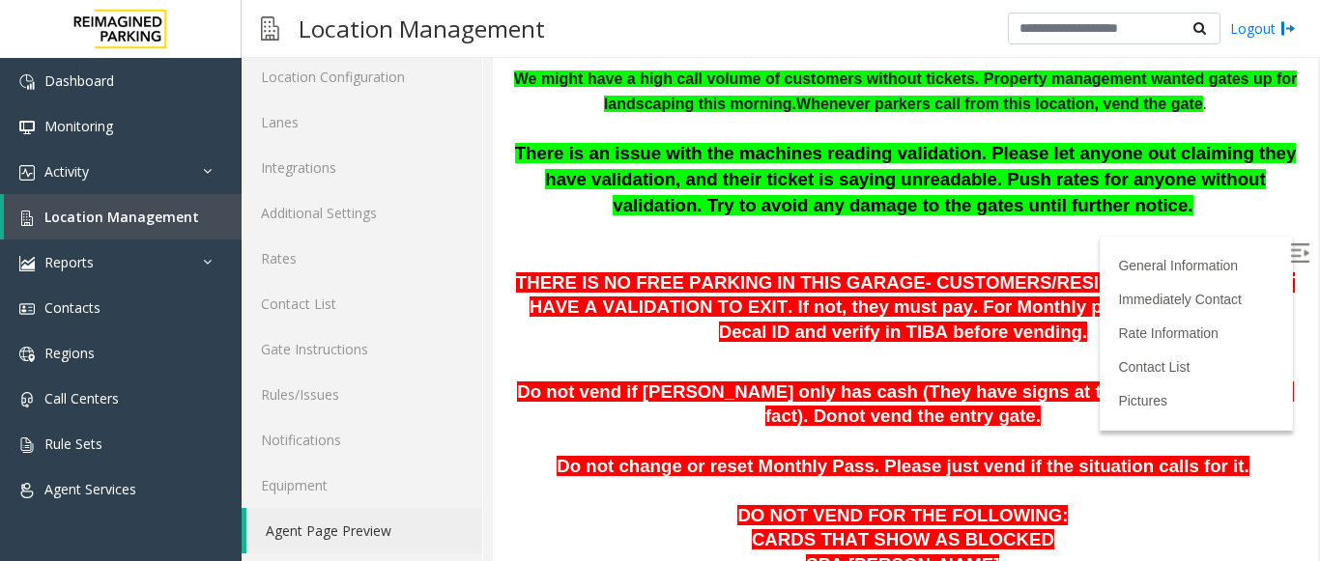
scroll to position [1668, 0]
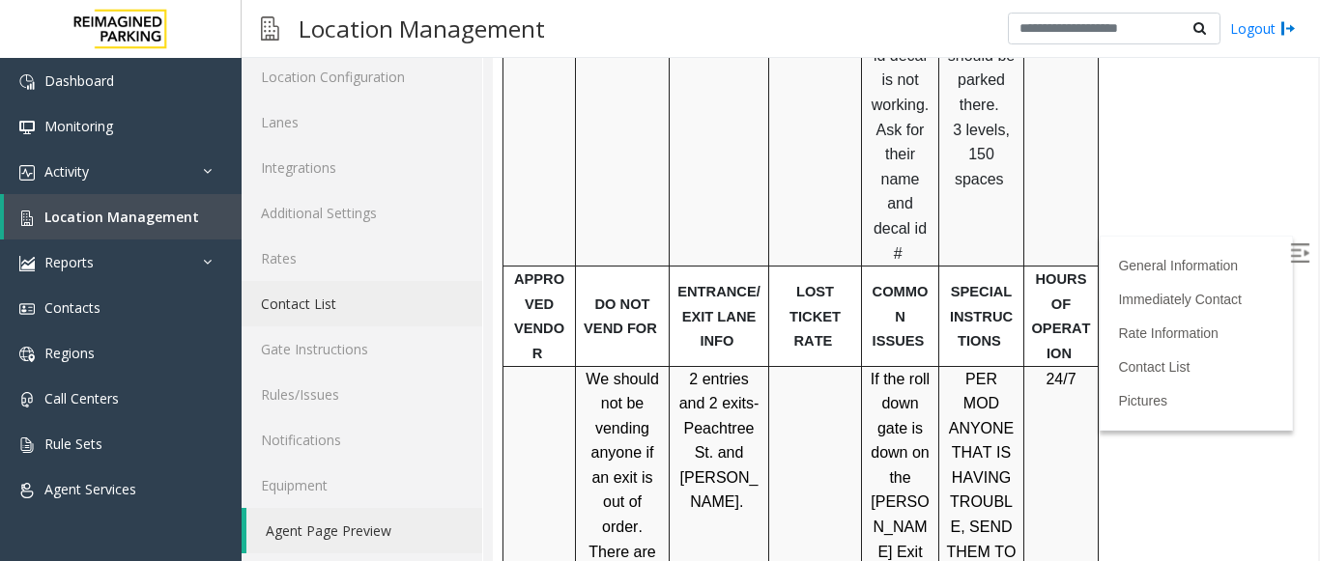
click at [391, 308] on link "Contact List" at bounding box center [362, 303] width 241 height 45
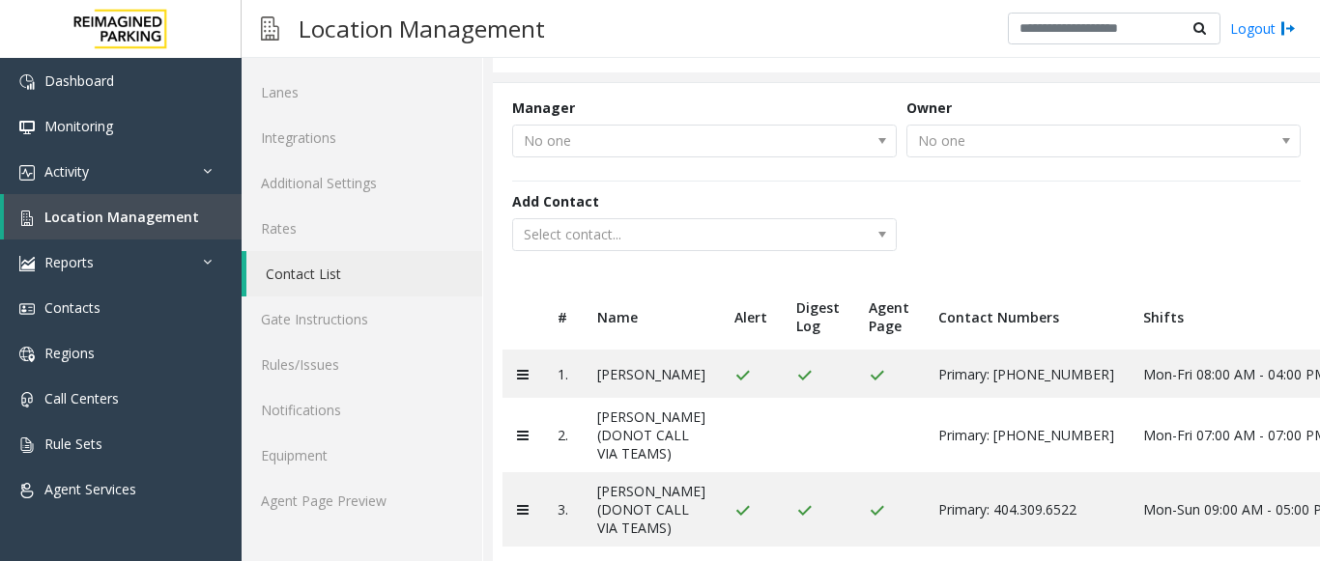
scroll to position [141, 0]
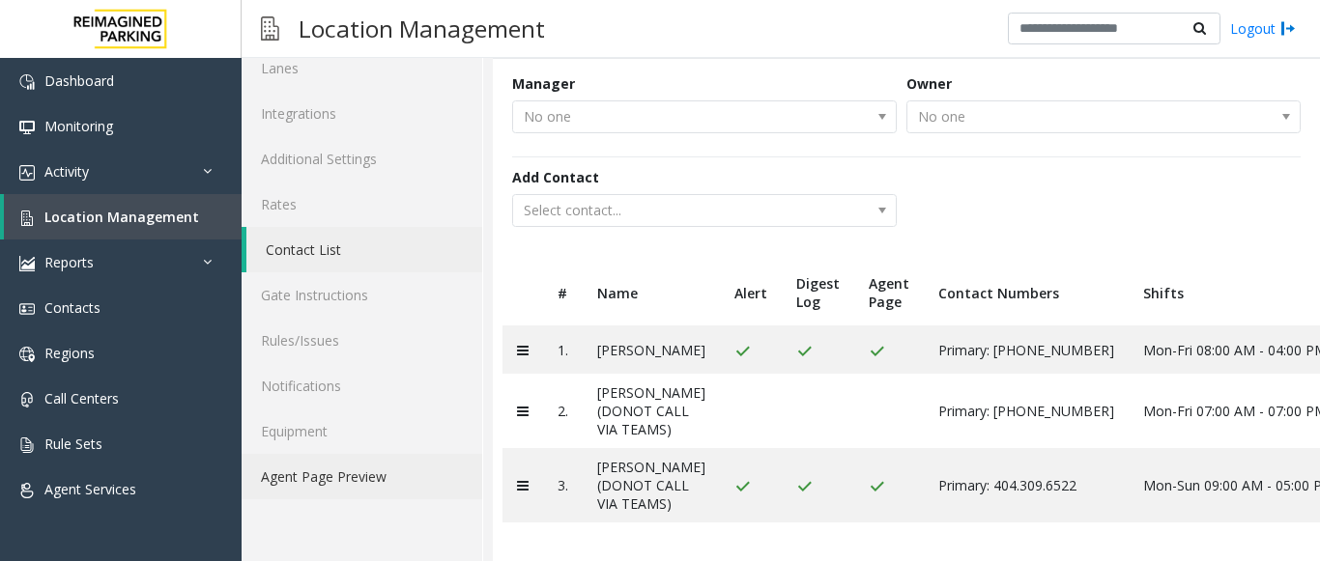
click at [433, 458] on link "Agent Page Preview" at bounding box center [362, 476] width 241 height 45
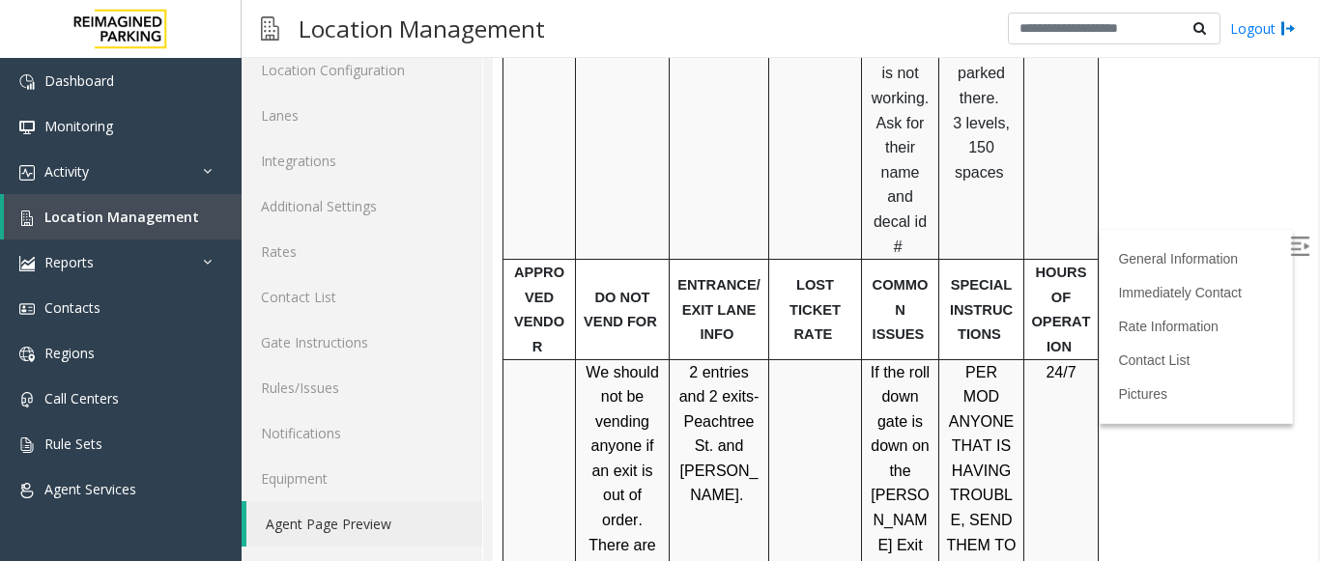
scroll to position [1215, 0]
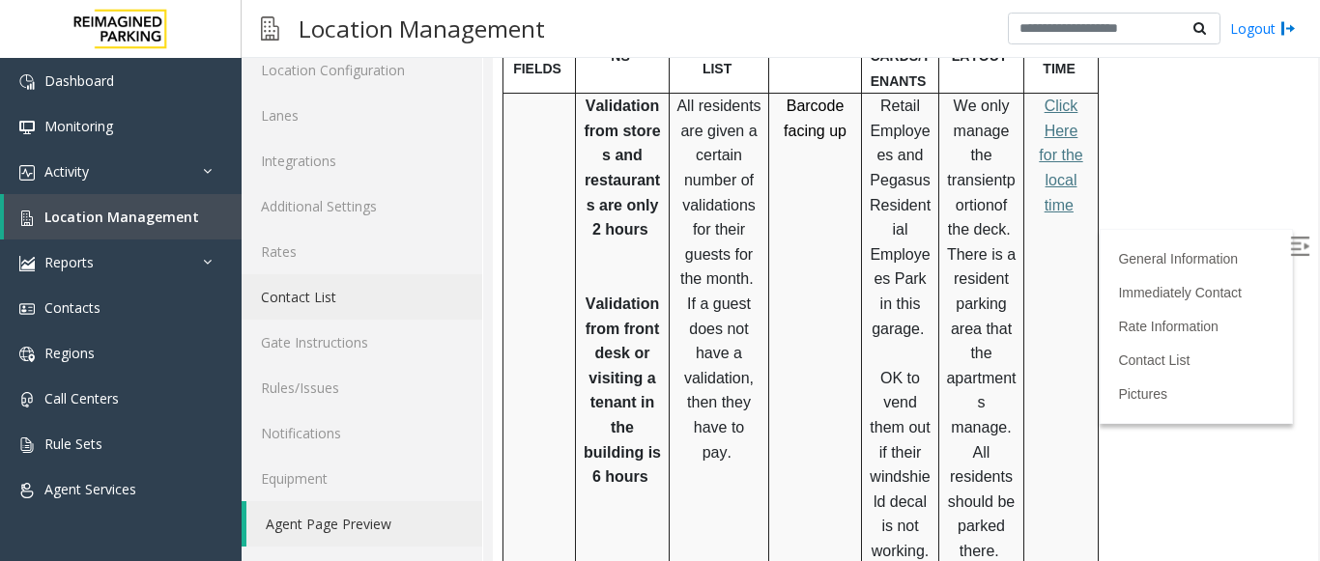
click at [308, 301] on link "Contact List" at bounding box center [362, 296] width 241 height 45
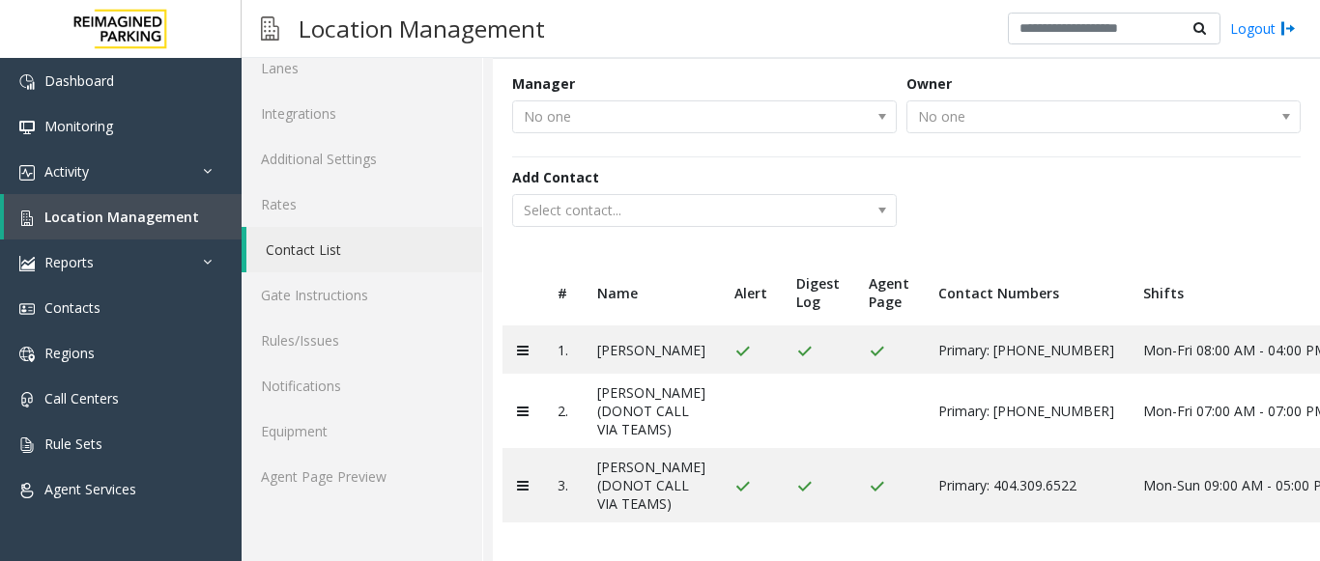
scroll to position [218, 0]
click at [398, 454] on link "Agent Page Preview" at bounding box center [362, 476] width 241 height 45
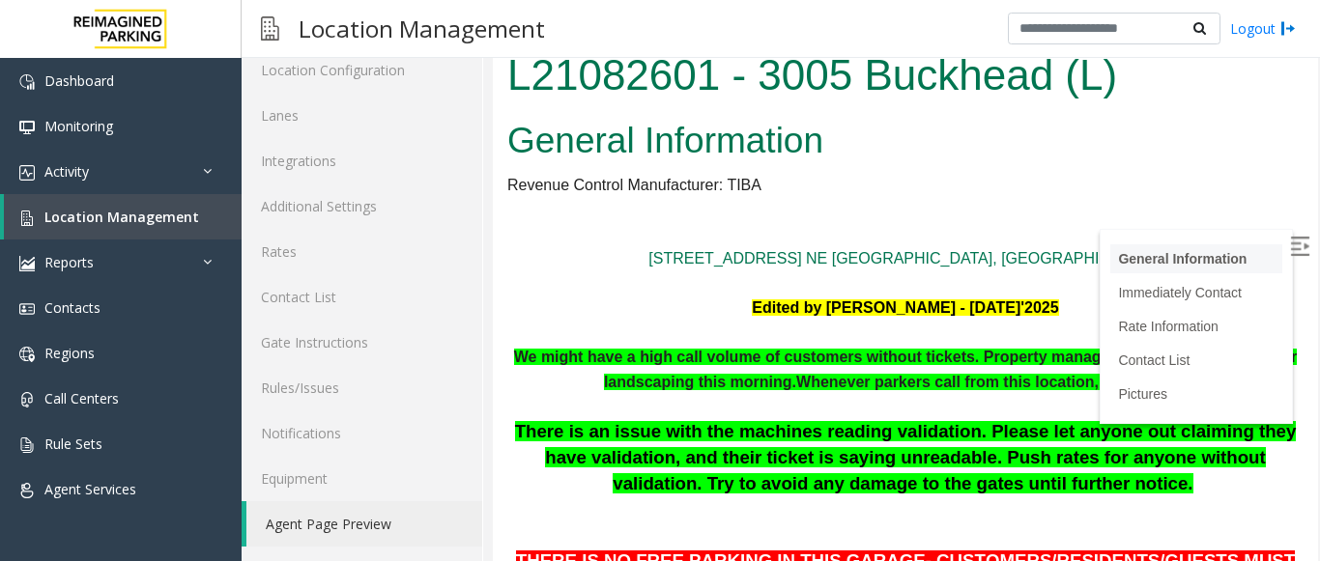
scroll to position [1668, 0]
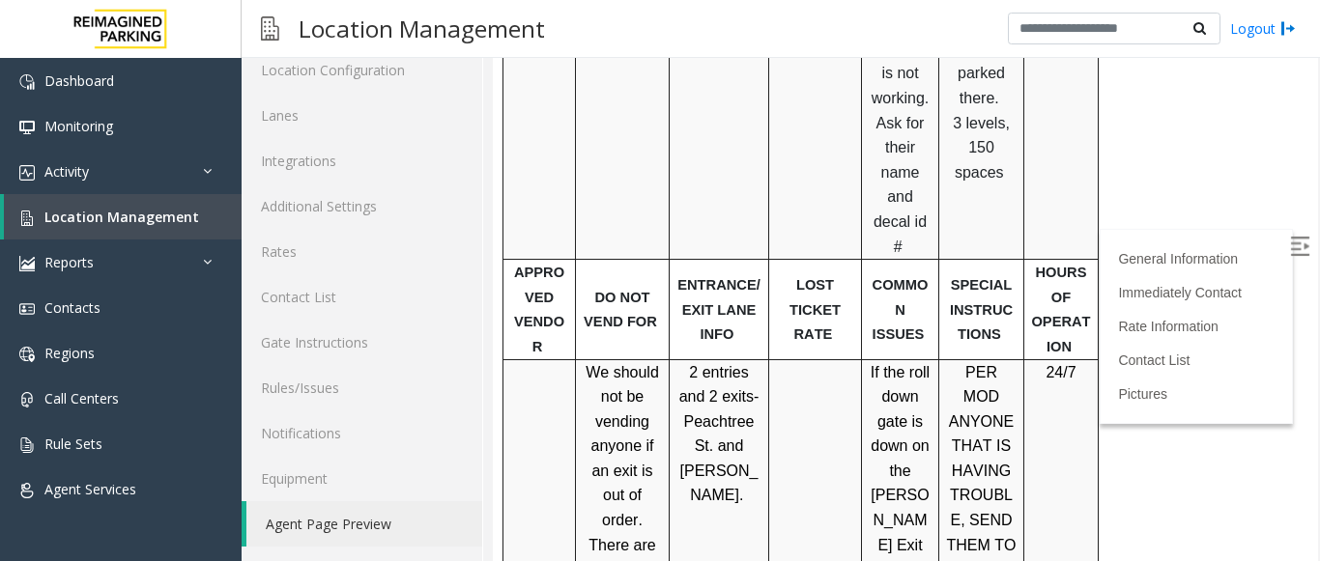
click at [1290, 244] on img at bounding box center [1299, 246] width 19 height 19
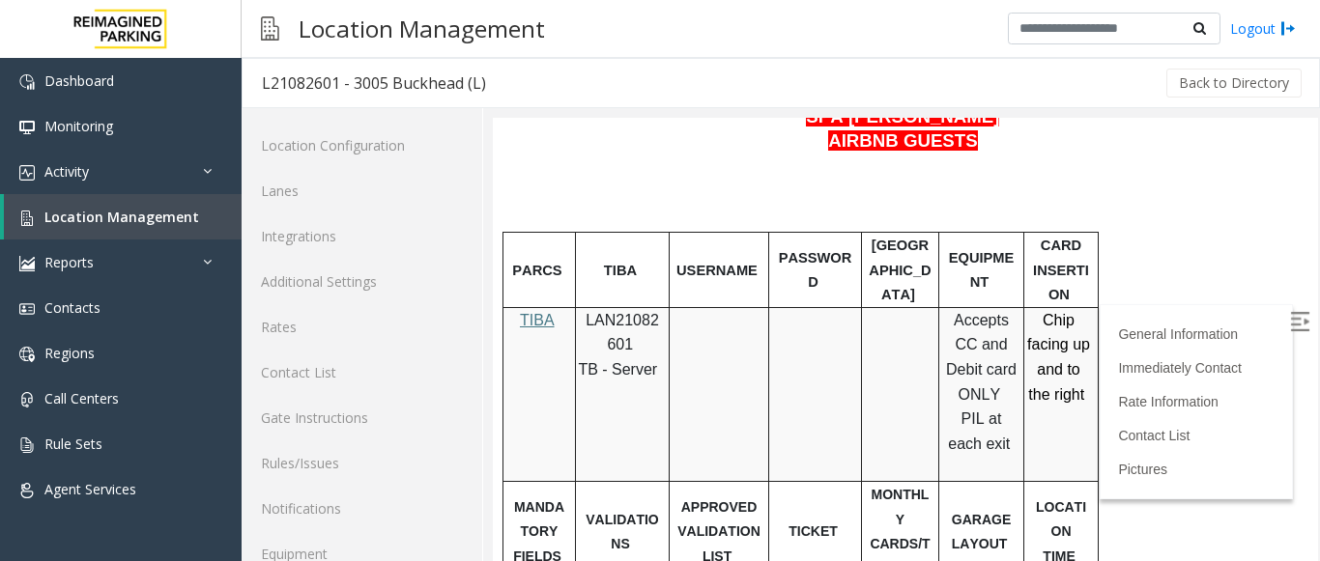
scroll to position [822, 0]
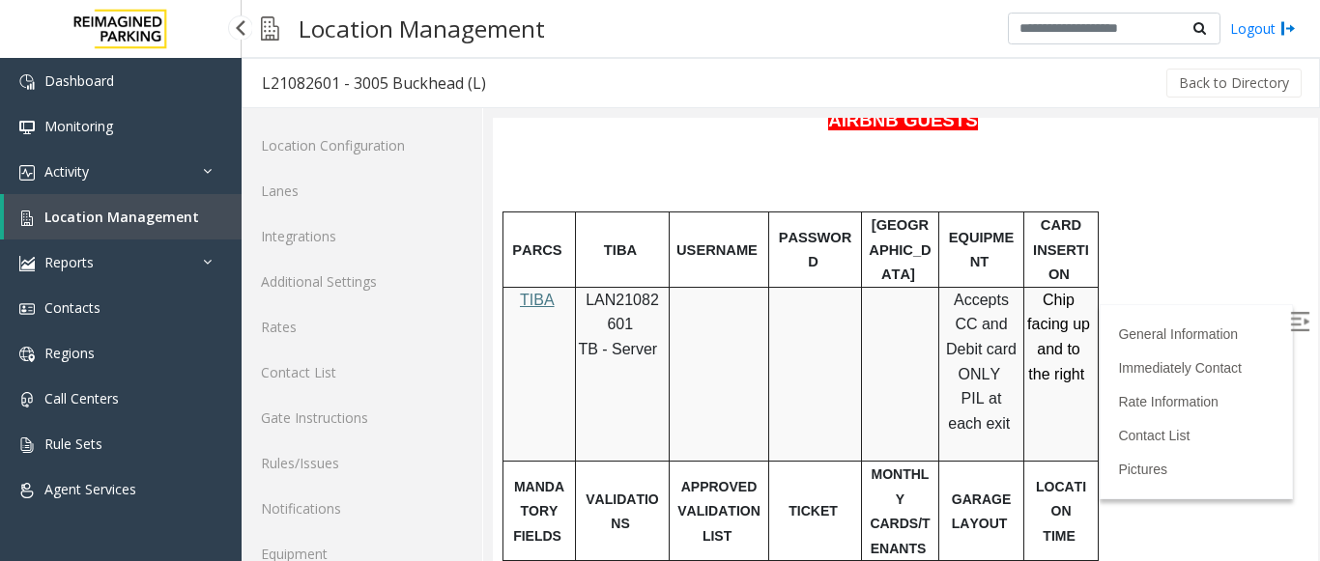
click at [100, 213] on span "Location Management" at bounding box center [121, 217] width 155 height 18
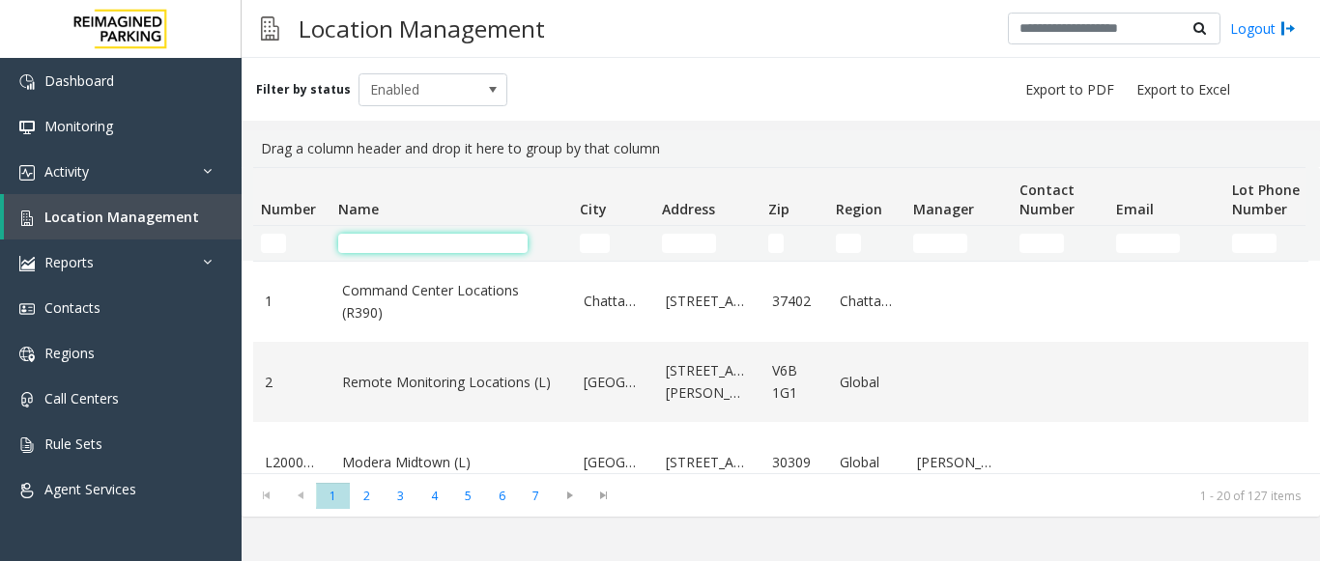
click at [431, 244] on input "Name Filter" at bounding box center [432, 243] width 189 height 19
